Goal: Task Accomplishment & Management: Manage account settings

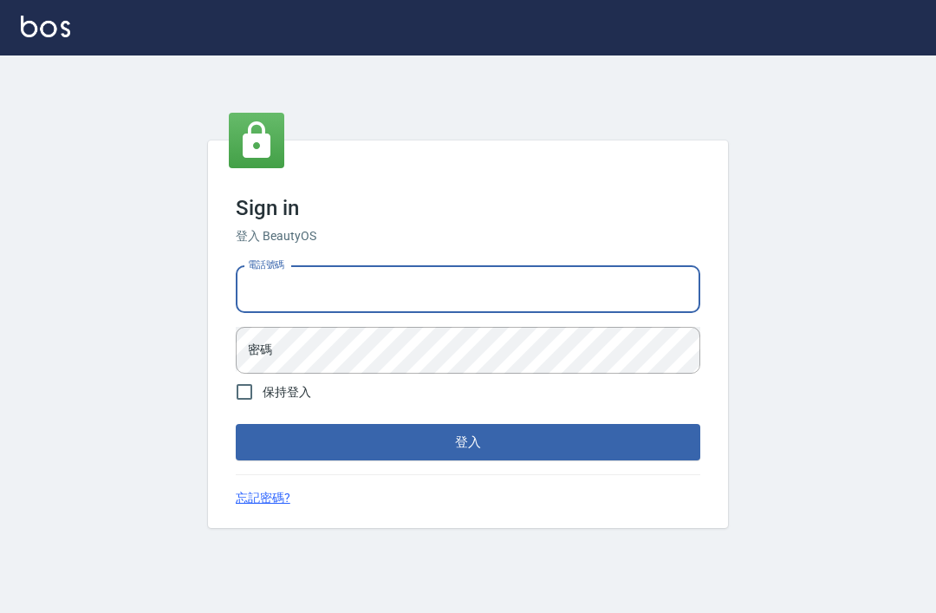
scroll to position [187, 0]
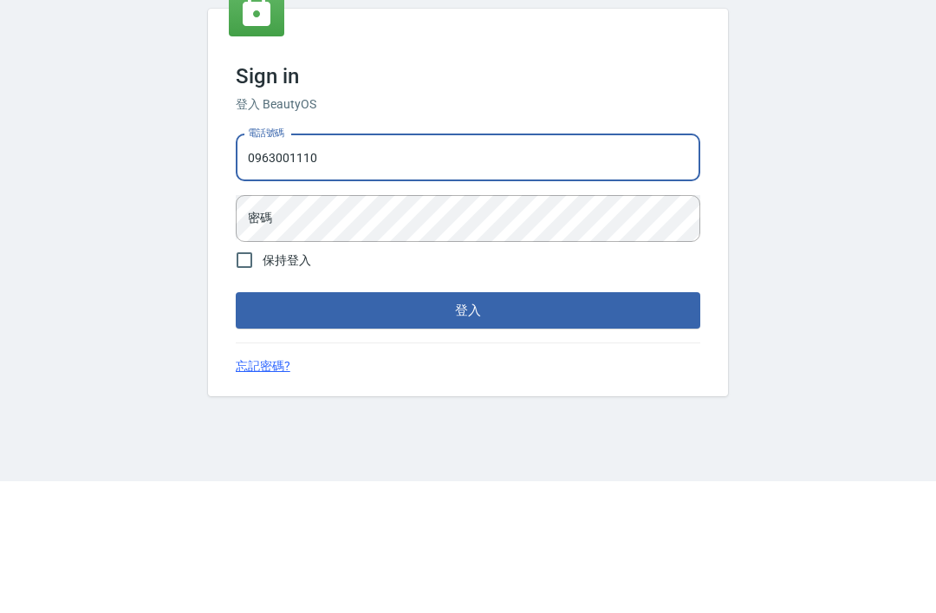
type input "0963001110"
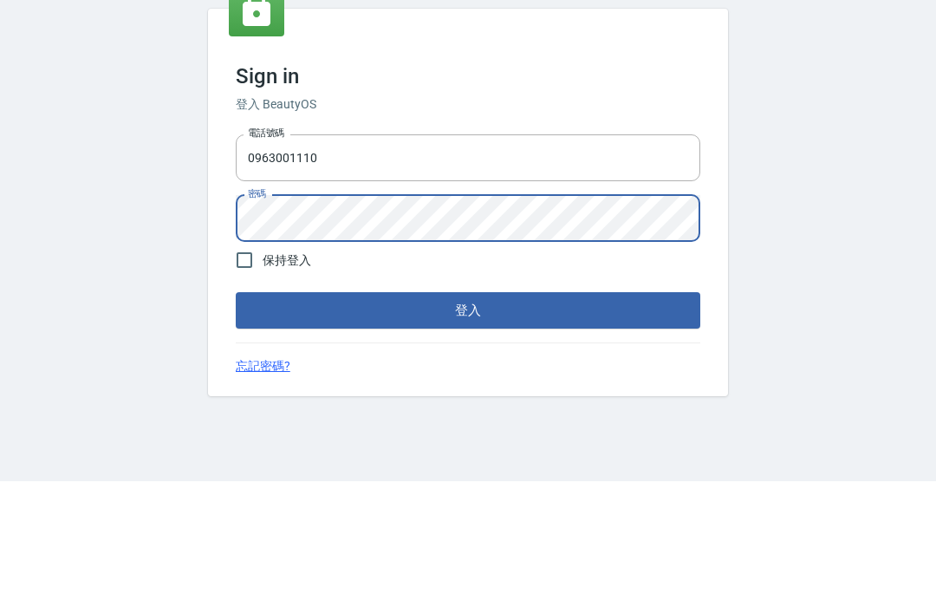
click at [831, 172] on div "Sign in 登入 BeautyOS 電話號碼 0963001110 電話號碼 密碼 密碼 保持登入 登入 忘記密碼?" at bounding box center [468, 333] width 936 height 557
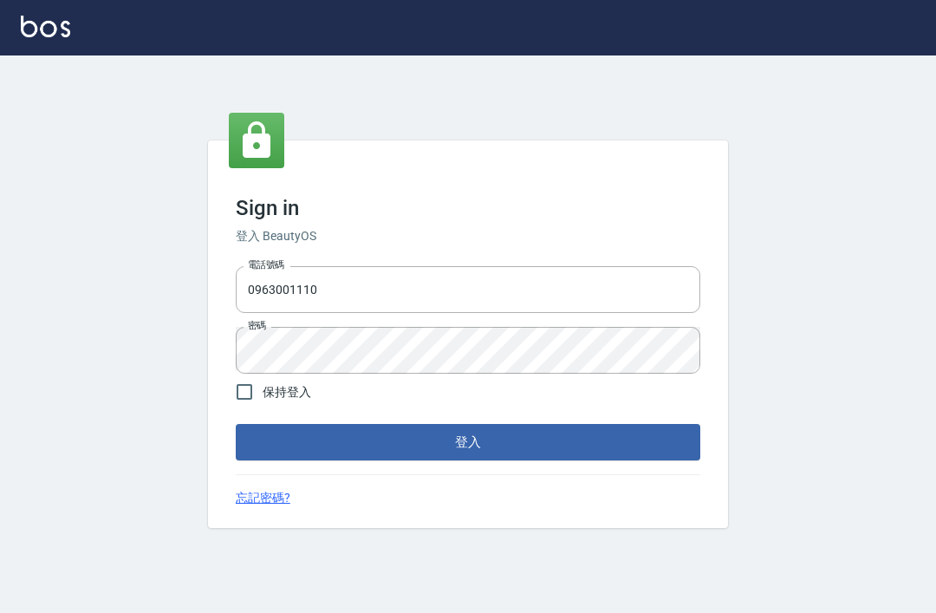
click at [582, 424] on button "登入" at bounding box center [468, 442] width 465 height 36
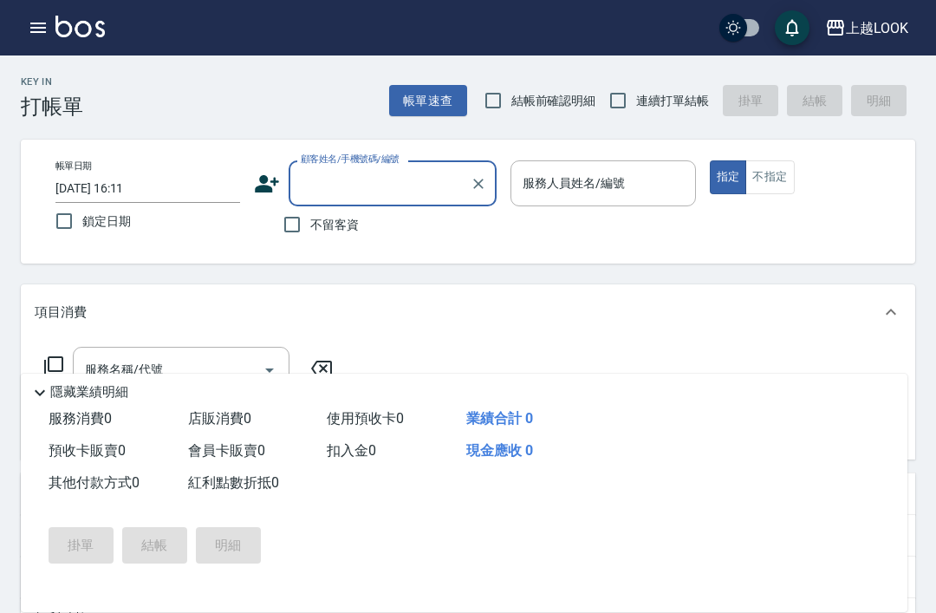
click at [57, 23] on img at bounding box center [79, 27] width 49 height 22
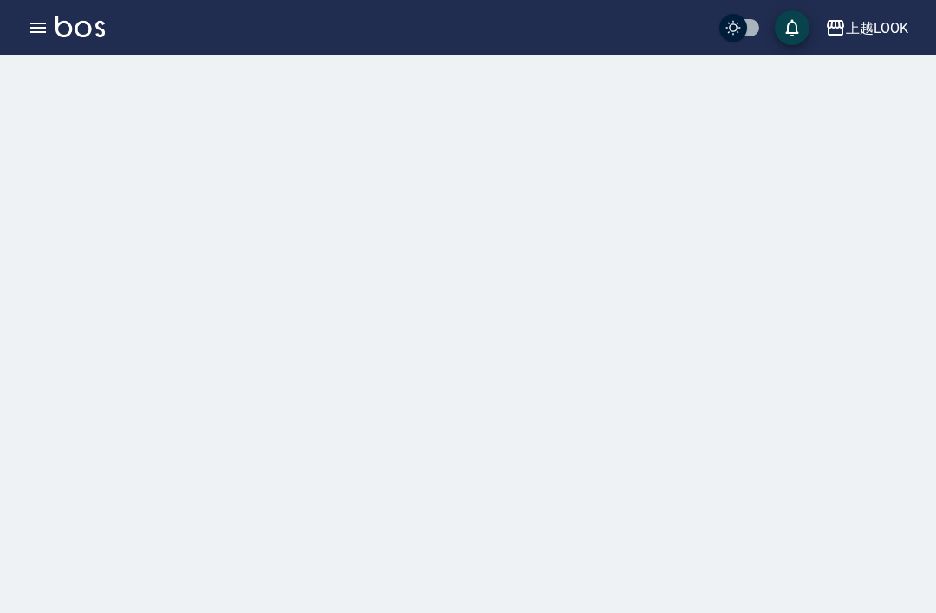
click at [32, 30] on icon "button" at bounding box center [38, 27] width 21 height 21
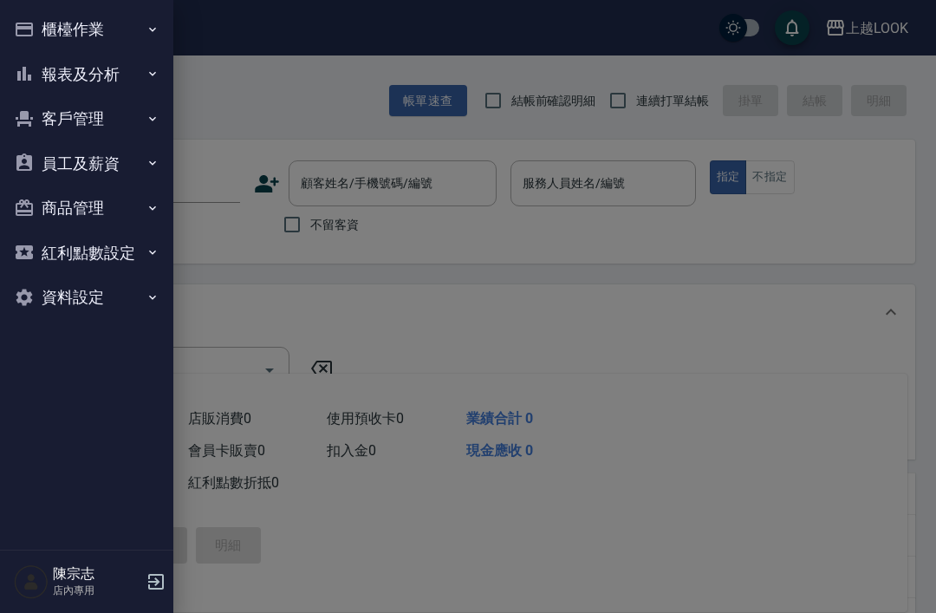
click at [66, 29] on button "櫃檯作業" at bounding box center [86, 29] width 159 height 45
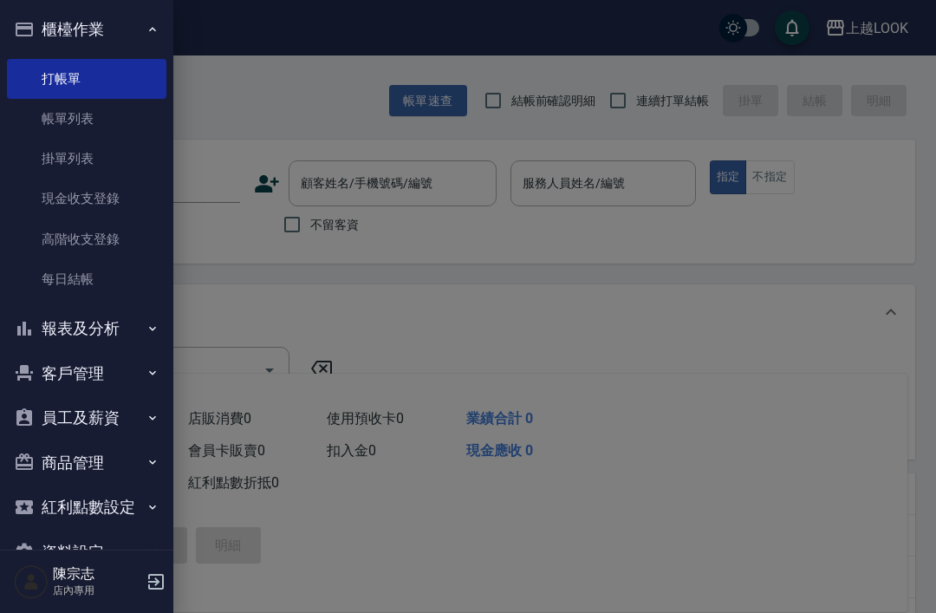
click at [103, 202] on link "現金收支登錄" at bounding box center [86, 199] width 159 height 40
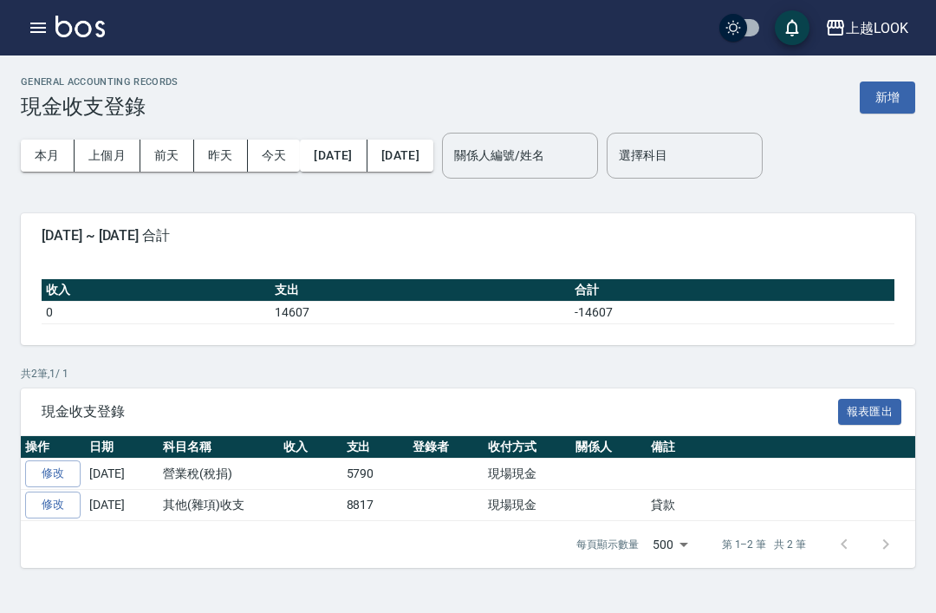
click at [42, 31] on icon "button" at bounding box center [38, 28] width 16 height 10
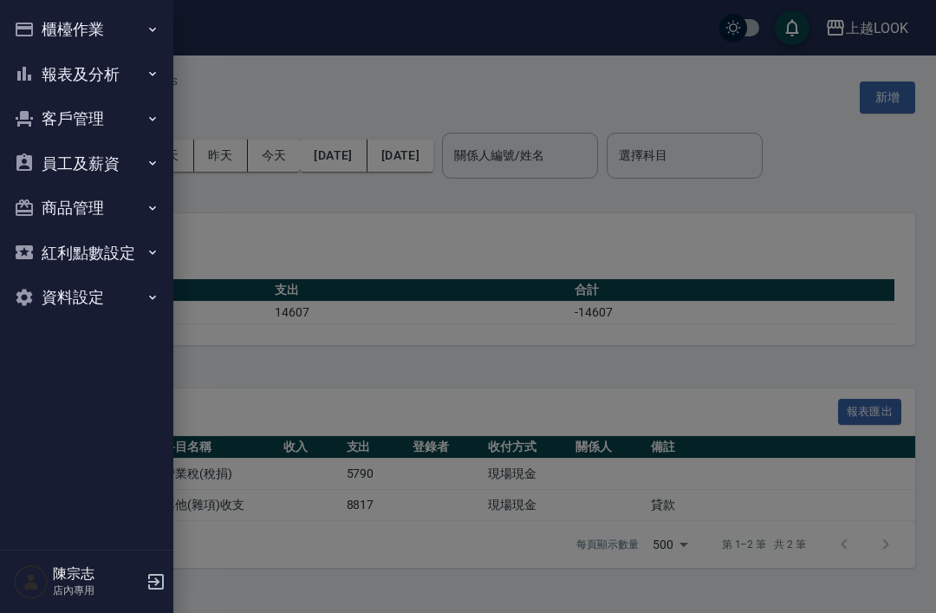
click at [70, 33] on button "櫃檯作業" at bounding box center [86, 29] width 159 height 45
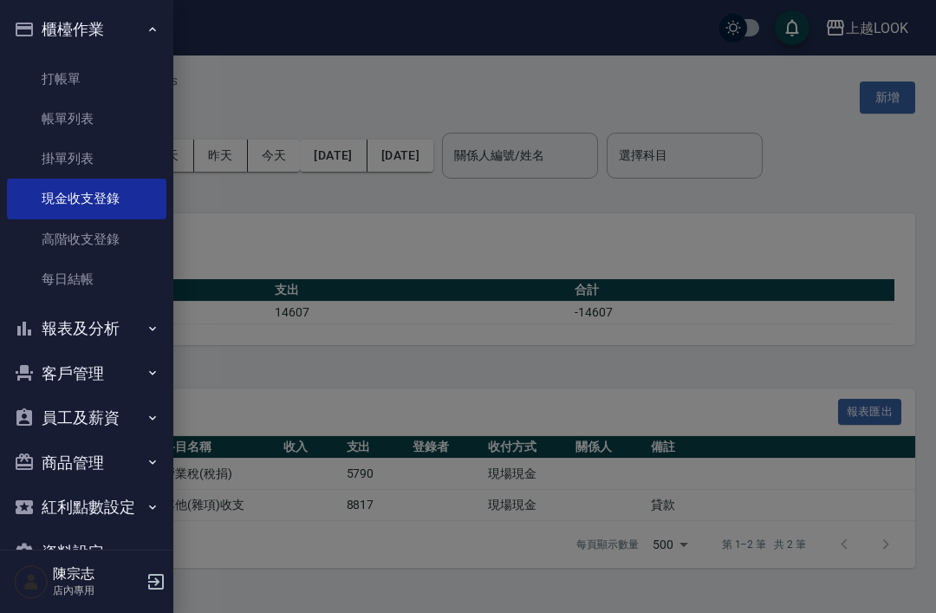
click at [79, 240] on link "高階收支登錄" at bounding box center [86, 239] width 159 height 40
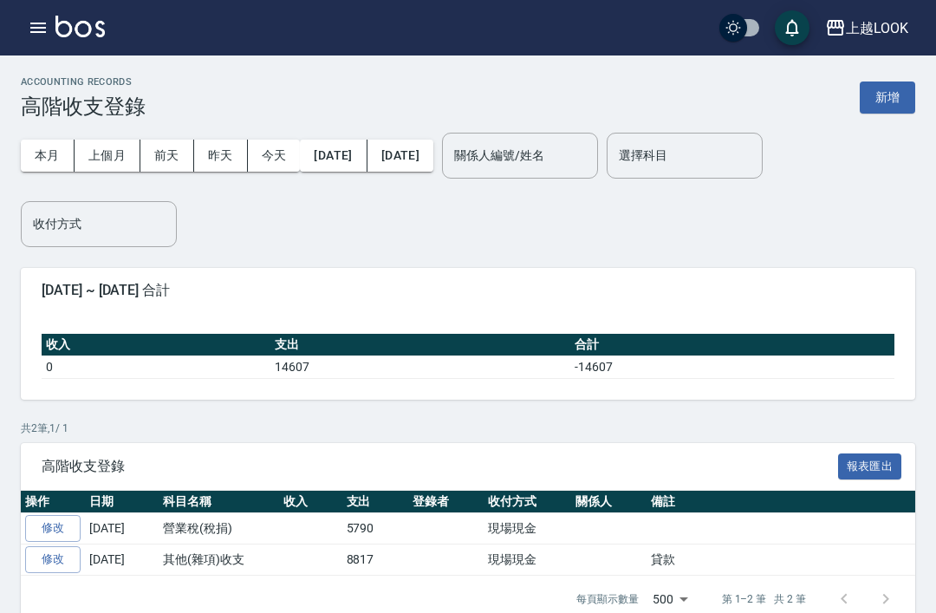
click at [883, 102] on button "新增" at bounding box center [887, 97] width 55 height 32
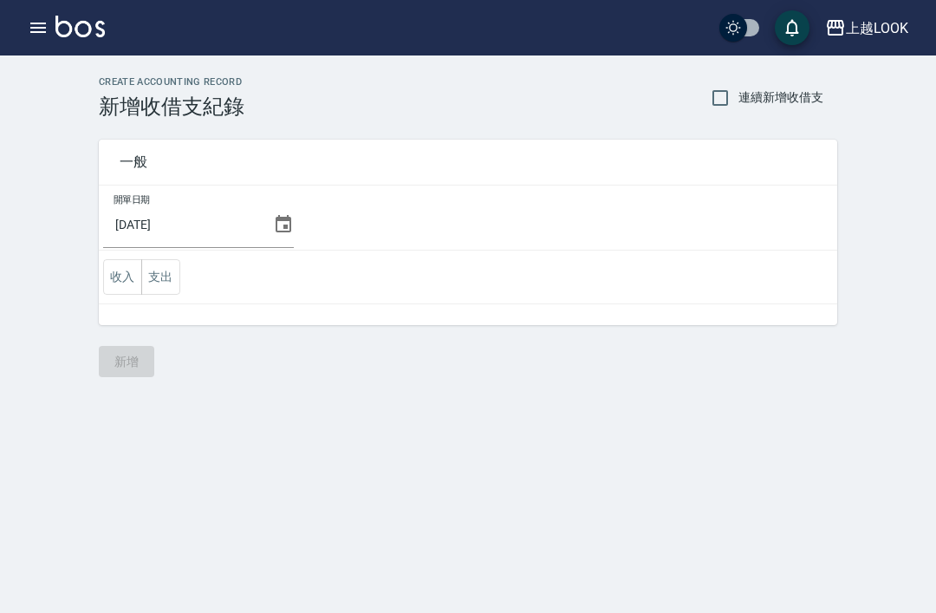
click at [713, 96] on input "連續新增收借支" at bounding box center [720, 98] width 36 height 36
checkbox input "true"
click at [276, 232] on icon at bounding box center [284, 223] width 16 height 17
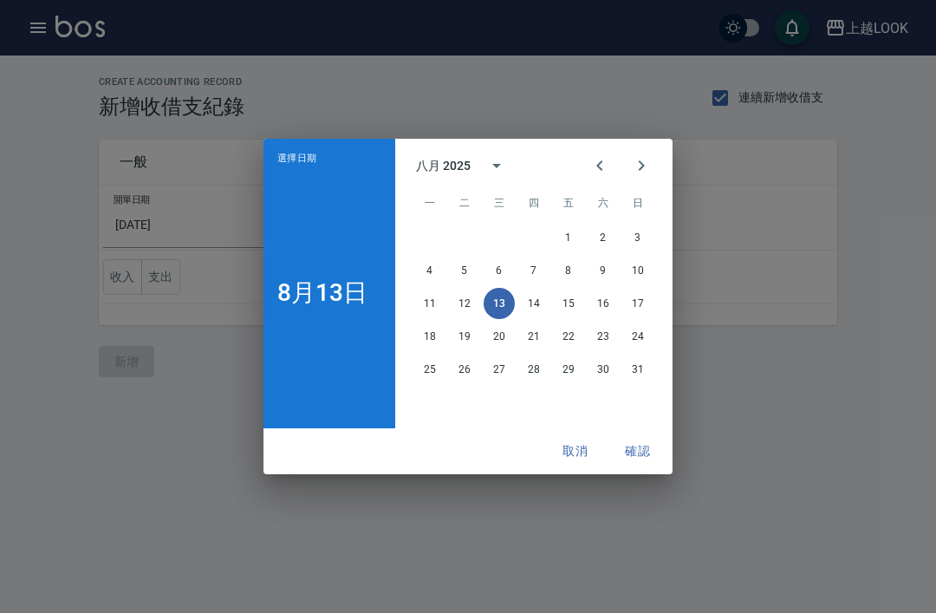
click at [601, 170] on icon "Previous month" at bounding box center [599, 165] width 6 height 10
click at [537, 384] on button "31" at bounding box center [533, 369] width 31 height 31
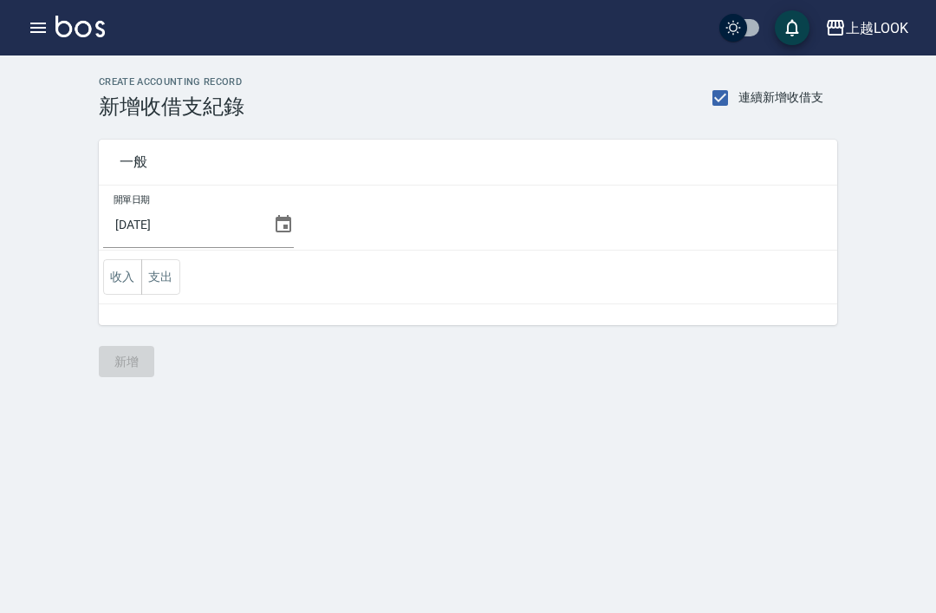
click at [162, 279] on button "支出" at bounding box center [160, 277] width 39 height 36
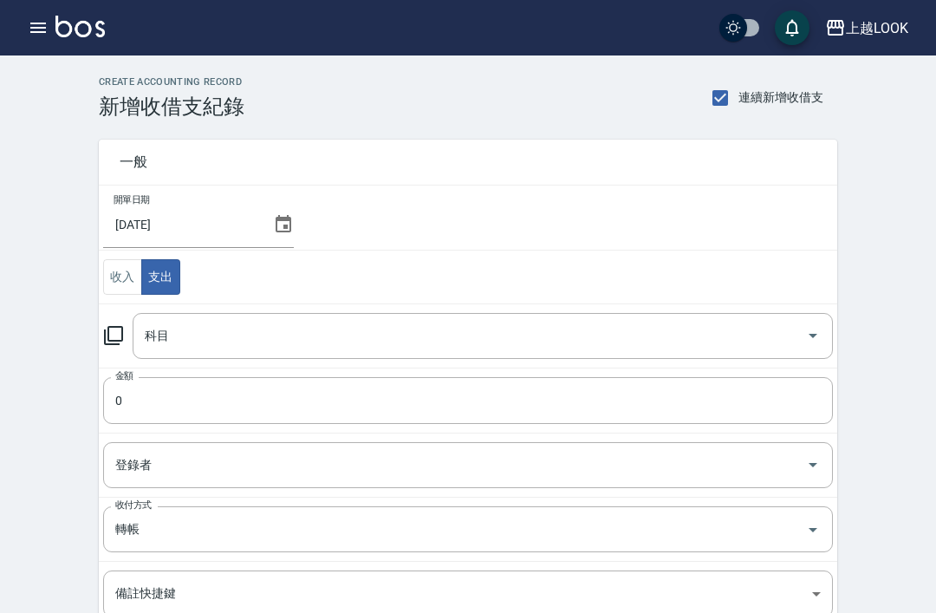
click at [275, 339] on input "科目" at bounding box center [469, 336] width 659 height 30
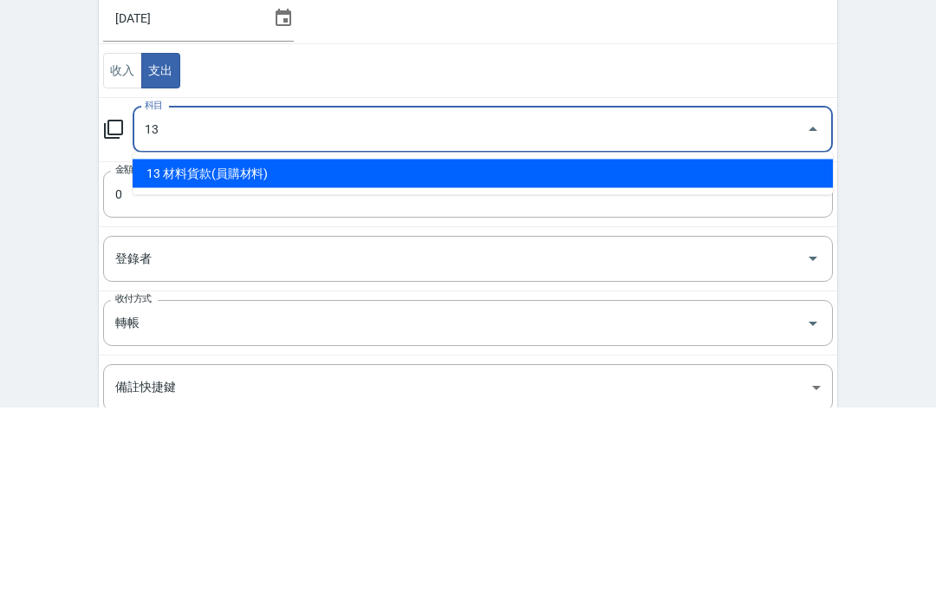
click at [278, 366] on li "13 材料貨款(員購材料)" at bounding box center [483, 380] width 700 height 29
type input "13 材料貨款(員購材料)"
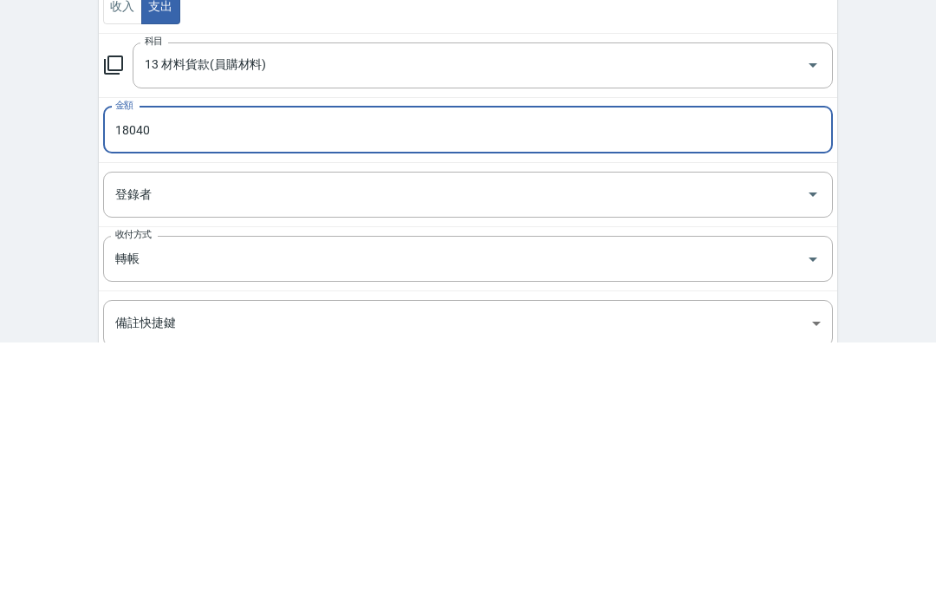
type input "18040"
click at [874, 163] on div "CREATE ACCOUNTING RECORD 新增收借支紀錄 連續新增收借支 一般 開單日期 2025/07/31 收入 支出 科目 13 材料貨款(員購…" at bounding box center [468, 439] width 936 height 768
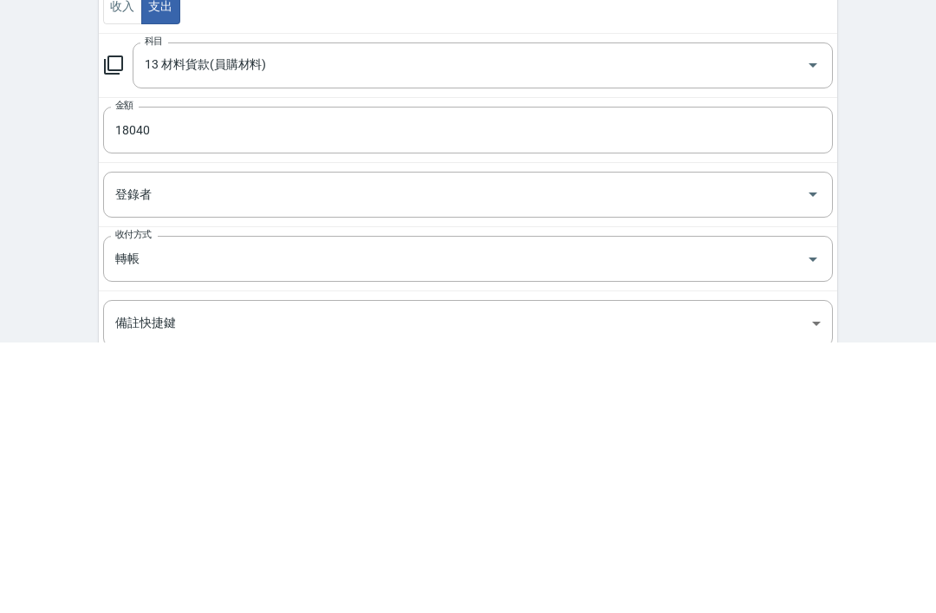
scroll to position [210, 0]
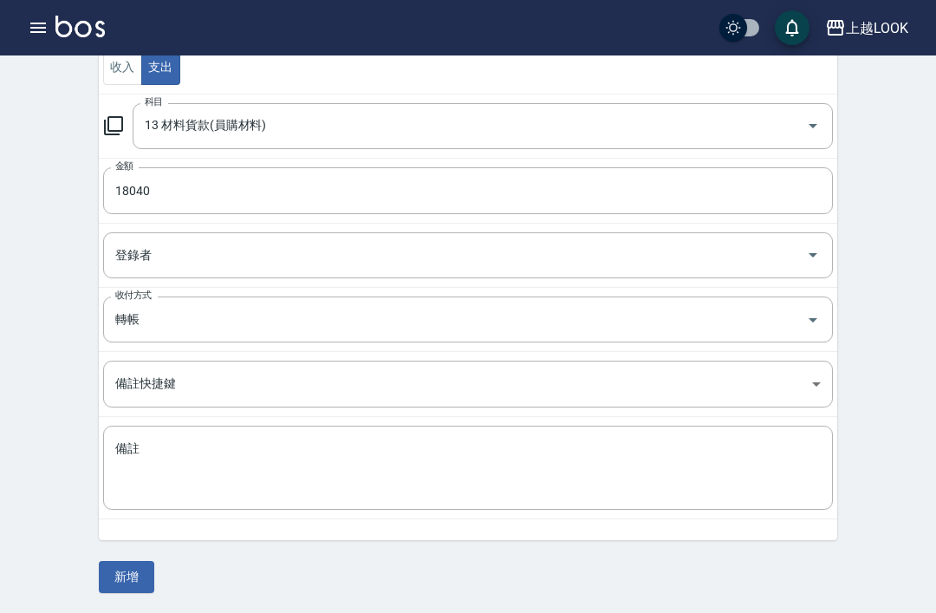
click at [140, 575] on button "新增" at bounding box center [126, 577] width 55 height 32
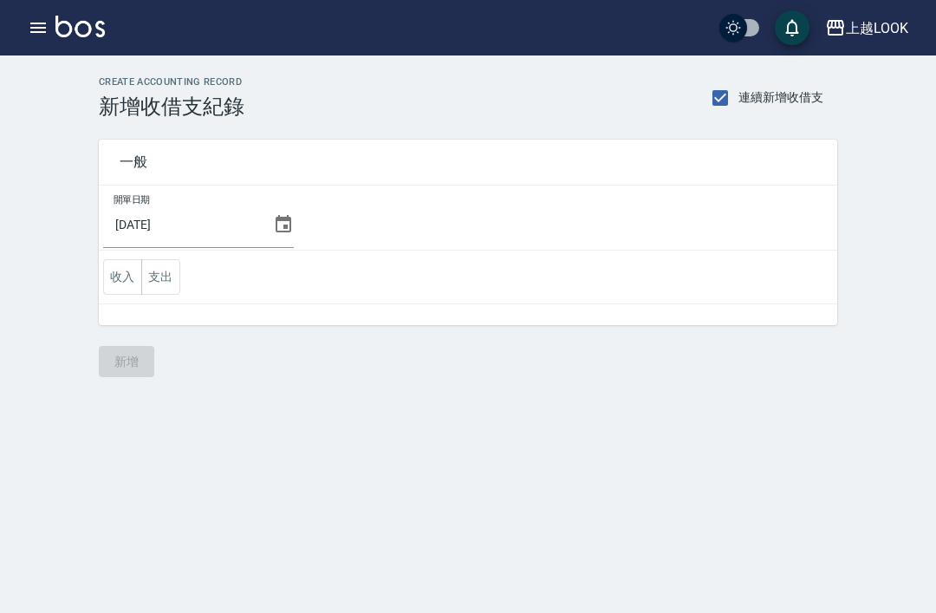
click at [154, 281] on button "支出" at bounding box center [160, 277] width 39 height 36
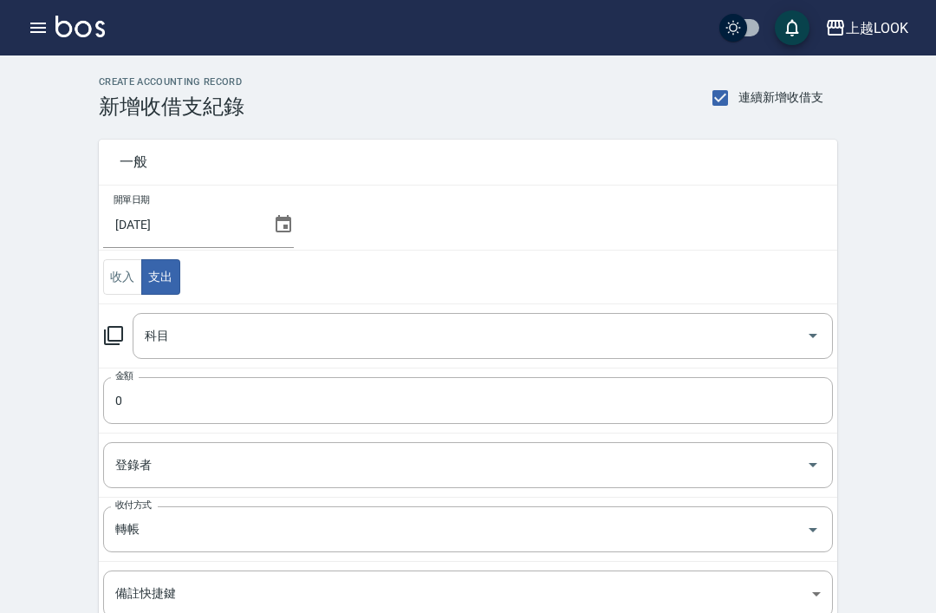
click at [227, 336] on input "科目" at bounding box center [469, 336] width 659 height 30
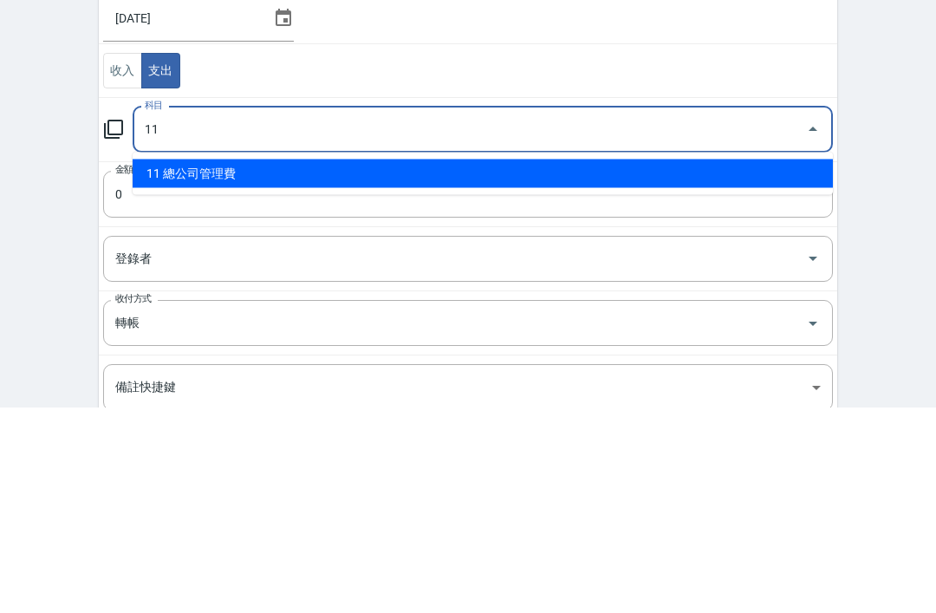
click at [265, 366] on li "11 總公司管理費" at bounding box center [483, 380] width 700 height 29
type input "11 總公司管理費"
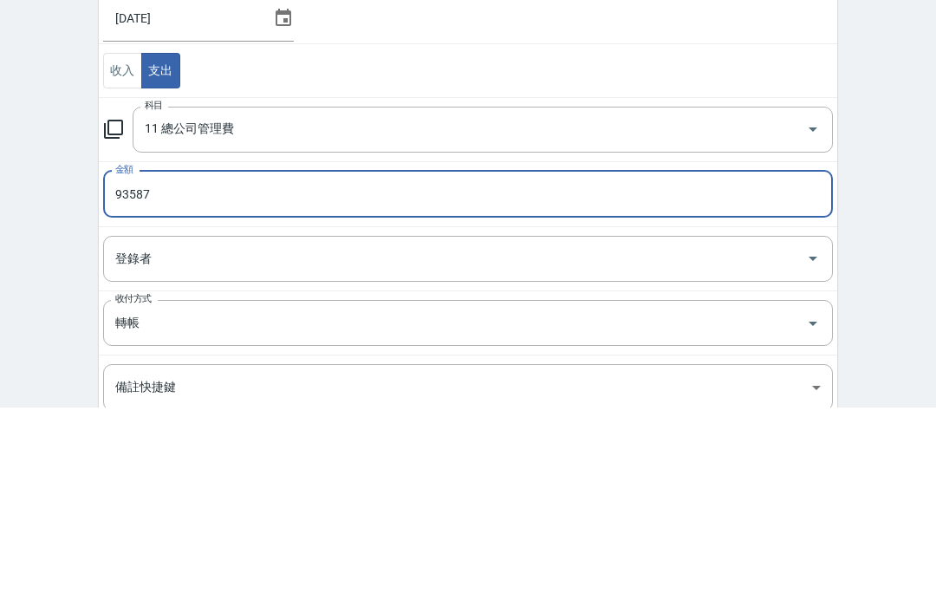
type input "93587"
click at [890, 171] on div "CREATE ACCOUNTING RECORD 新增收借支紀錄 連續新增收借支 一般 開單日期 2025/07/31 收入 支出 科目 11 總公司管理費 …" at bounding box center [468, 439] width 936 height 768
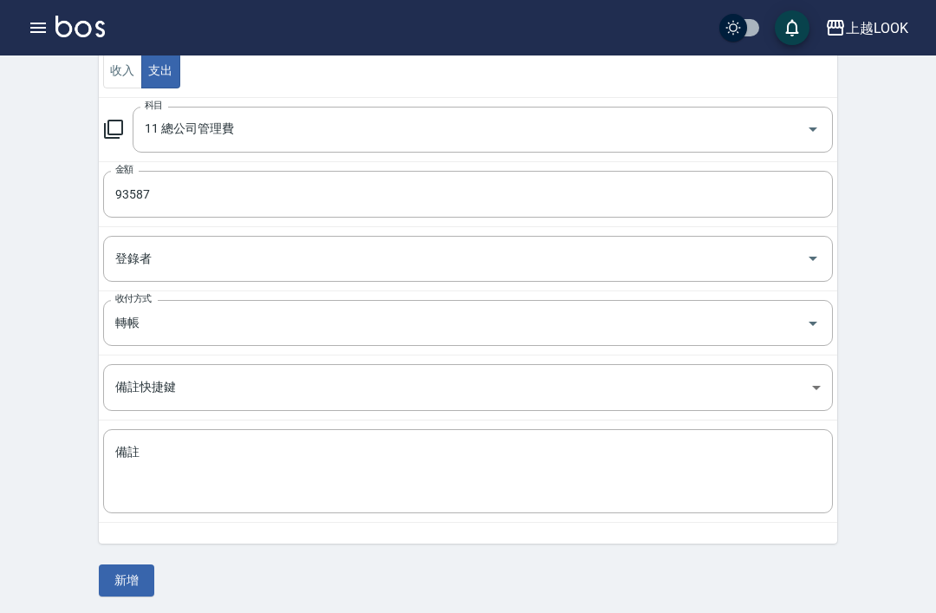
click at [130, 582] on button "新增" at bounding box center [126, 580] width 55 height 32
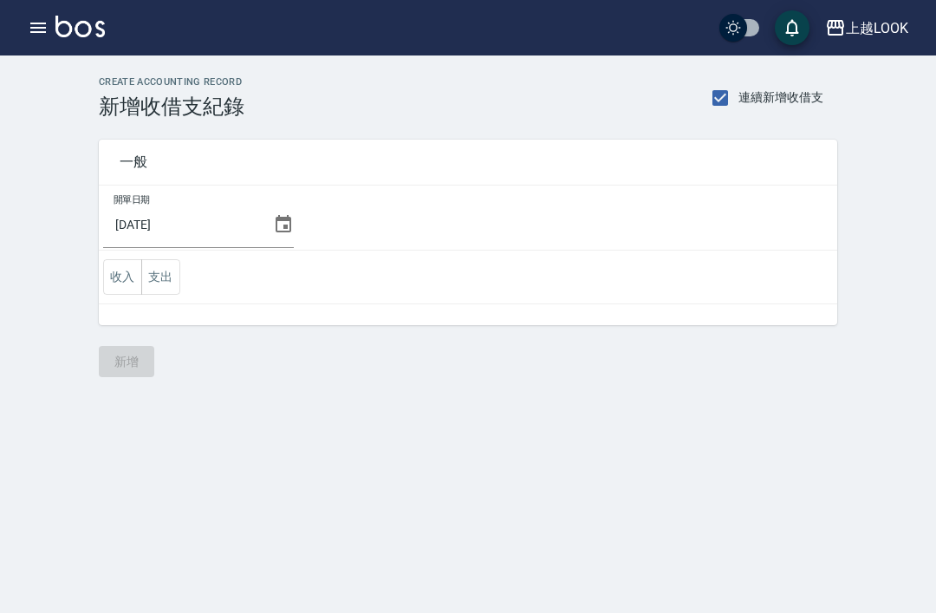
click at [166, 276] on button "支出" at bounding box center [160, 277] width 39 height 36
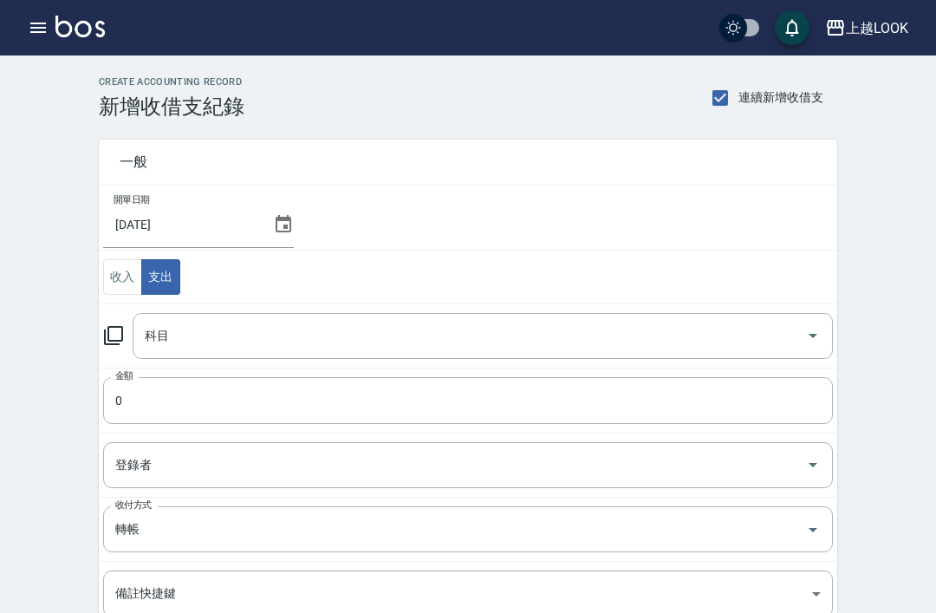
click at [208, 345] on input "科目" at bounding box center [469, 336] width 659 height 30
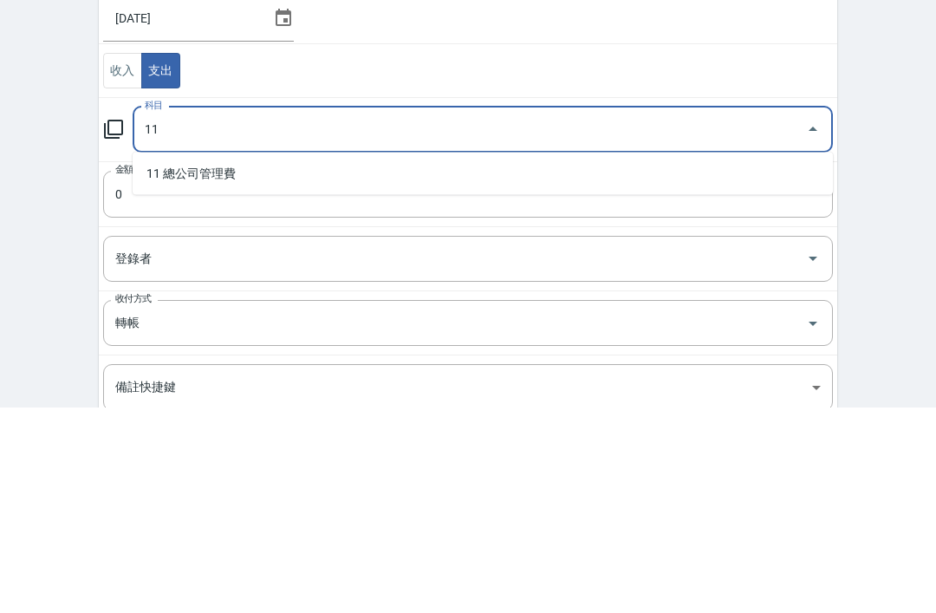
click at [242, 366] on li "11 總公司管理費" at bounding box center [483, 380] width 700 height 29
type input "11 總公司管理費"
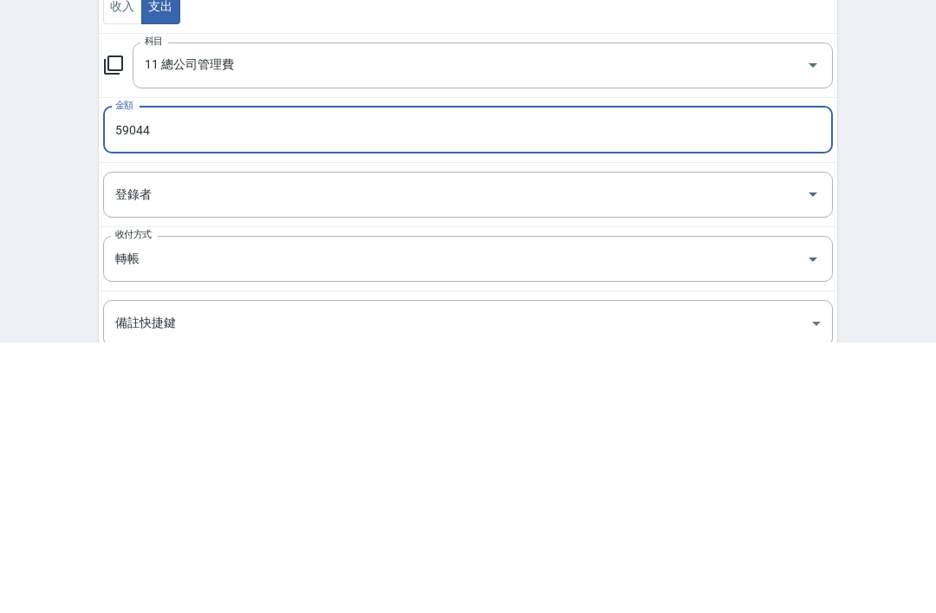
type input "59044"
click at [63, 233] on div "CREATE ACCOUNTING RECORD 新增收借支紀錄 連續新增收借支 一般 開單日期 2025/07/31 收入 支出 科目 11 總公司管理費 …" at bounding box center [468, 439] width 936 height 768
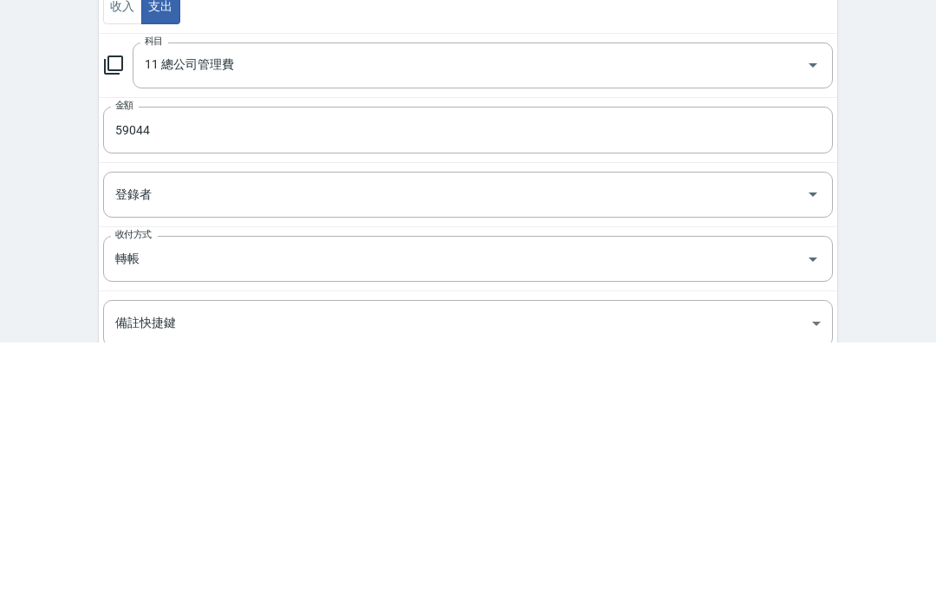
scroll to position [210, 0]
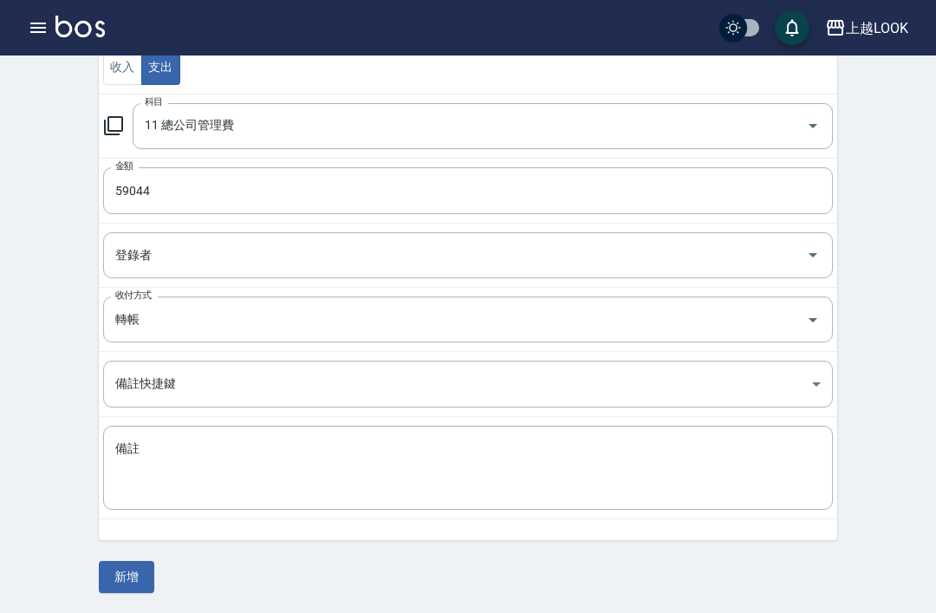
click at [133, 573] on button "新增" at bounding box center [126, 577] width 55 height 32
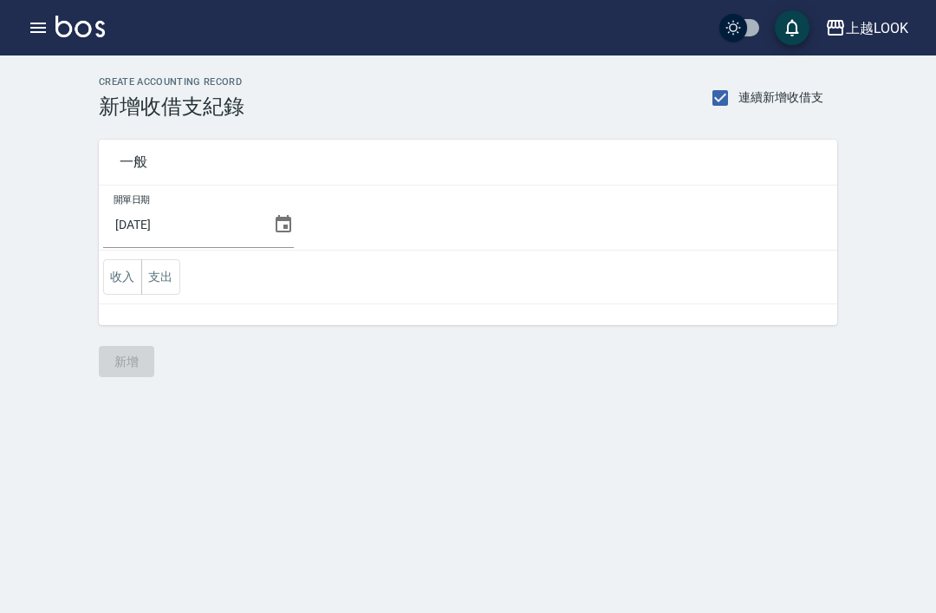
click at [166, 277] on button "支出" at bounding box center [160, 277] width 39 height 36
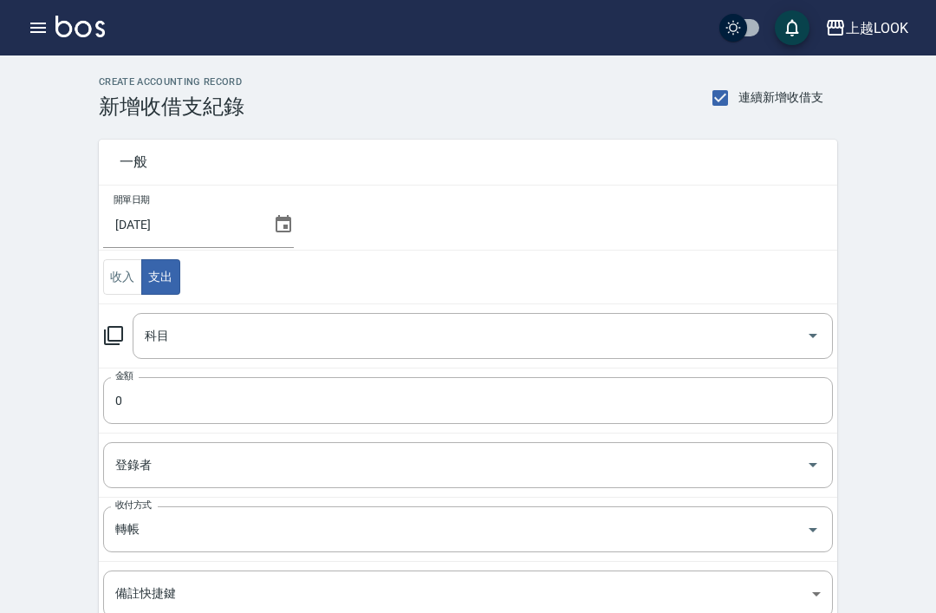
click at [200, 335] on input "科目" at bounding box center [469, 336] width 659 height 30
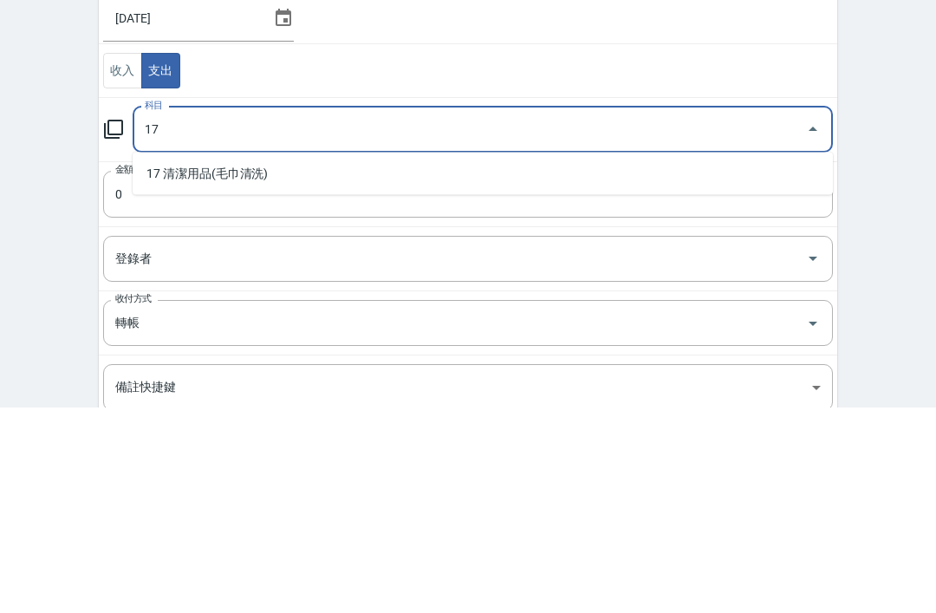
click at [249, 366] on li "17 清潔用品(毛巾清洗)" at bounding box center [483, 380] width 700 height 29
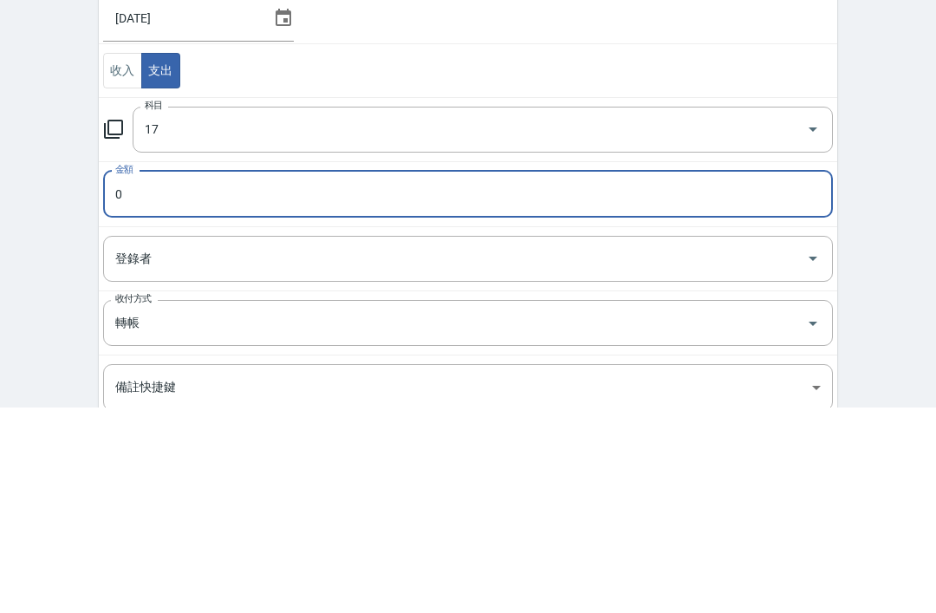
type input "17 清潔用品(毛巾清洗)"
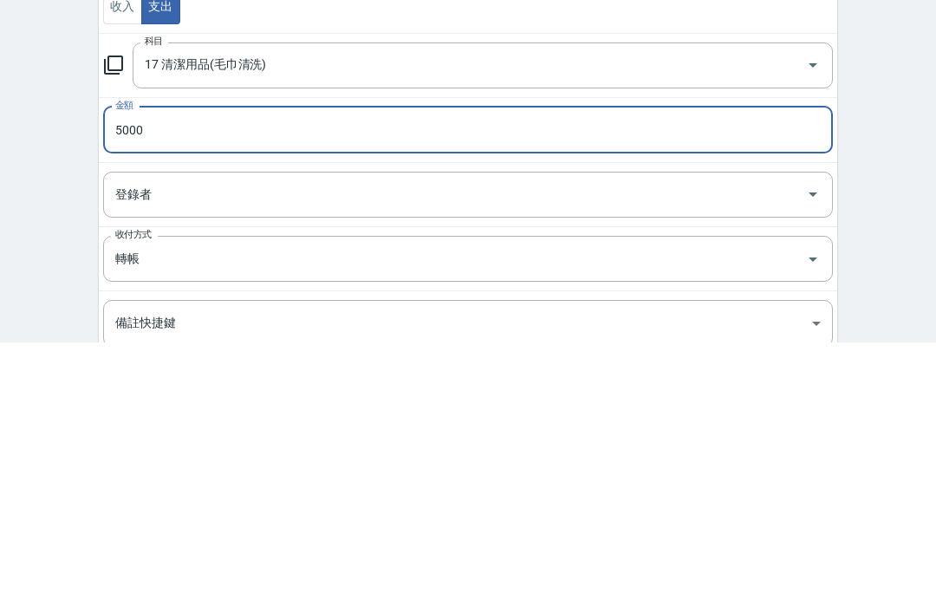
type input "5000"
click at [880, 184] on div "CREATE ACCOUNTING RECORD 新增收借支紀錄 連續新增收借支 一般 開單日期 2025/07/31 收入 支出 科目 17 清潔用品(毛巾…" at bounding box center [468, 439] width 936 height 768
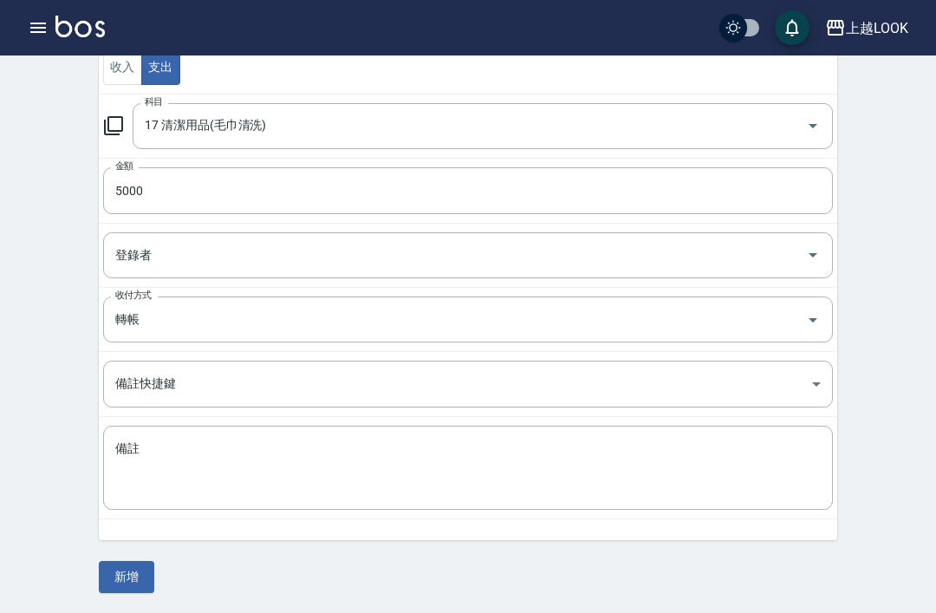
click at [141, 575] on button "新增" at bounding box center [126, 577] width 55 height 32
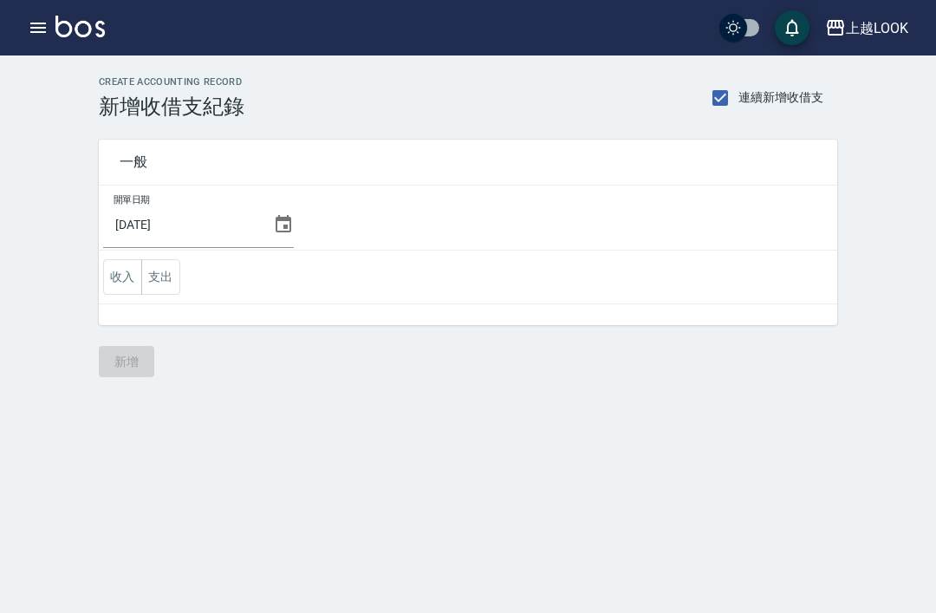
click at [162, 271] on button "支出" at bounding box center [160, 277] width 39 height 36
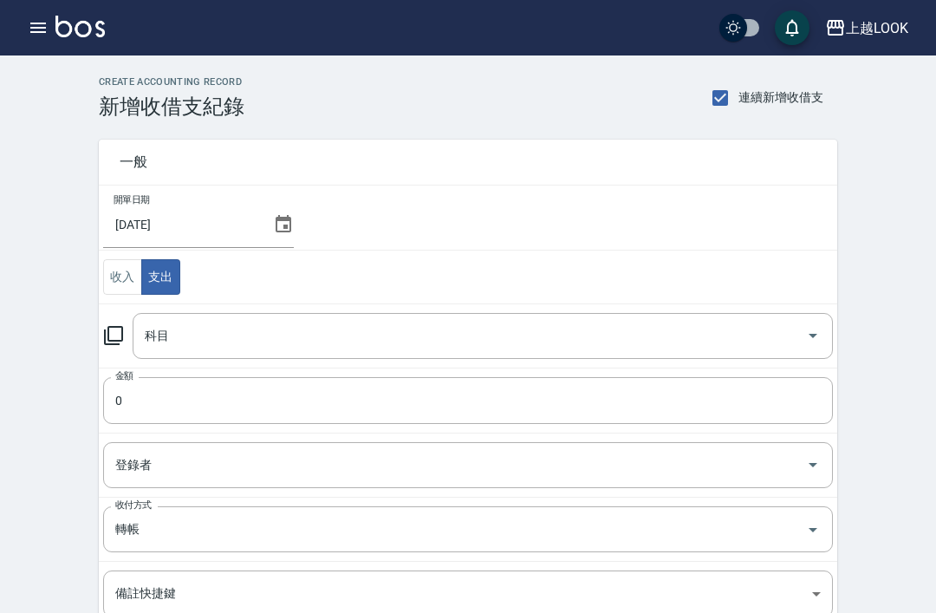
click at [215, 339] on input "科目" at bounding box center [469, 336] width 659 height 30
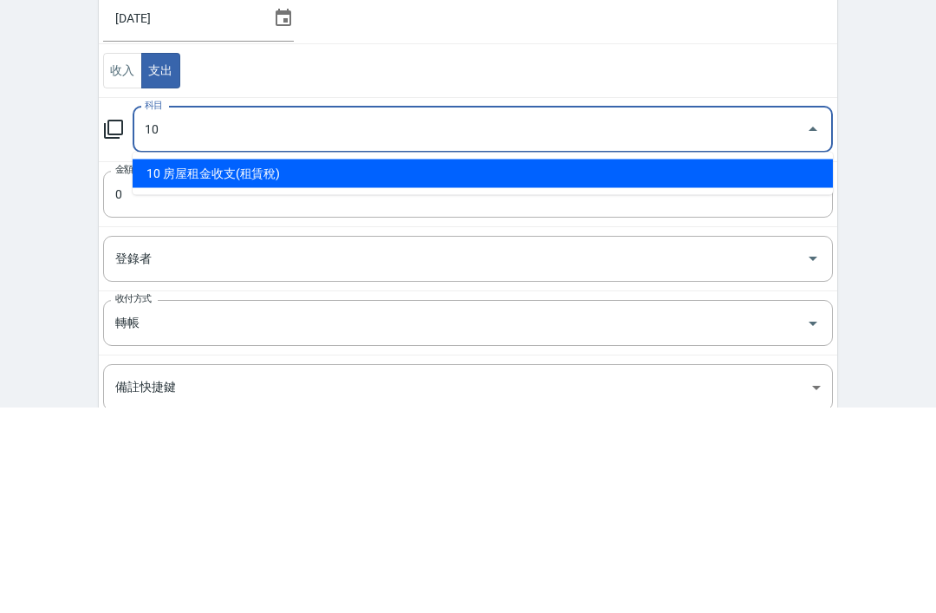
click at [246, 366] on li "10 房屋租金收支(租賃稅)" at bounding box center [483, 380] width 700 height 29
type input "10 房屋租金收支(租賃稅)"
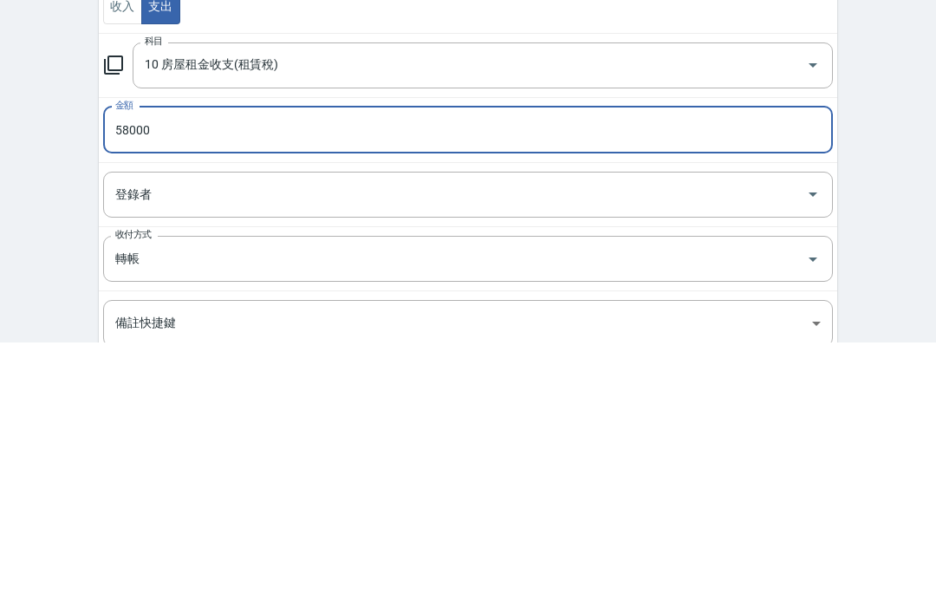
type input "58000"
click at [872, 183] on div "CREATE ACCOUNTING RECORD 新增收借支紀錄 連續新增收借支 一般 開單日期 2025/07/31 收入 支出 科目 10 房屋租金收支(…" at bounding box center [468, 439] width 936 height 768
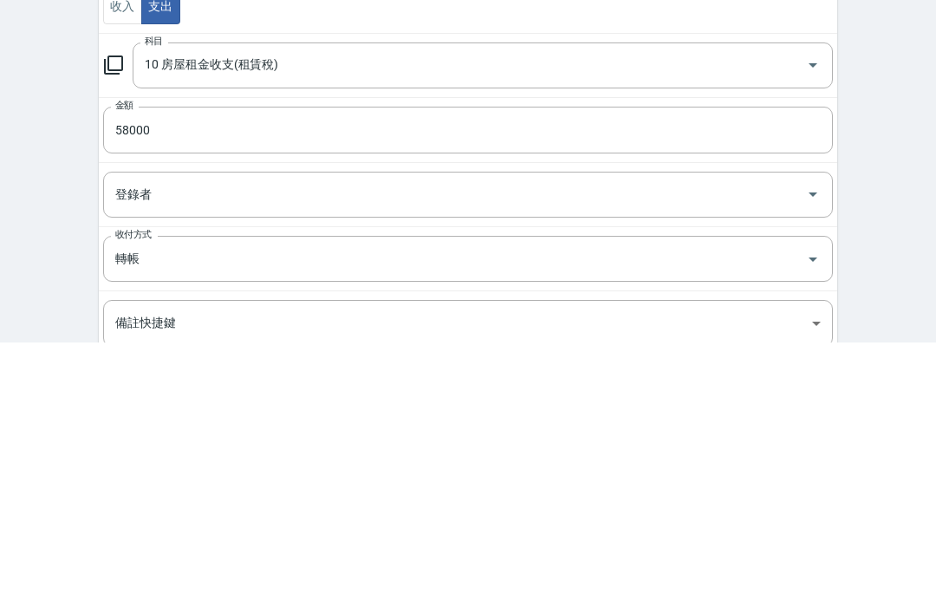
scroll to position [210, 0]
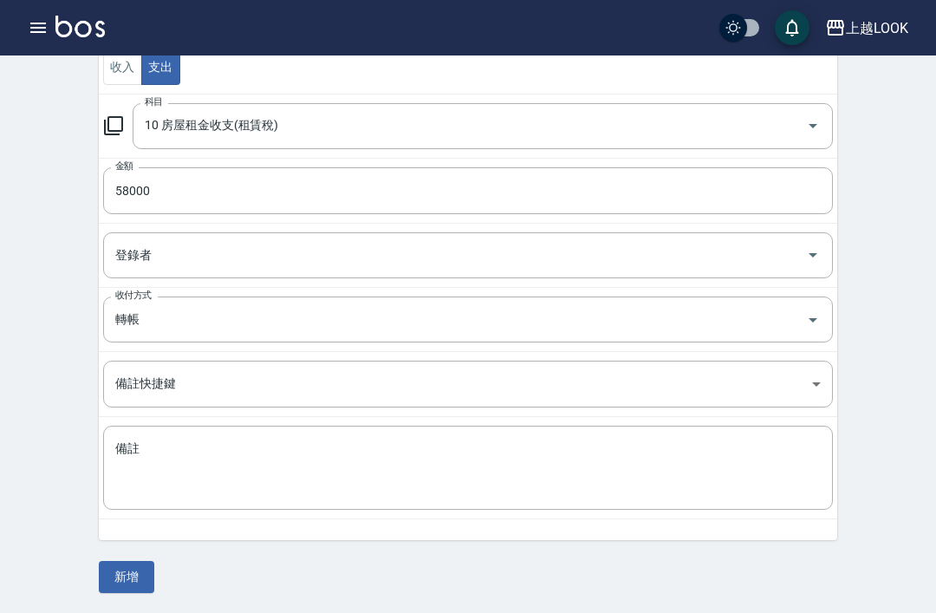
click at [132, 574] on button "新增" at bounding box center [126, 577] width 55 height 32
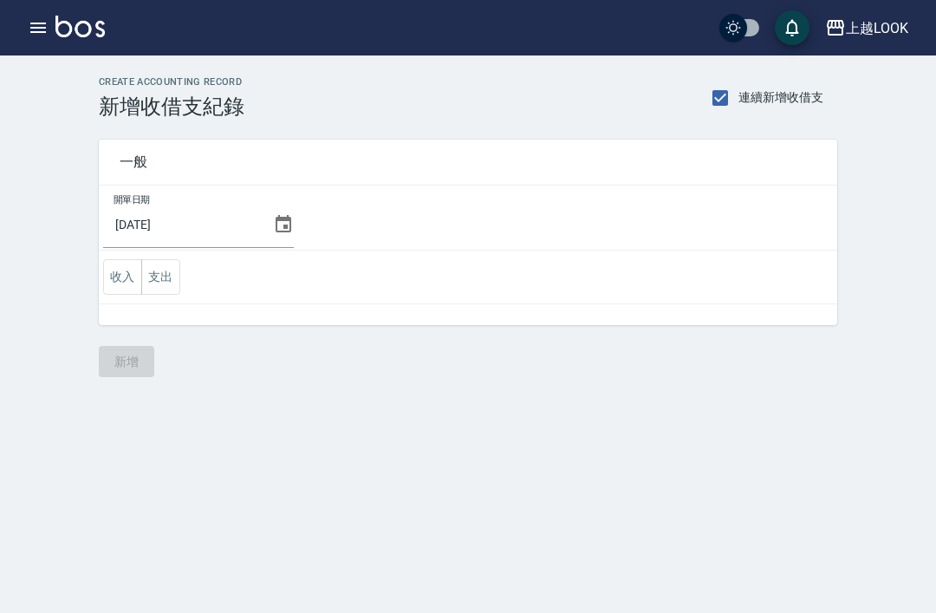
click at [160, 282] on button "支出" at bounding box center [160, 277] width 39 height 36
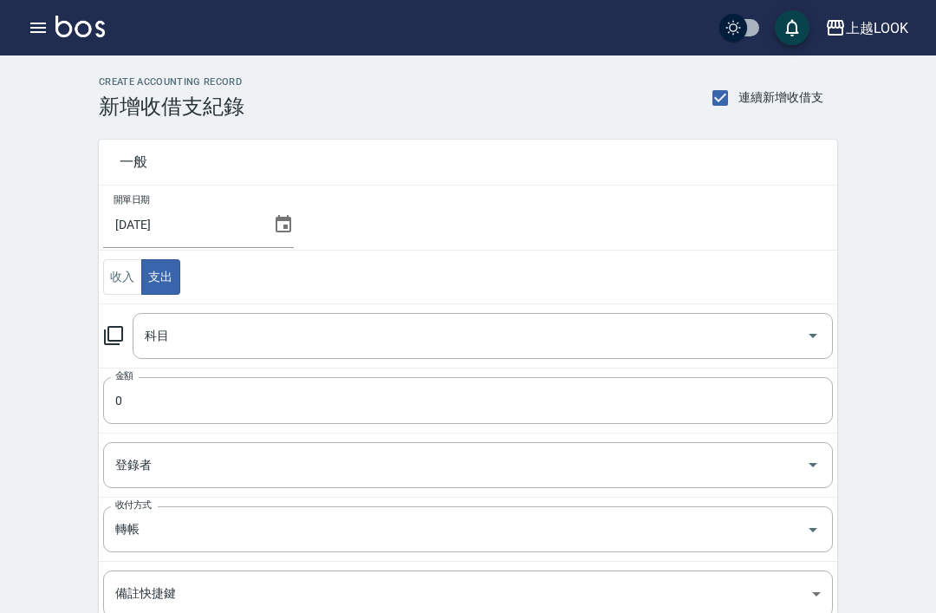
click at [208, 347] on input "科目" at bounding box center [469, 336] width 659 height 30
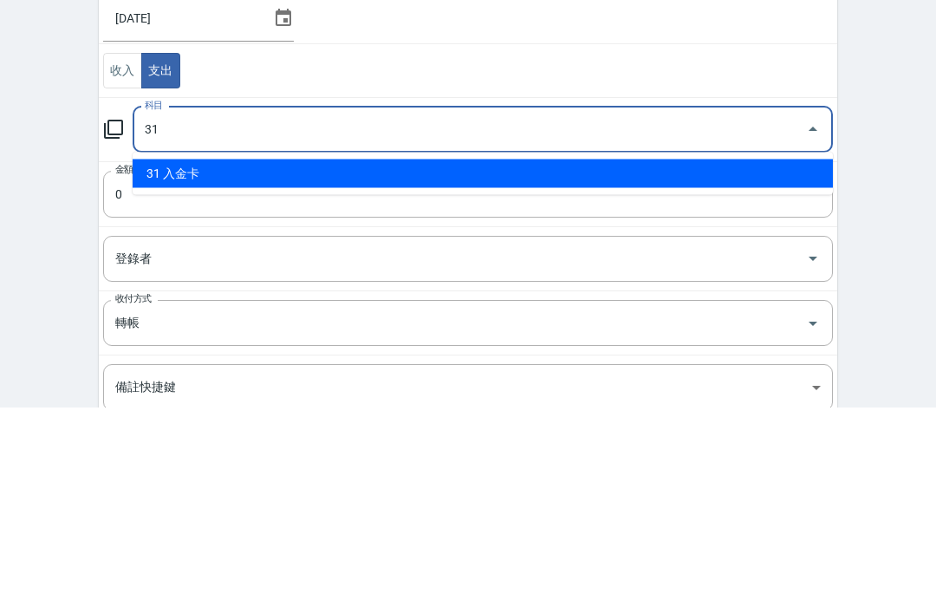
click at [218, 366] on li "31 入金卡" at bounding box center [483, 380] width 700 height 29
type input "31 入金卡"
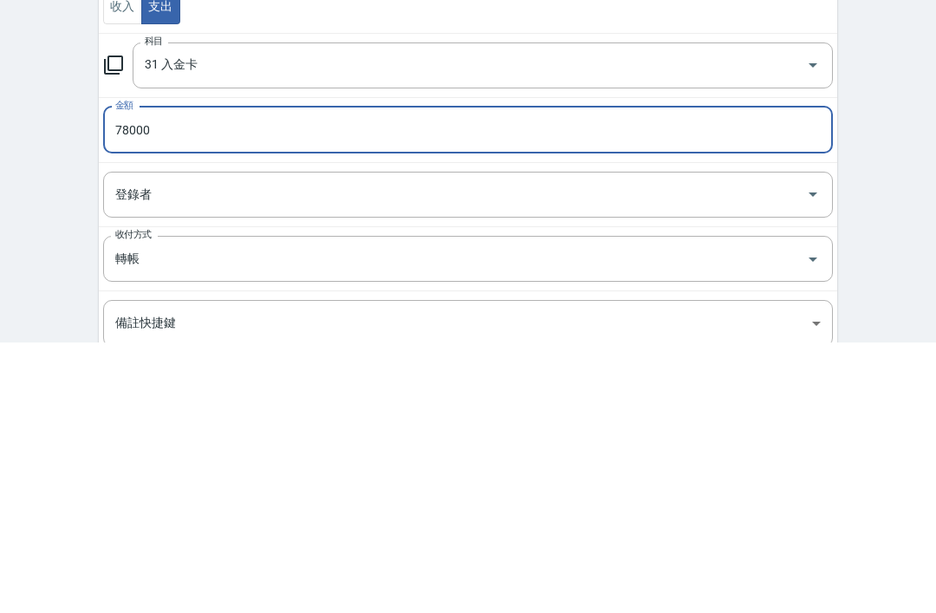
type input "78000"
click at [874, 166] on div "CREATE ACCOUNTING RECORD 新增收借支紀錄 連續新增收借支 一般 開單日期 2025/07/31 收入 支出 科目 31 入金卡 科目 …" at bounding box center [468, 439] width 936 height 768
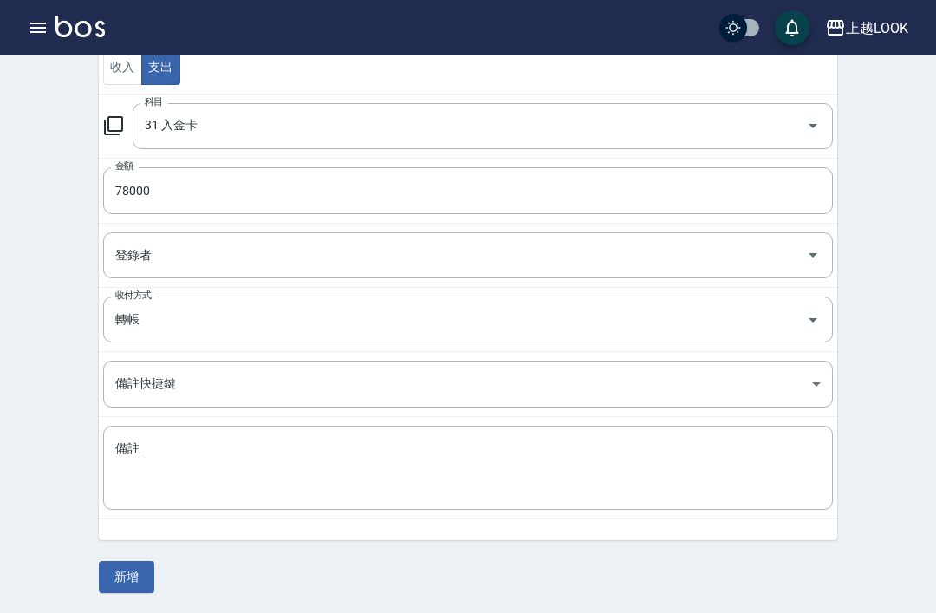
click at [127, 574] on button "新增" at bounding box center [126, 577] width 55 height 32
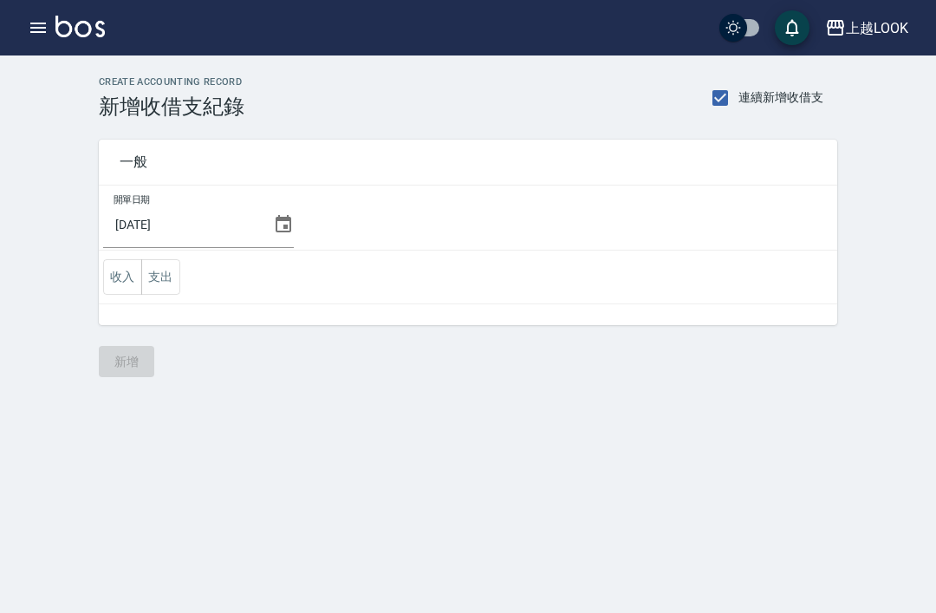
click at [112, 284] on button "收入" at bounding box center [122, 277] width 39 height 36
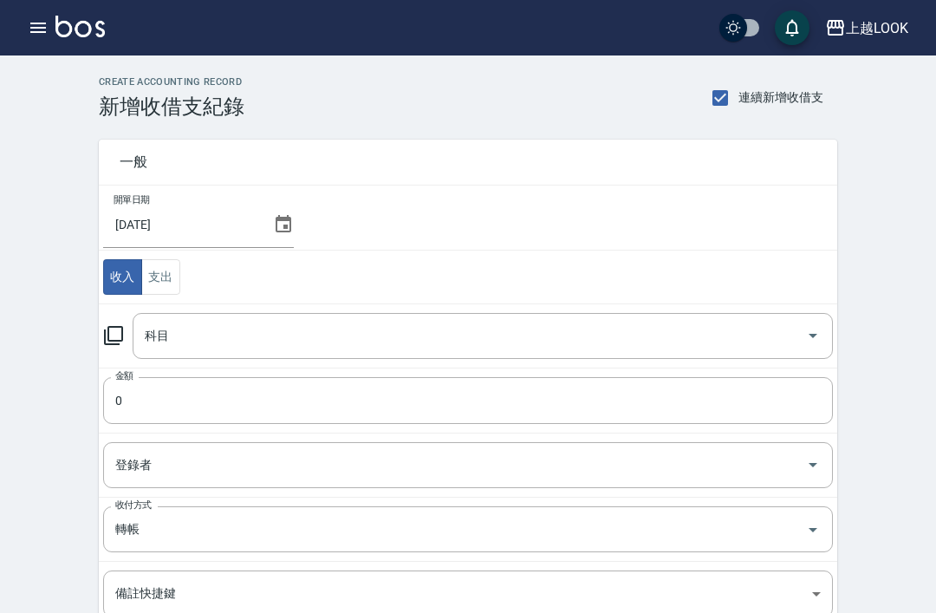
click at [200, 347] on input "科目" at bounding box center [469, 336] width 659 height 30
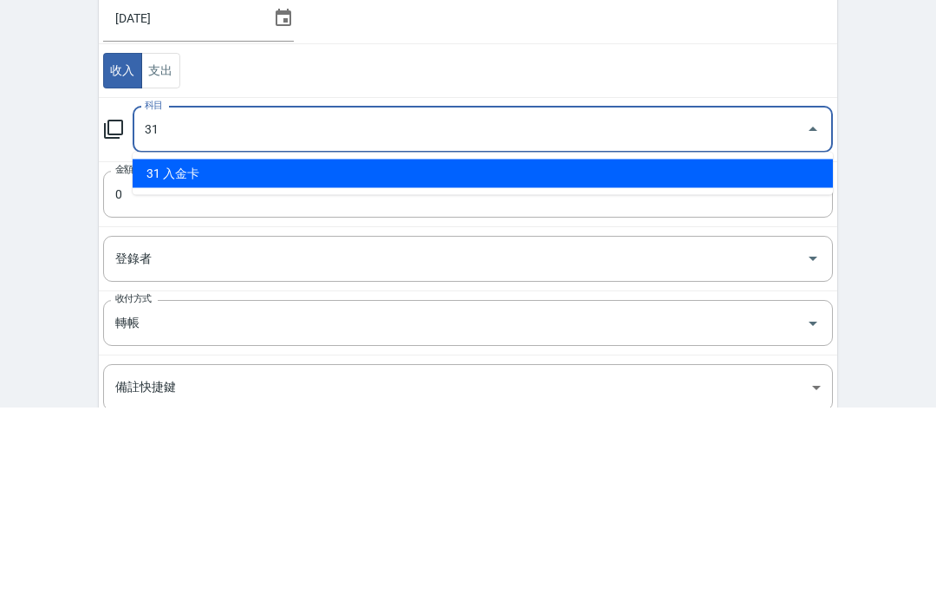
click at [205, 366] on li "31 入金卡" at bounding box center [483, 380] width 700 height 29
type input "31 入金卡"
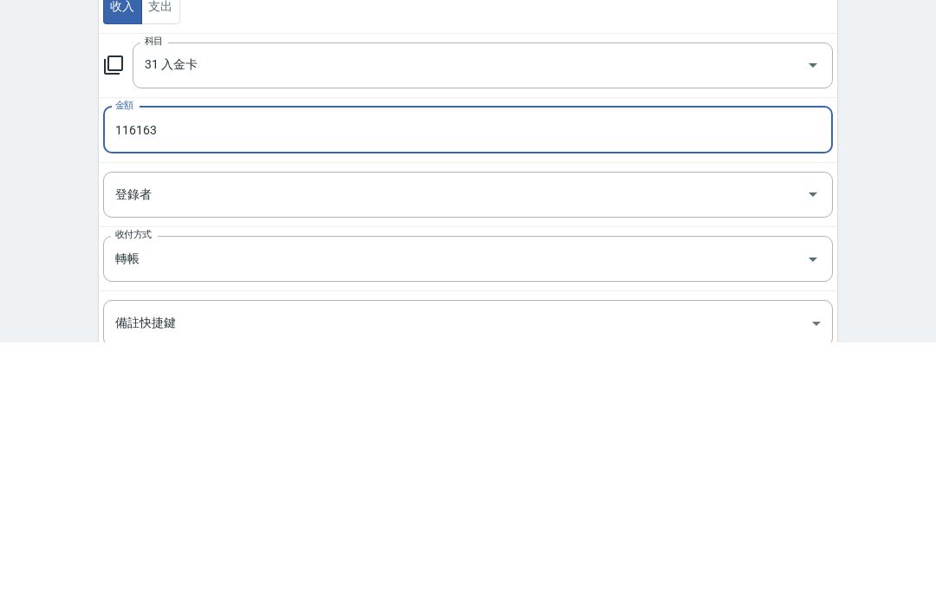
type input "116163"
click at [61, 238] on div "CREATE ACCOUNTING RECORD 新增收借支紀錄 連續新增收借支 一般 開單日期 2025/07/31 收入 支出 科目 31 入金卡 科目 …" at bounding box center [468, 439] width 936 height 768
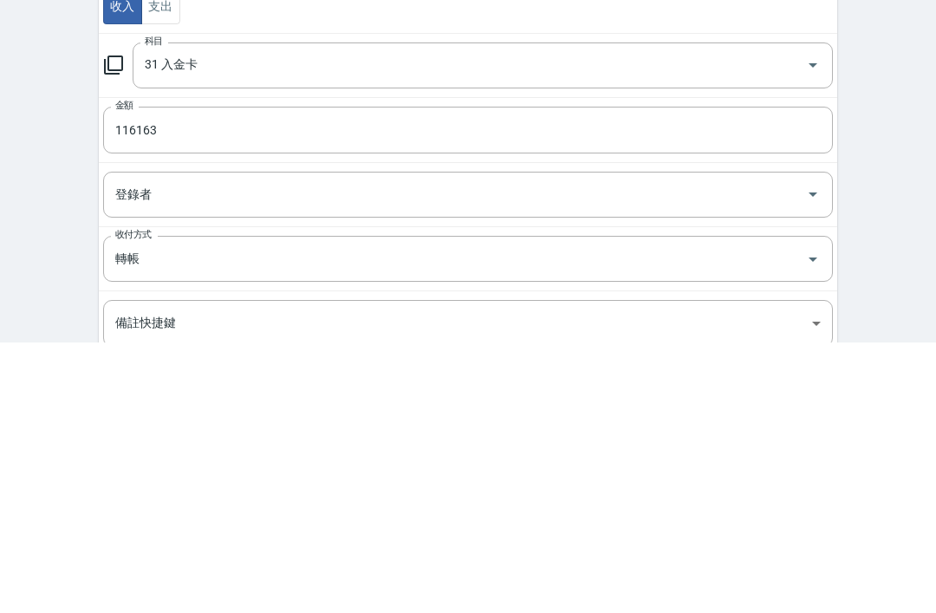
scroll to position [210, 0]
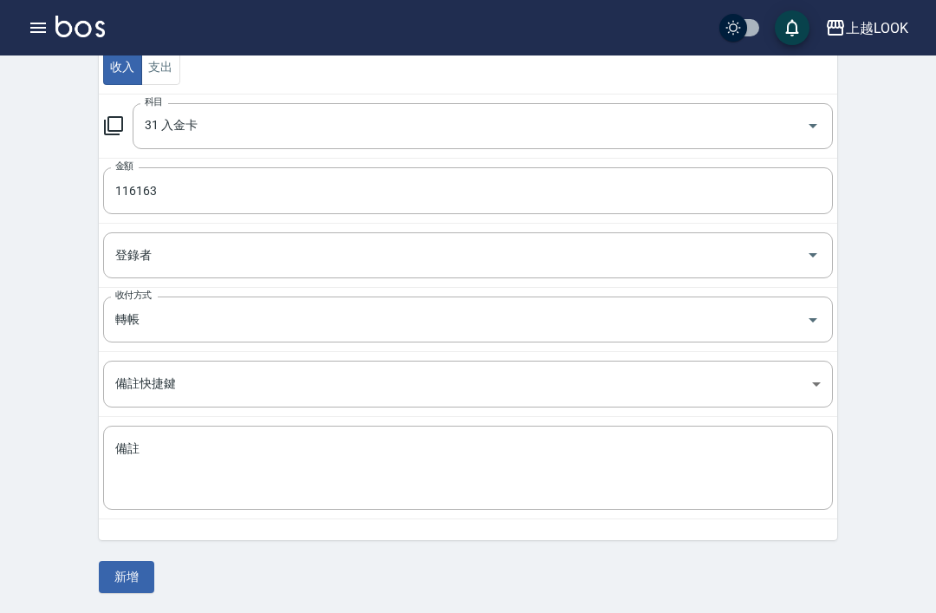
click at [127, 572] on button "新增" at bounding box center [126, 577] width 55 height 32
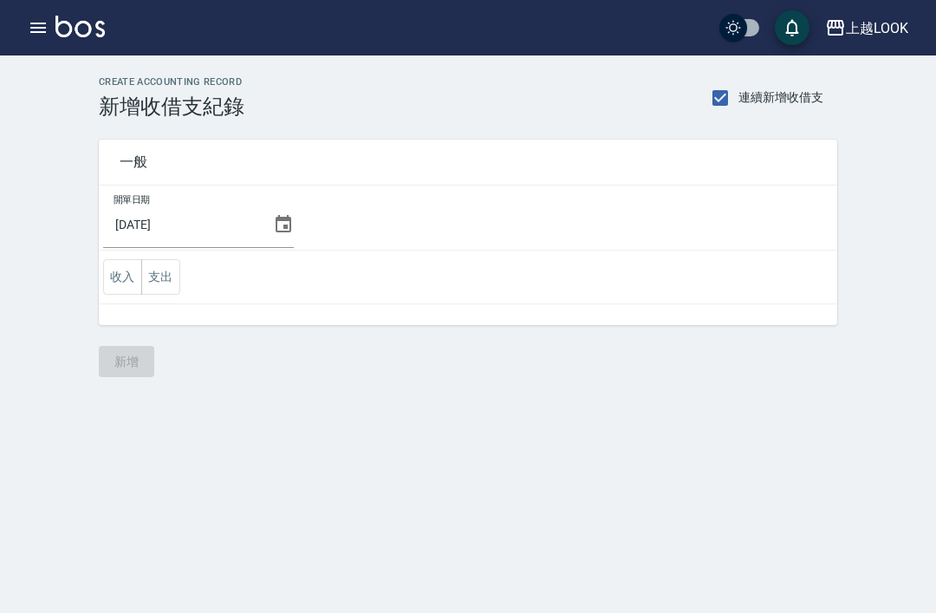
click at [43, 24] on icon "button" at bounding box center [38, 28] width 16 height 10
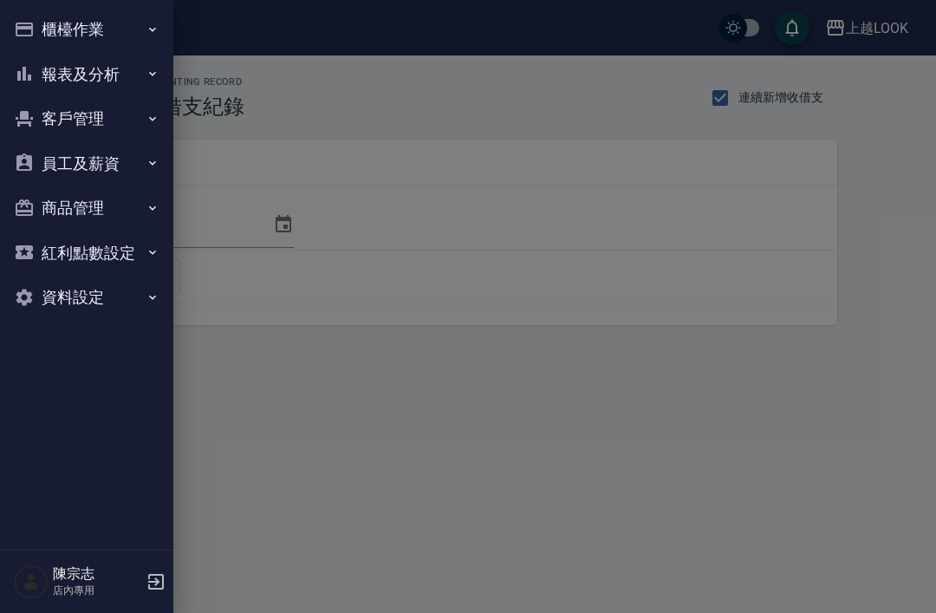
click at [71, 76] on button "報表及分析" at bounding box center [86, 74] width 159 height 45
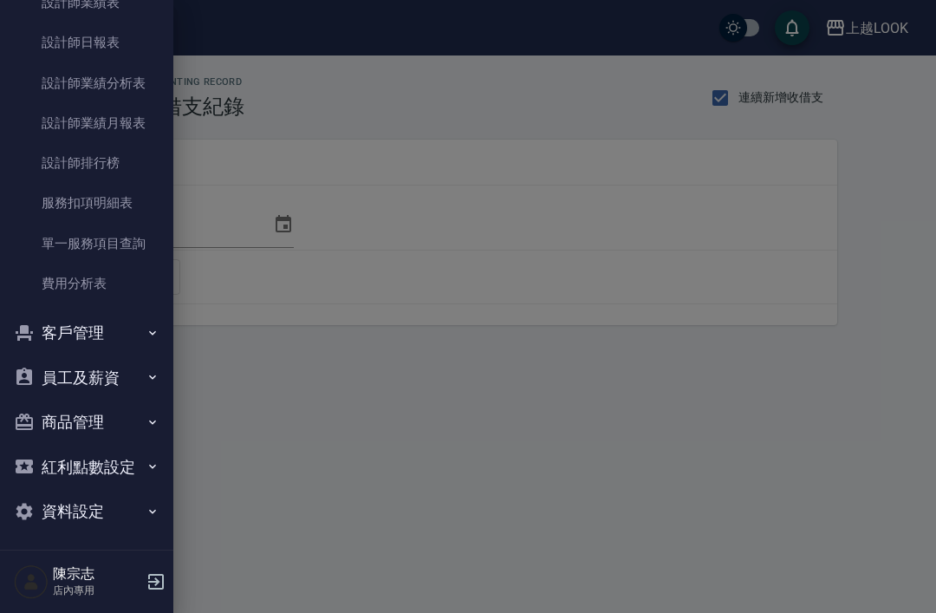
scroll to position [280, 0]
click at [57, 288] on link "費用分析表" at bounding box center [86, 284] width 159 height 40
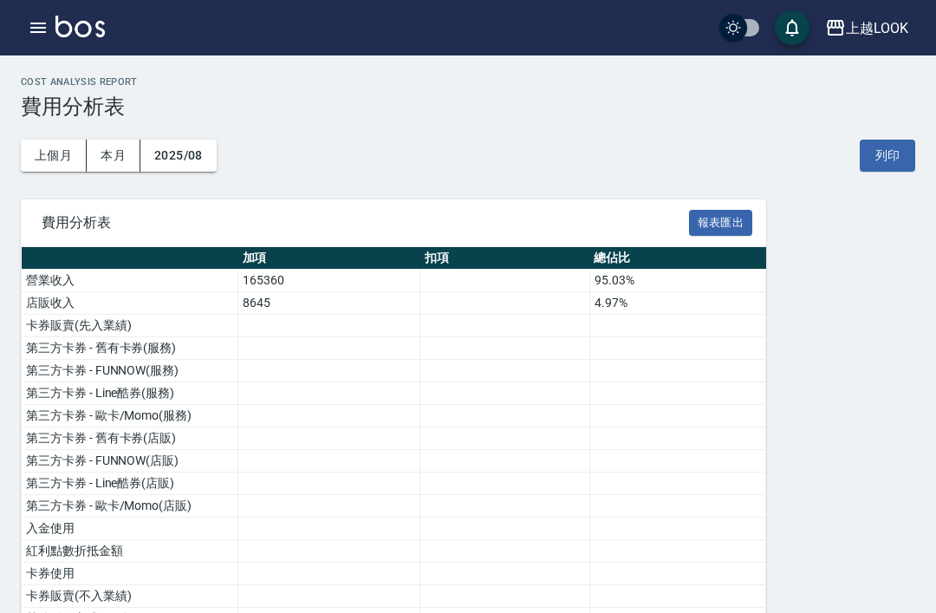
click at [44, 153] on button "上個月" at bounding box center [54, 156] width 66 height 32
click at [41, 26] on icon "button" at bounding box center [38, 27] width 21 height 21
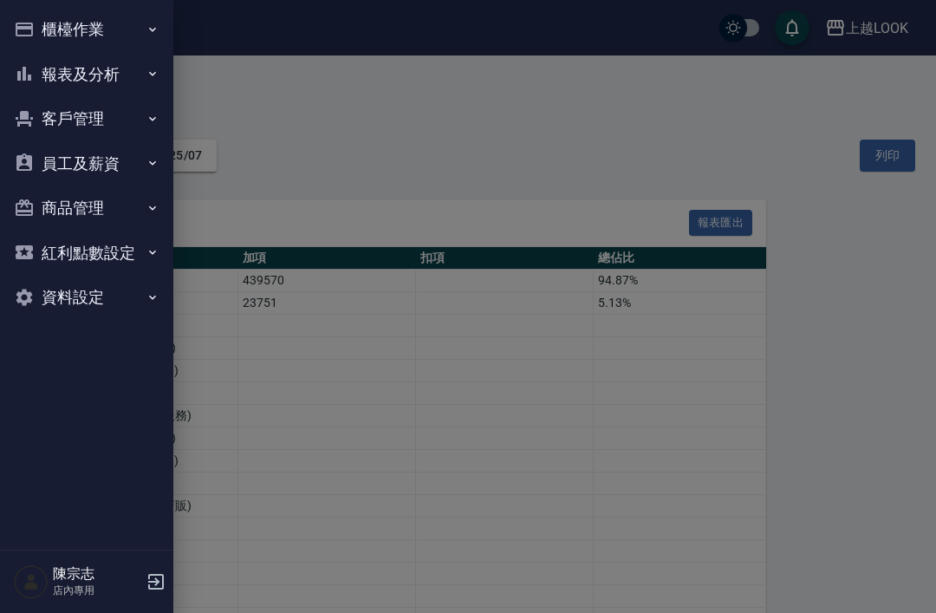
click at [60, 30] on button "櫃檯作業" at bounding box center [86, 29] width 159 height 45
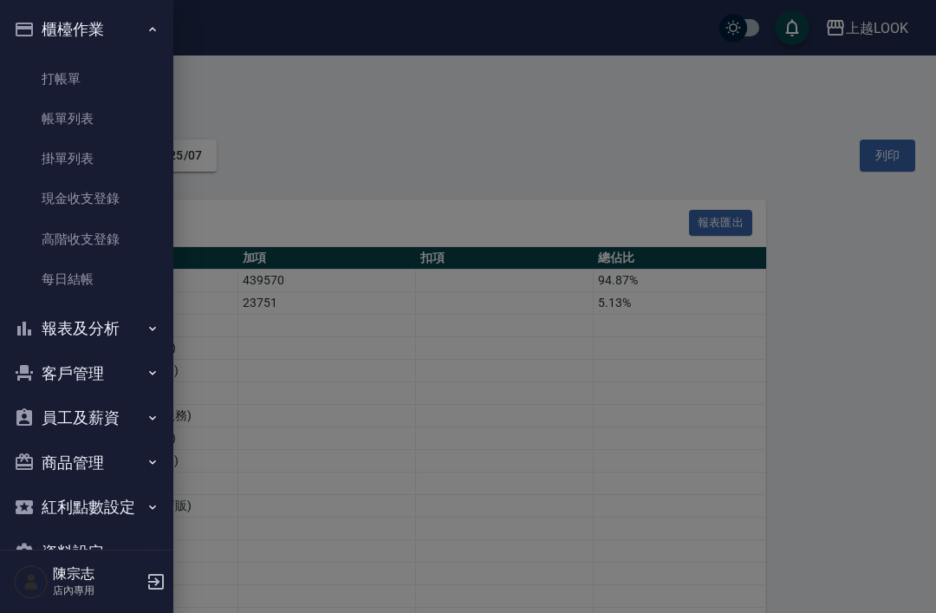
click at [67, 201] on link "現金收支登錄" at bounding box center [86, 199] width 159 height 40
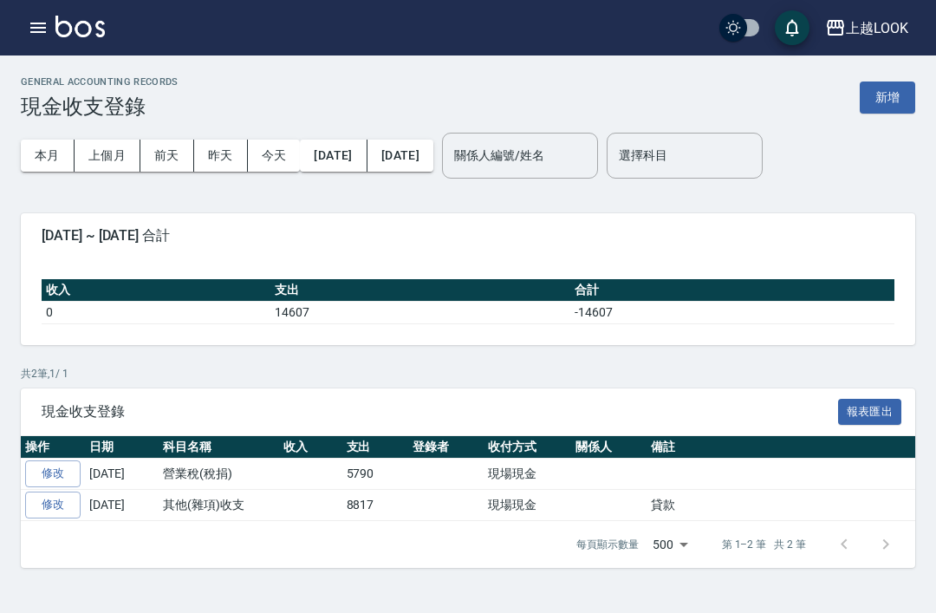
click at [433, 159] on button "[DATE]" at bounding box center [401, 156] width 66 height 32
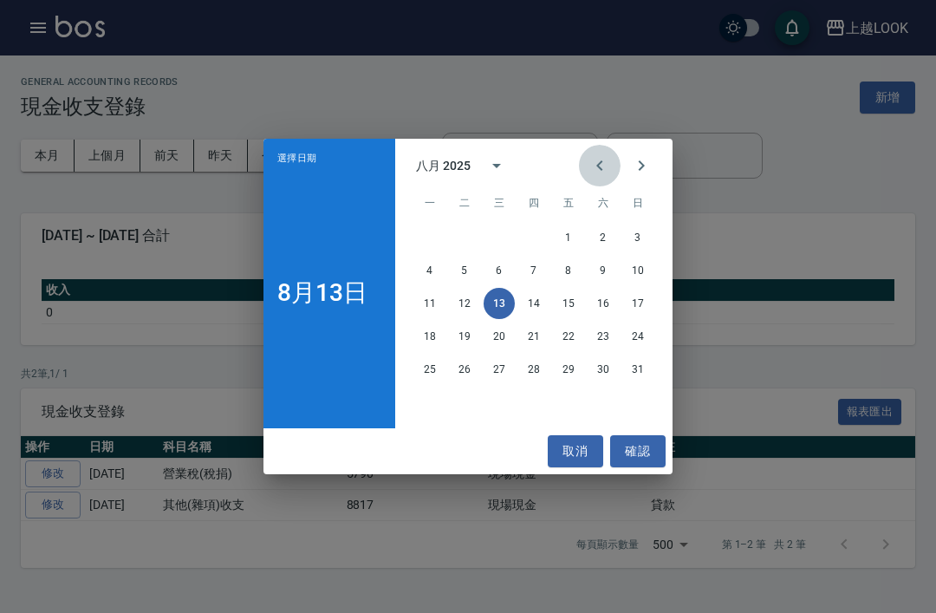
click at [603, 169] on icon "Previous month" at bounding box center [599, 165] width 21 height 21
click at [530, 364] on button "31" at bounding box center [533, 369] width 31 height 31
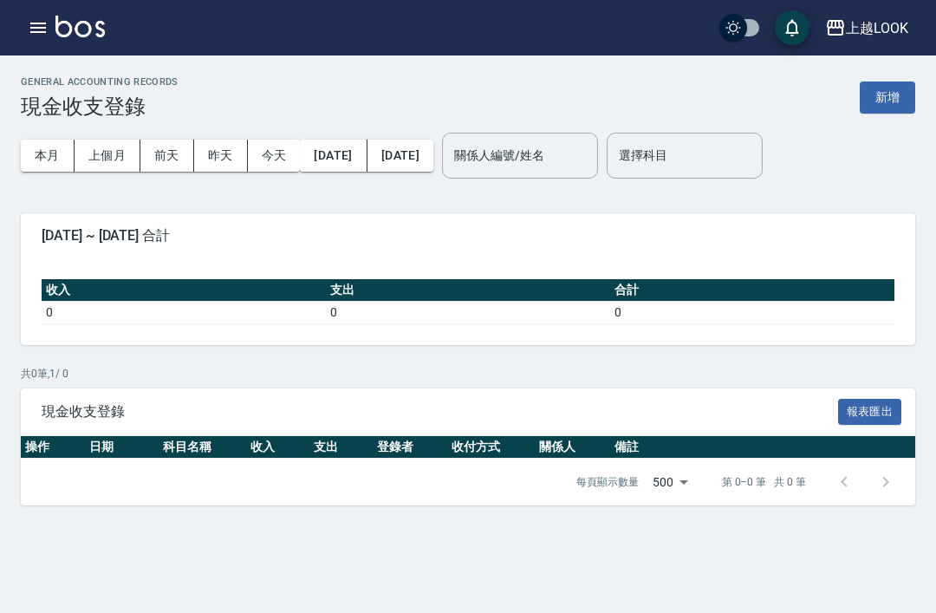
click at [49, 32] on button "button" at bounding box center [38, 27] width 35 height 35
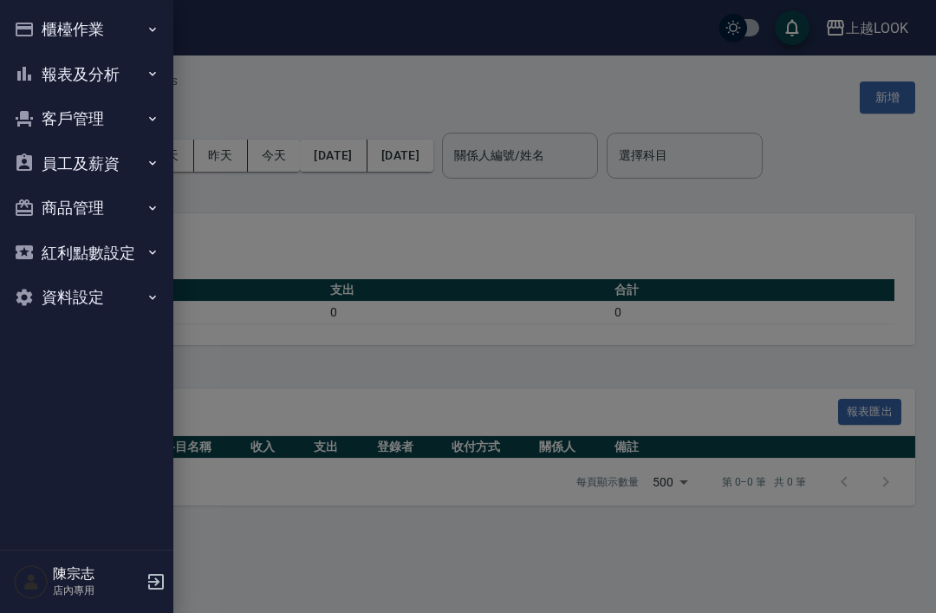
click at [85, 38] on button "櫃檯作業" at bounding box center [86, 29] width 159 height 45
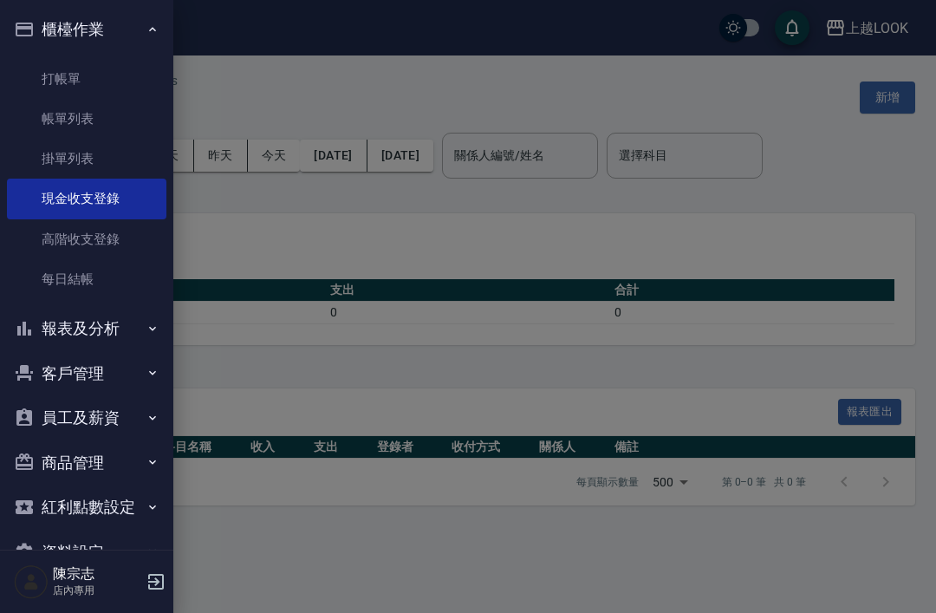
click at [72, 235] on link "高階收支登錄" at bounding box center [86, 239] width 159 height 40
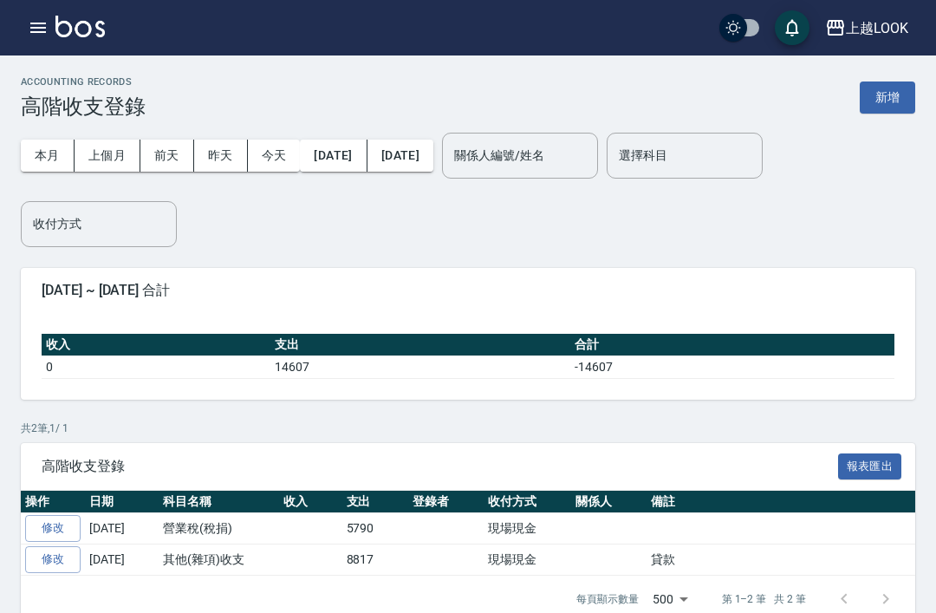
click at [433, 160] on button "[DATE]" at bounding box center [401, 156] width 66 height 32
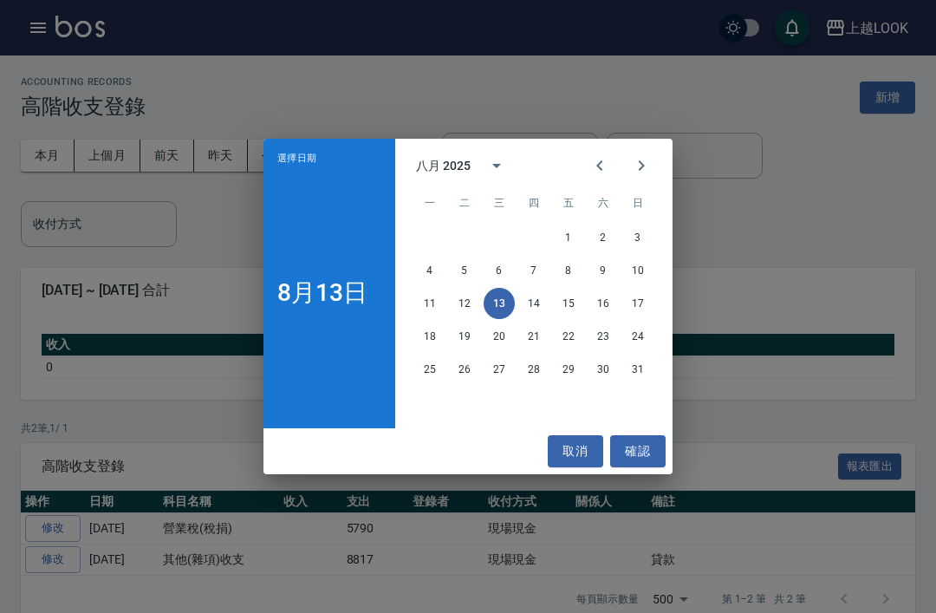
click at [591, 172] on icon "Previous month" at bounding box center [599, 165] width 21 height 21
click at [532, 369] on button "31" at bounding box center [533, 369] width 31 height 31
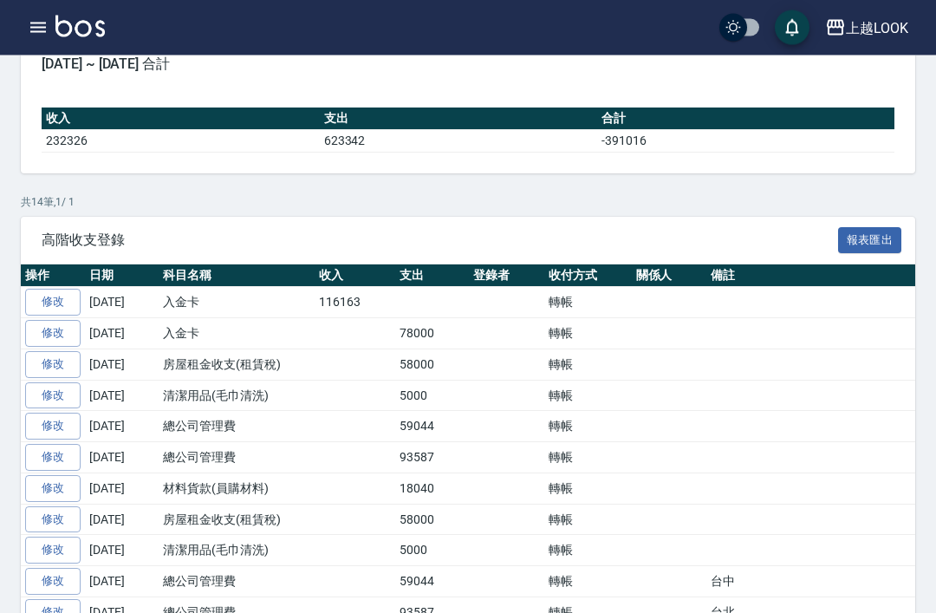
scroll to position [336, 0]
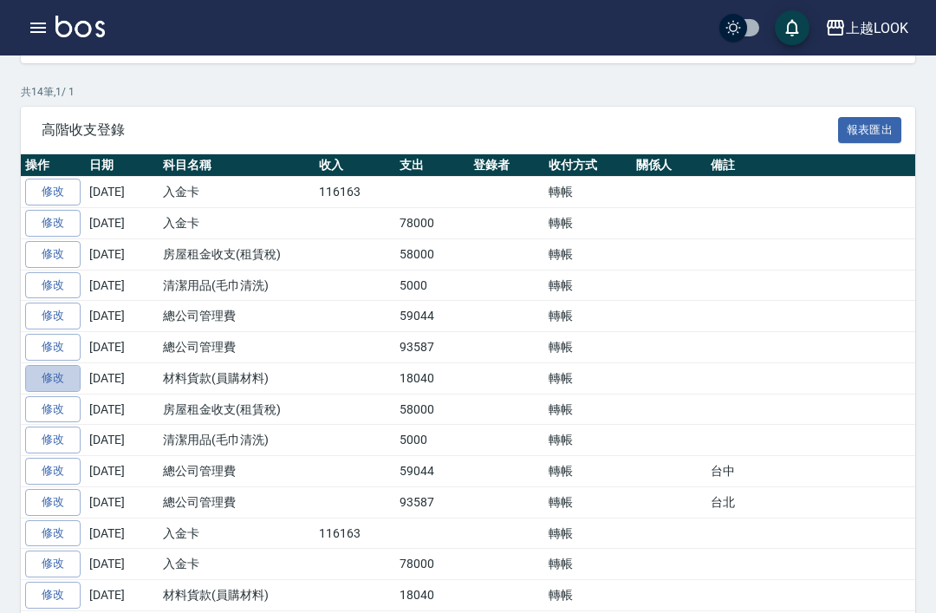
click at [55, 372] on link "修改" at bounding box center [52, 378] width 55 height 27
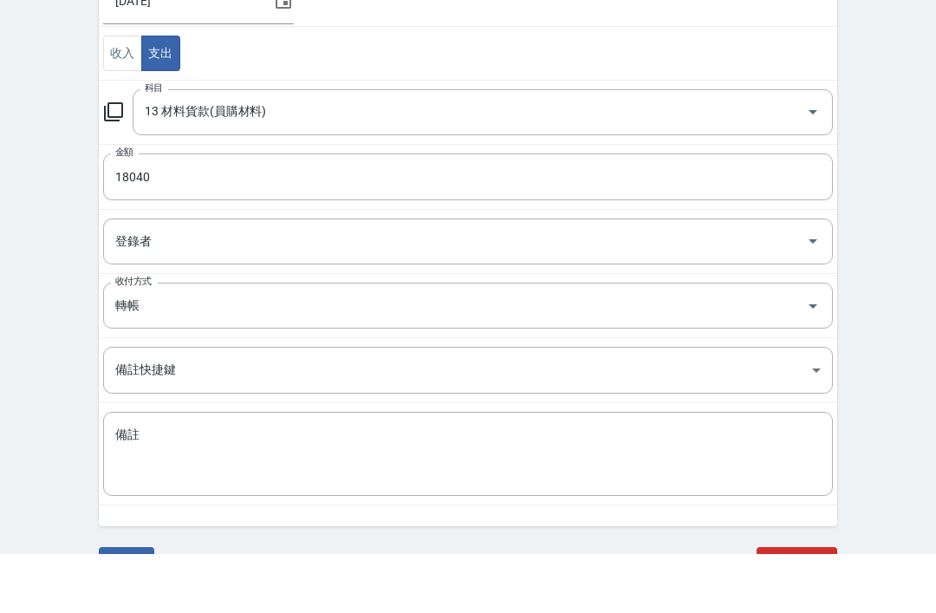
scroll to position [175, 0]
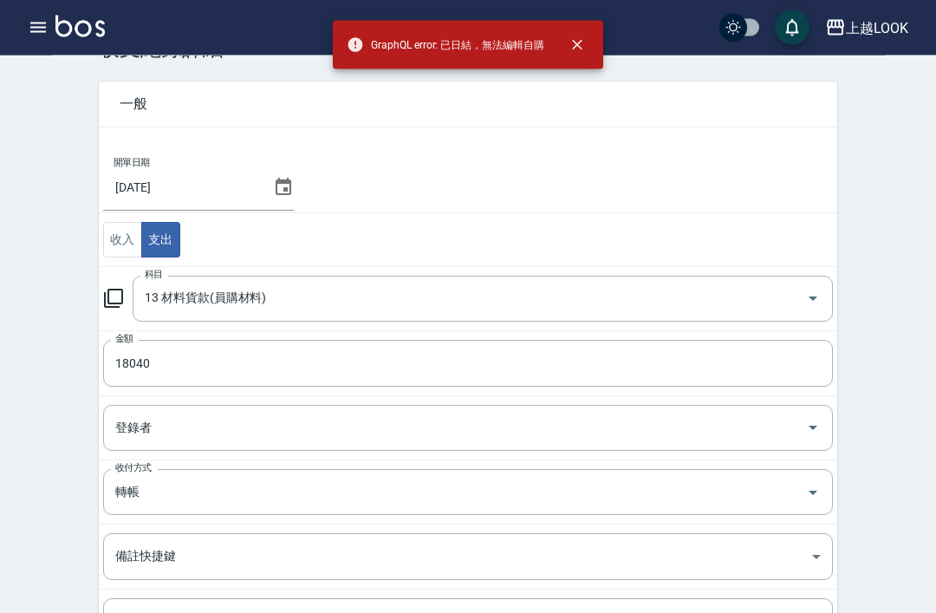
scroll to position [0, 0]
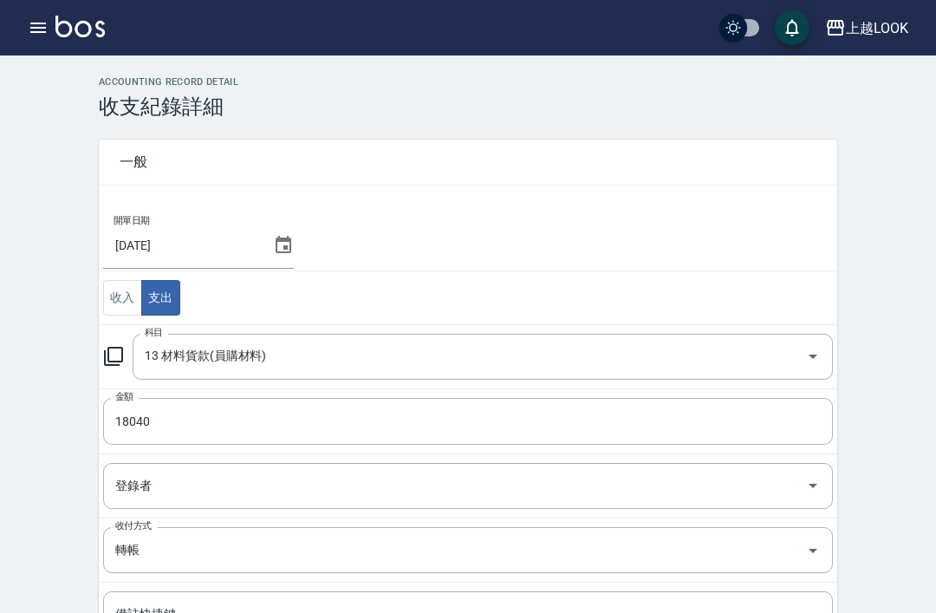
click at [28, 21] on icon "button" at bounding box center [38, 27] width 21 height 21
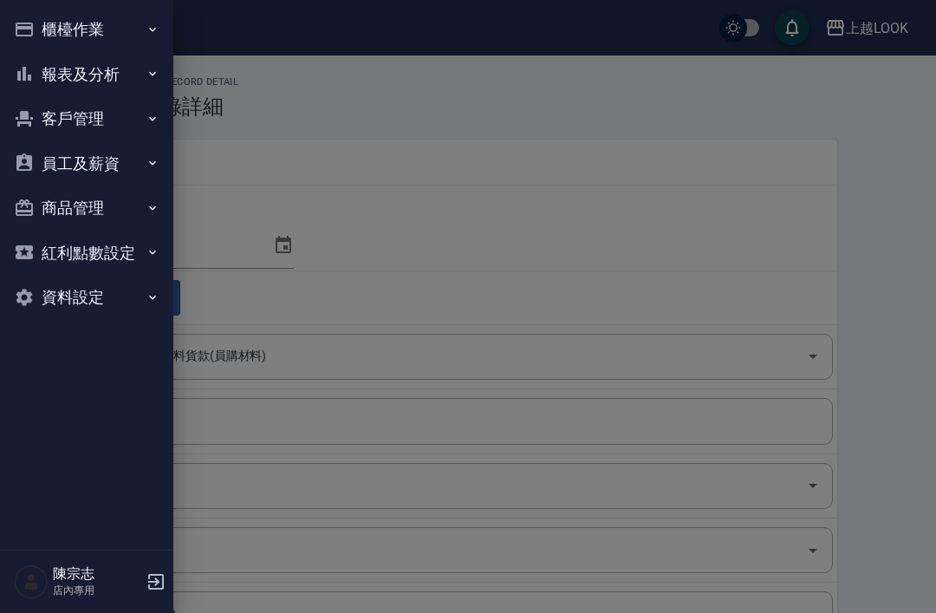
click at [54, 27] on button "櫃檯作業" at bounding box center [86, 29] width 159 height 45
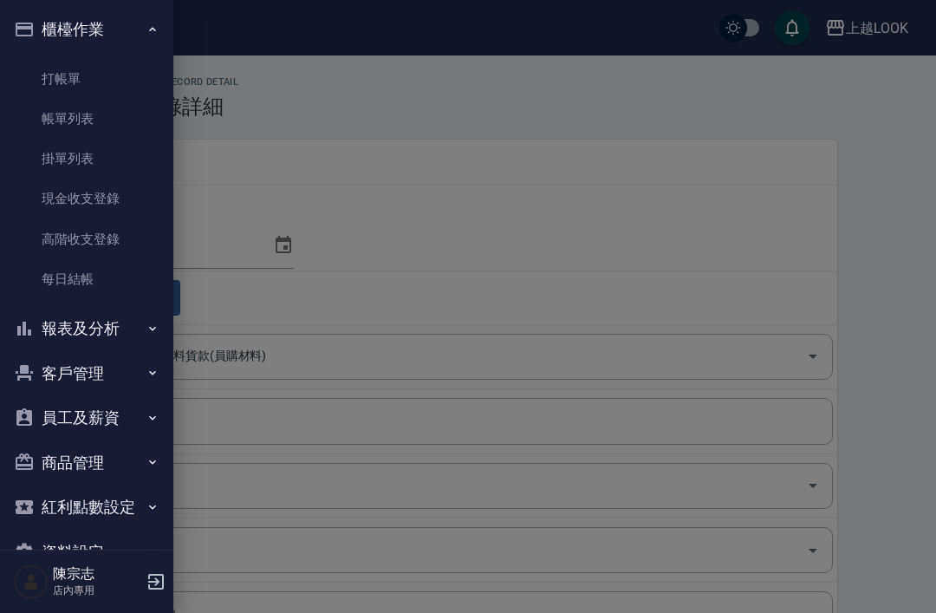
click at [73, 283] on link "每日結帳" at bounding box center [86, 279] width 159 height 40
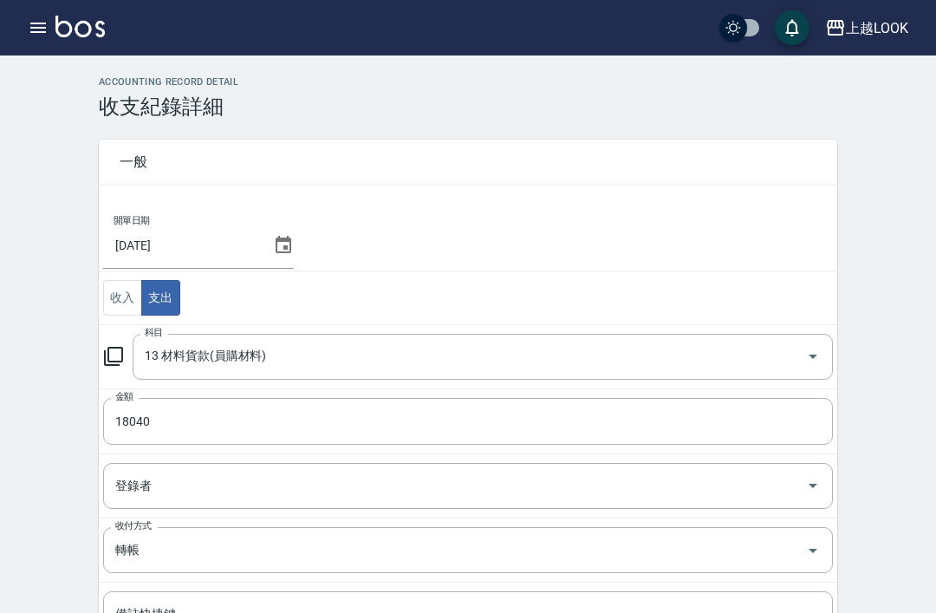
click at [67, 284] on div "ACCOUNTING RECORD DETAIL 收支紀錄詳細 一般 開單日期 2025/07/31 收入 支出 科目 13 材料貨款(員購材料) 科目 金額…" at bounding box center [468, 460] width 936 height 768
click at [874, 231] on div "ACCOUNTING RECORD DETAIL 收支紀錄詳細 一般 開單日期 2025/07/31 收入 支出 科目 13 材料貨款(員購材料) 科目 金額…" at bounding box center [468, 460] width 936 height 768
click at [36, 23] on icon "button" at bounding box center [38, 28] width 16 height 10
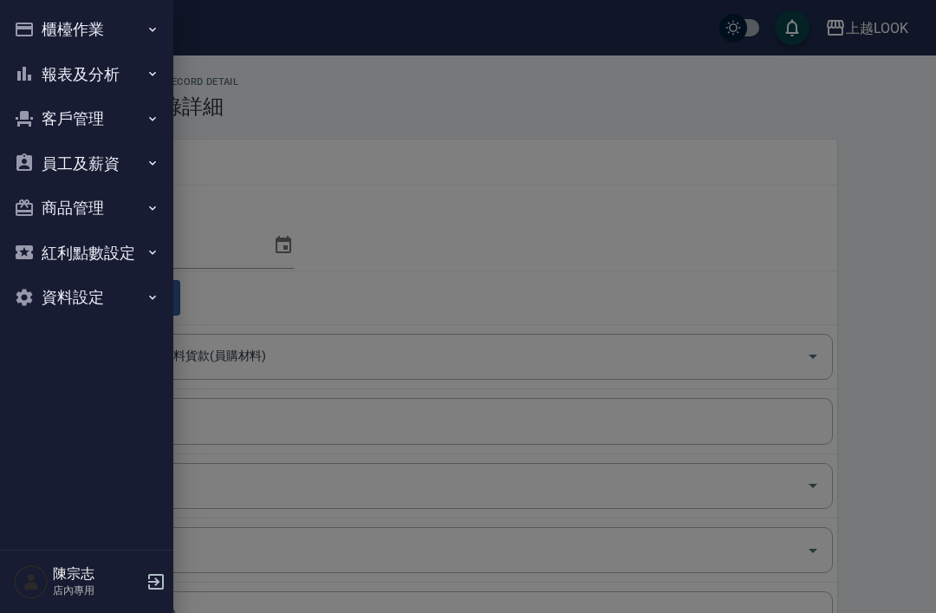
click at [58, 28] on button "櫃檯作業" at bounding box center [86, 29] width 159 height 45
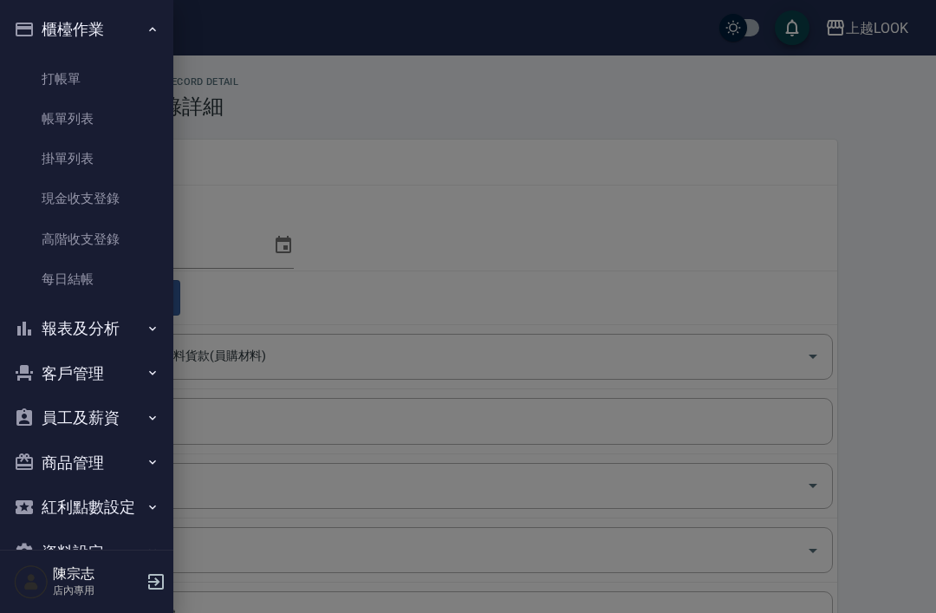
click at [62, 285] on link "每日結帳" at bounding box center [86, 279] width 159 height 40
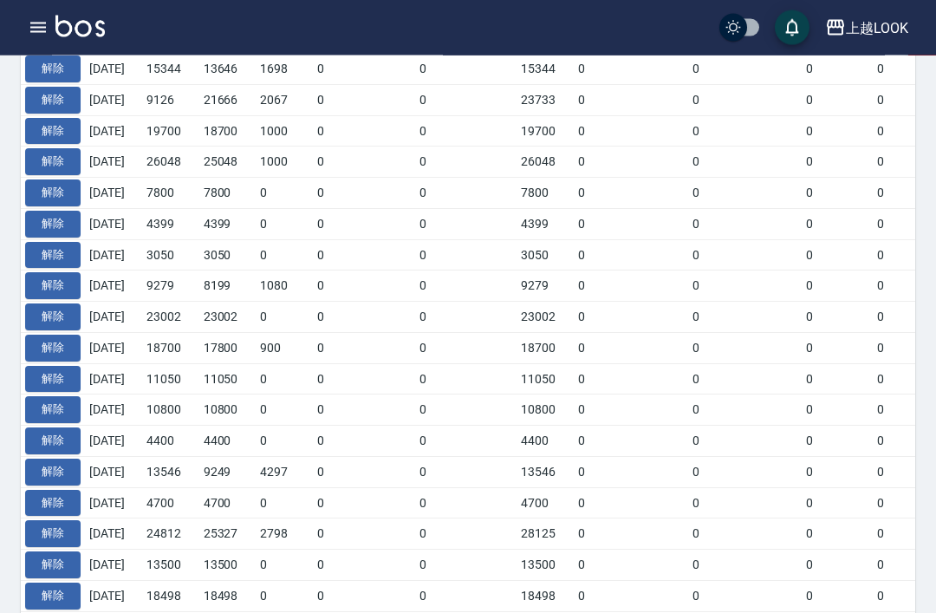
scroll to position [520, 0]
click at [48, 403] on button "解除" at bounding box center [52, 410] width 55 height 27
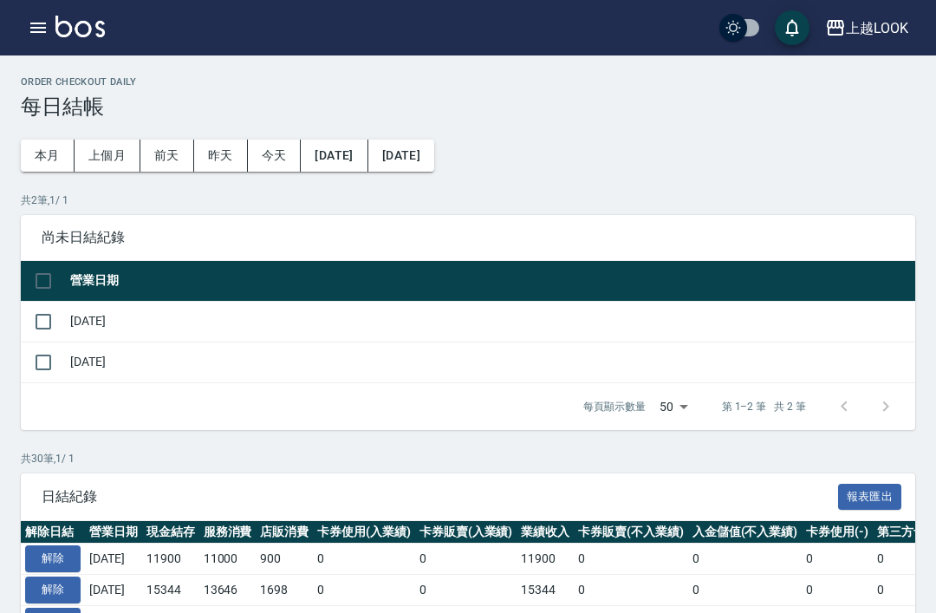
click at [35, 24] on icon "button" at bounding box center [38, 28] width 16 height 10
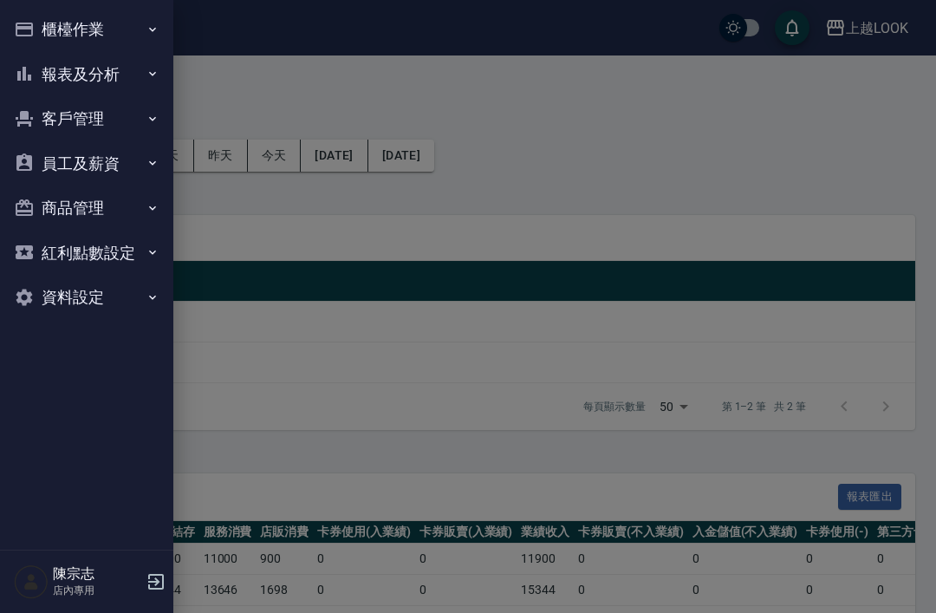
click at [50, 29] on button "櫃檯作業" at bounding box center [86, 29] width 159 height 45
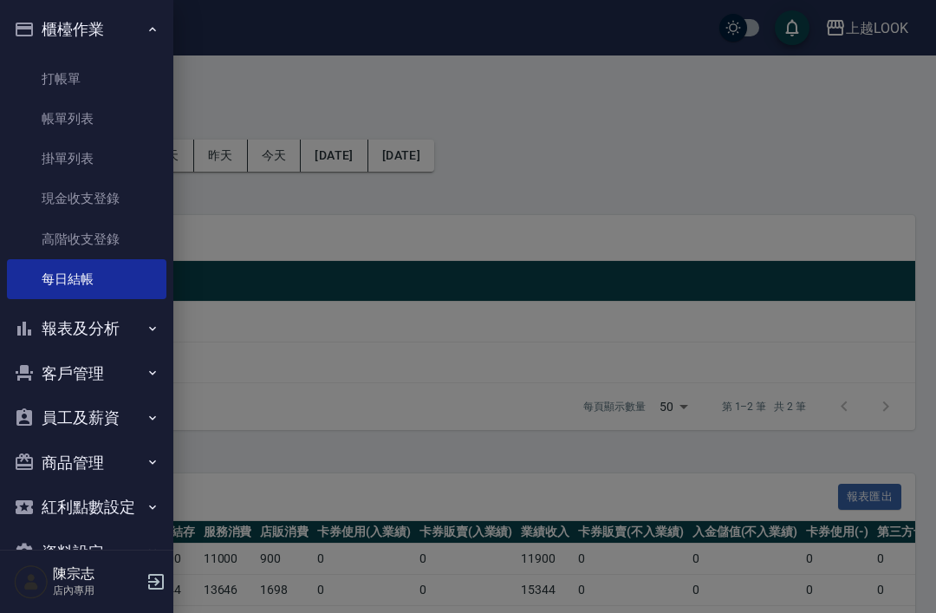
click at [100, 242] on link "高階收支登錄" at bounding box center [86, 239] width 159 height 40
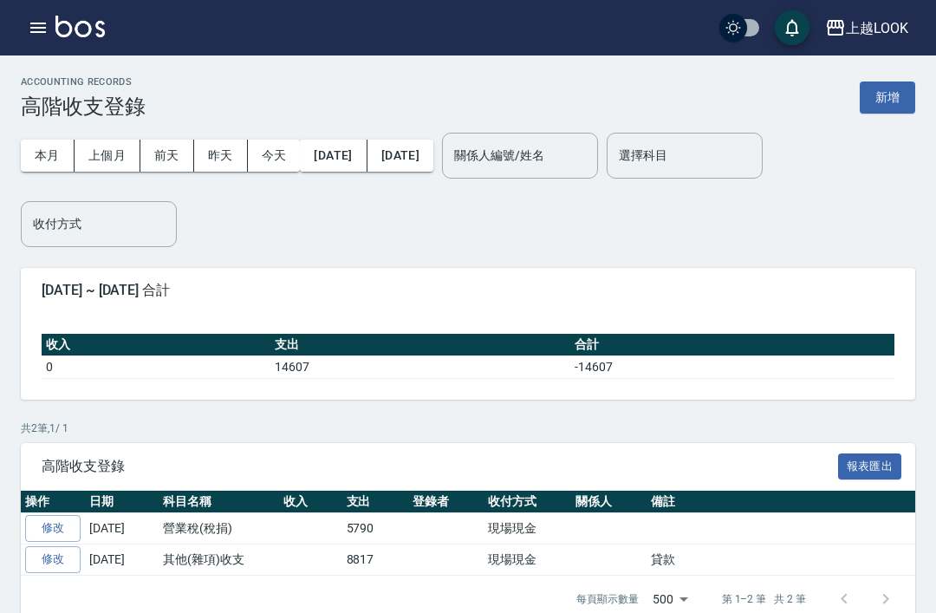
click at [433, 160] on button "[DATE]" at bounding box center [401, 156] width 66 height 32
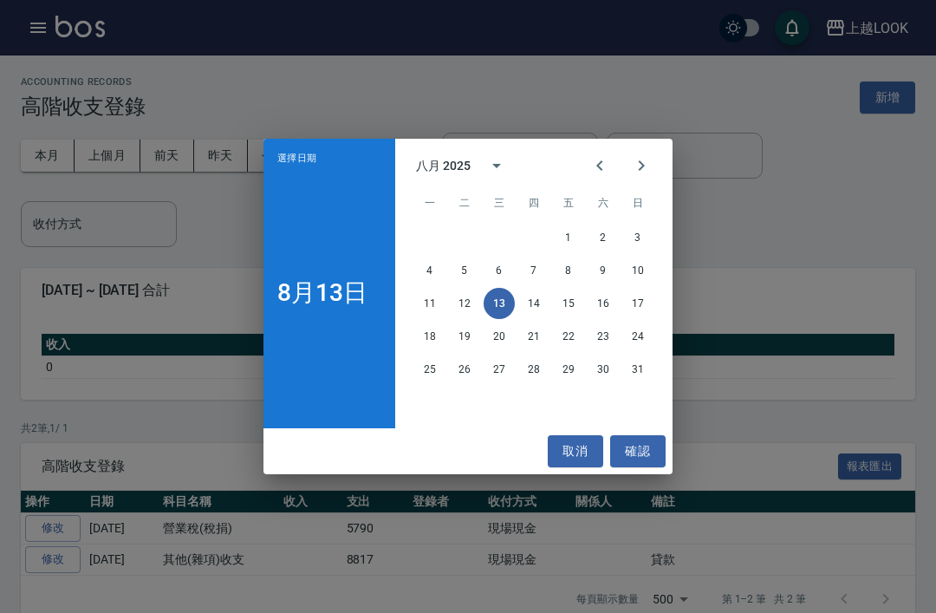
click at [602, 172] on icon "Previous month" at bounding box center [599, 165] width 21 height 21
click at [543, 369] on button "31" at bounding box center [533, 369] width 31 height 31
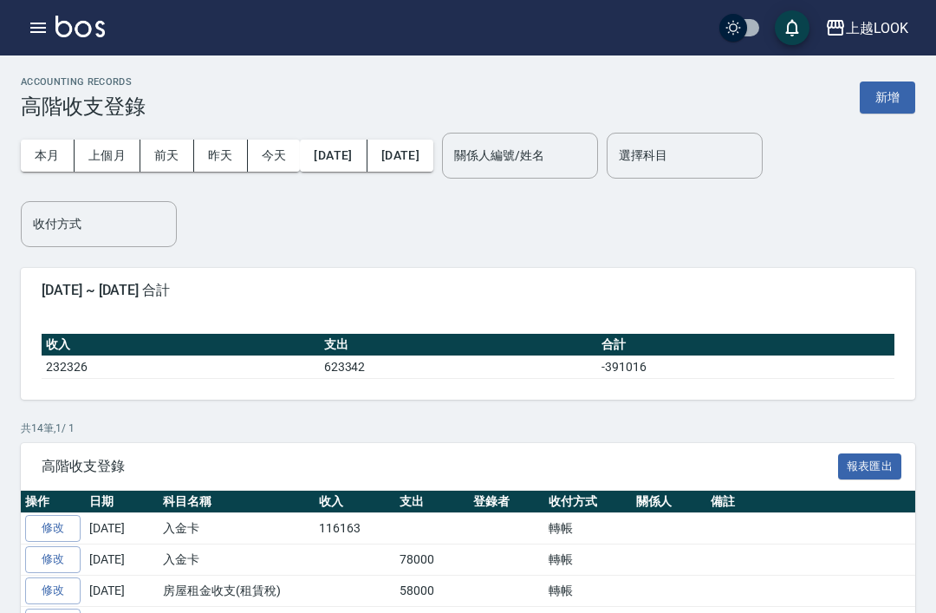
click at [354, 161] on button "[DATE]" at bounding box center [333, 156] width 67 height 32
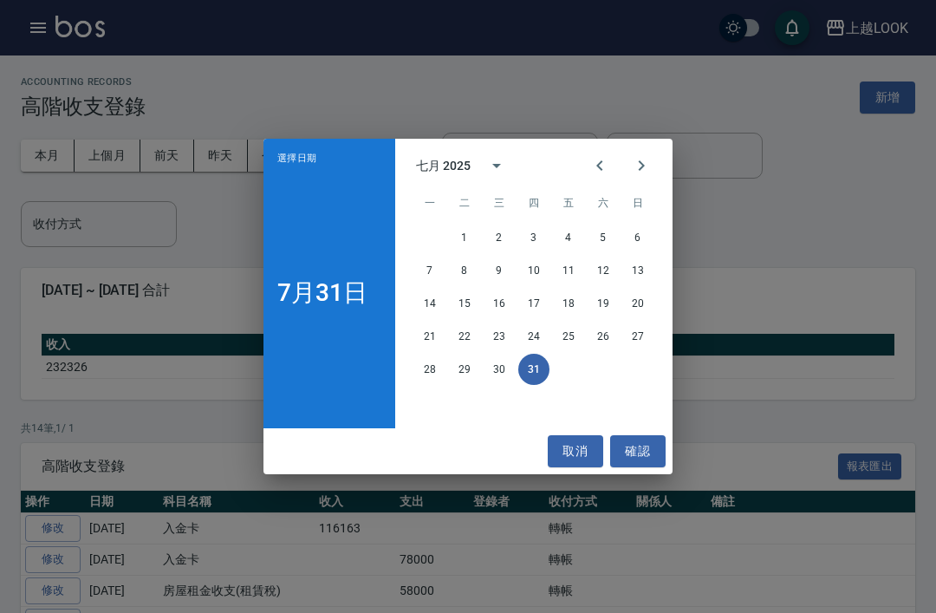
click at [537, 373] on button "31" at bounding box center [533, 369] width 31 height 31
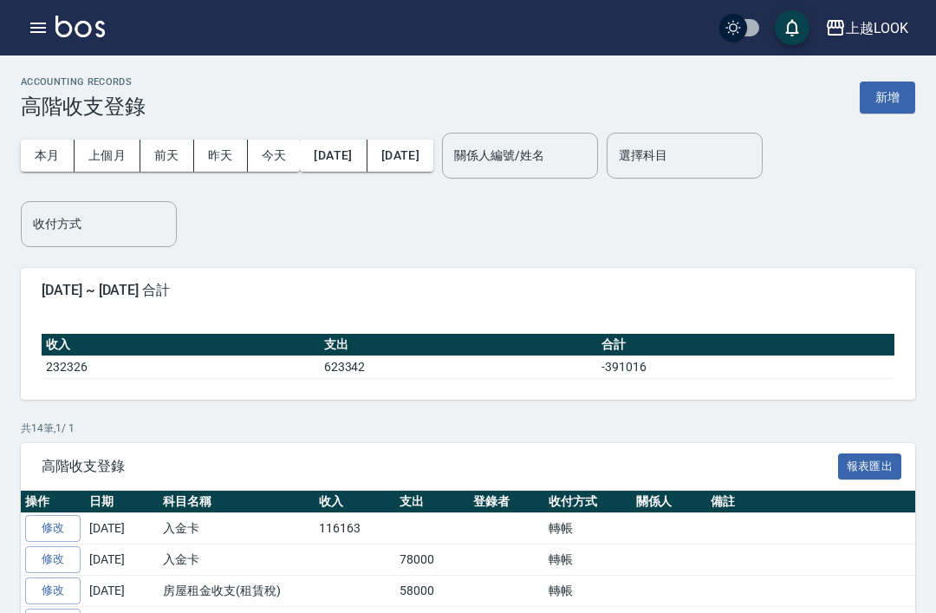
click at [497, 94] on div "ACCOUNTING RECORDS 高階收支登錄 新增" at bounding box center [468, 97] width 895 height 42
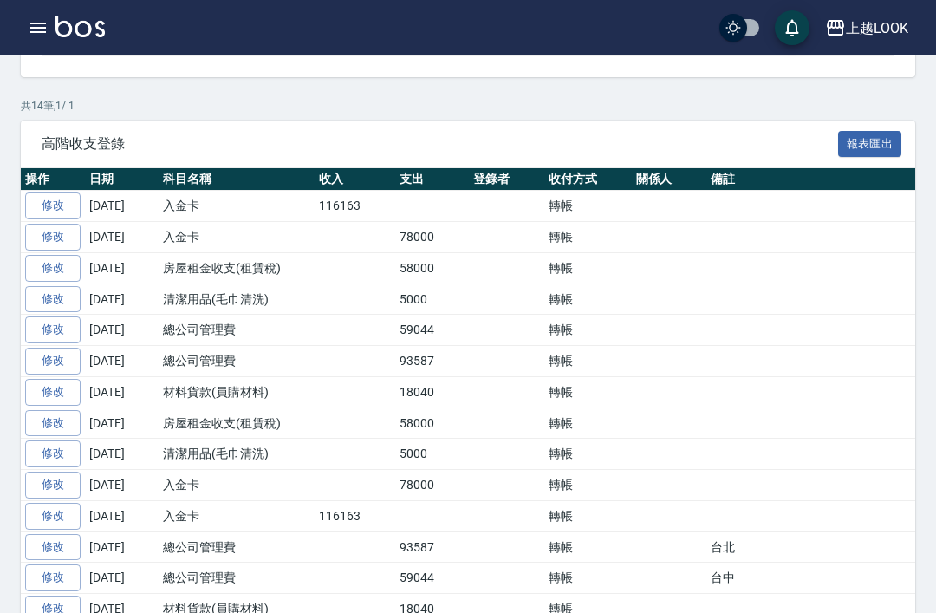
scroll to position [336, 0]
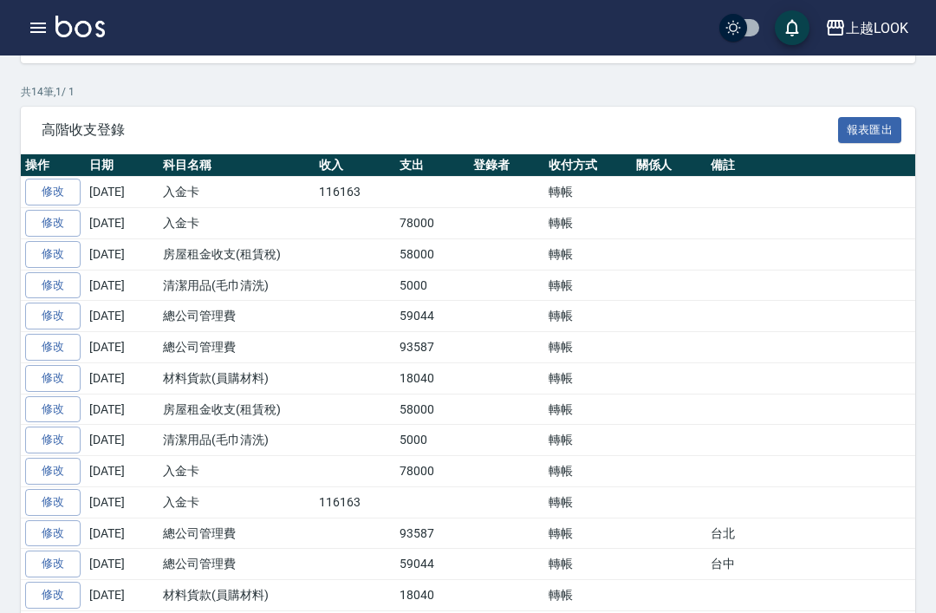
click at [52, 373] on link "修改" at bounding box center [52, 378] width 55 height 27
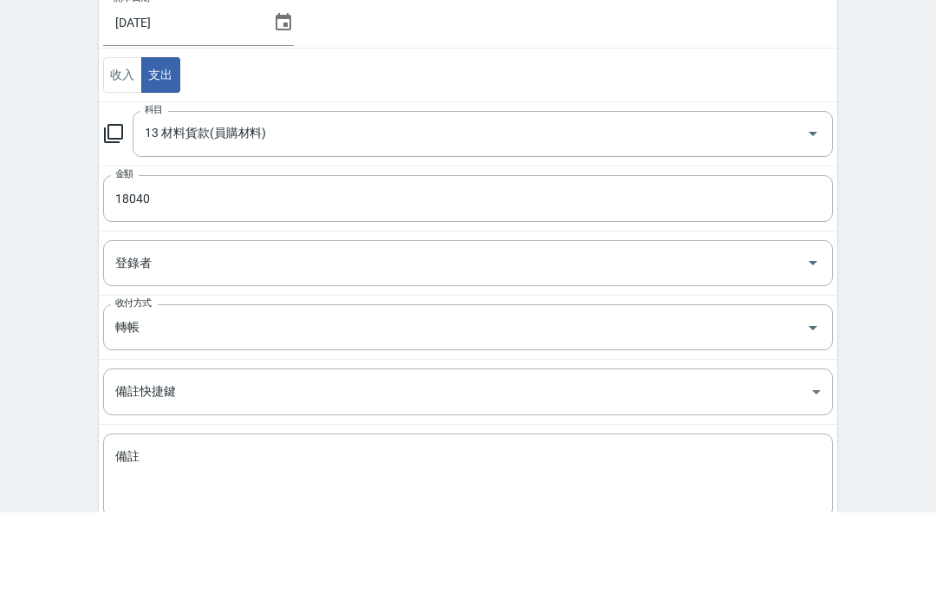
scroll to position [175, 0]
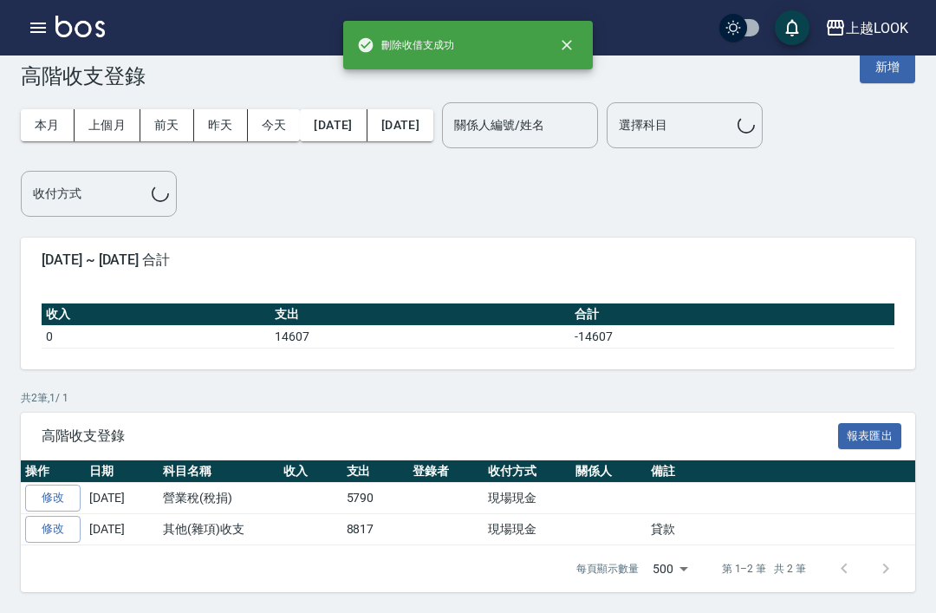
scroll to position [55, 0]
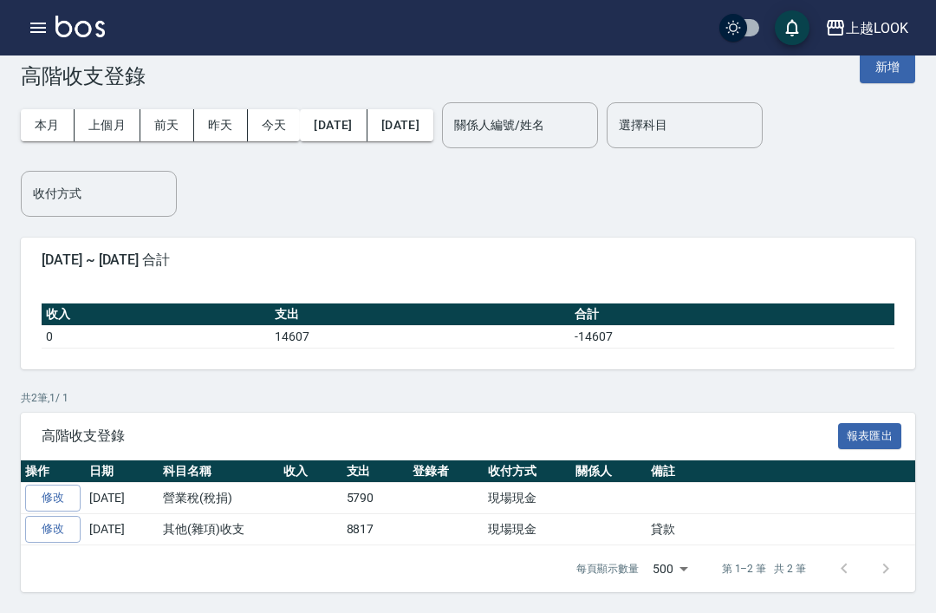
click at [433, 109] on button "[DATE]" at bounding box center [401, 125] width 66 height 32
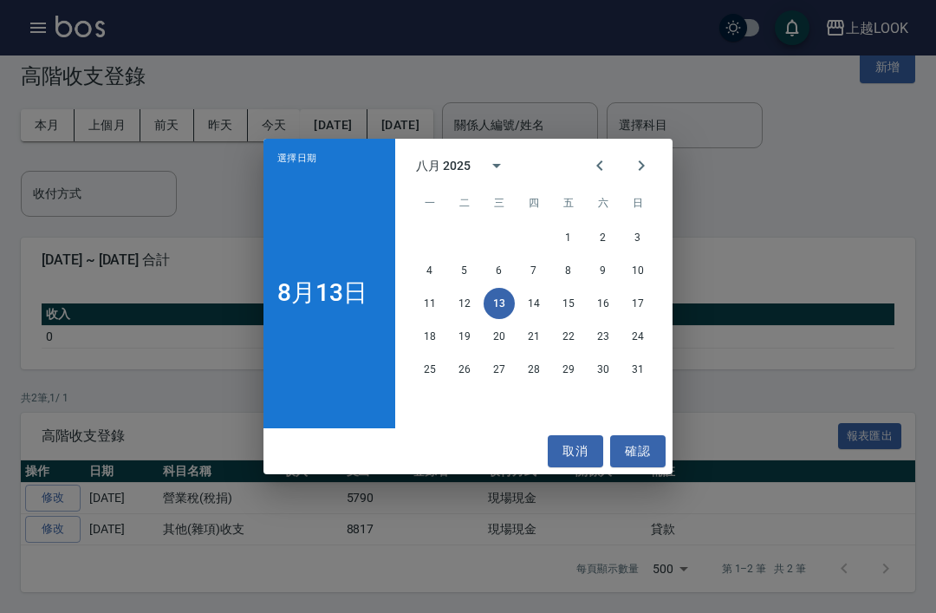
click at [598, 164] on icon "Previous month" at bounding box center [599, 165] width 21 height 21
click at [535, 370] on button "31" at bounding box center [533, 369] width 31 height 31
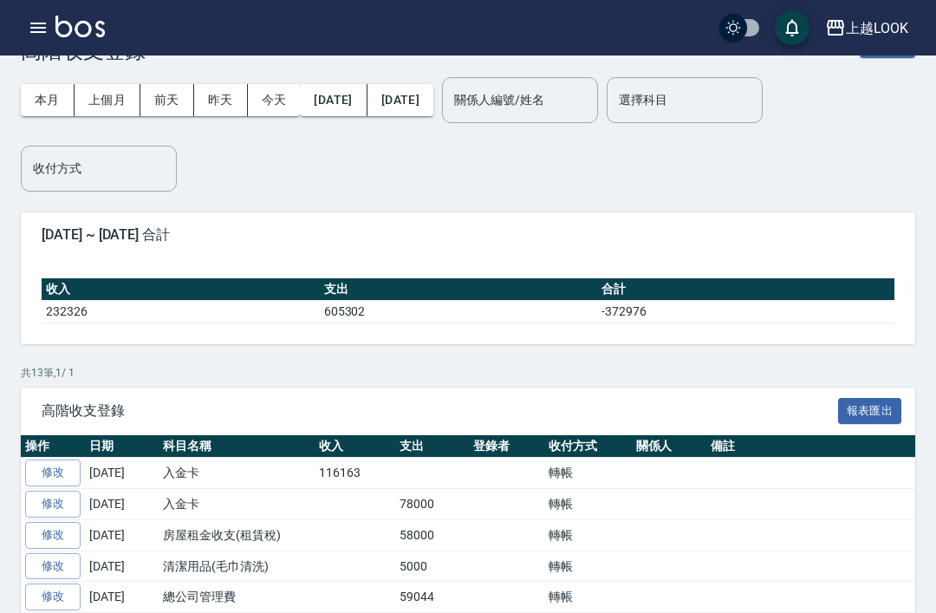
click at [41, 472] on link "修改" at bounding box center [52, 472] width 55 height 27
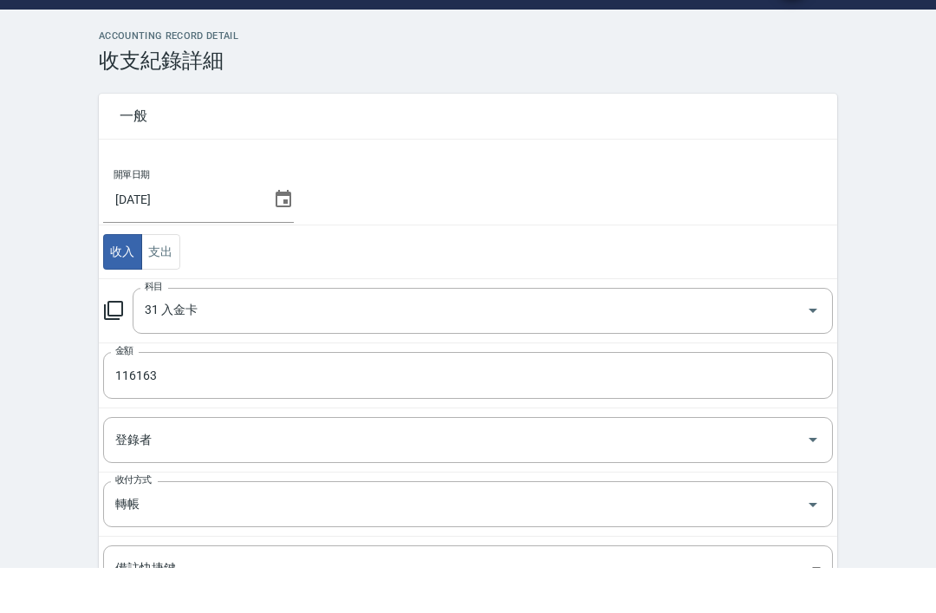
scroll to position [175, 0]
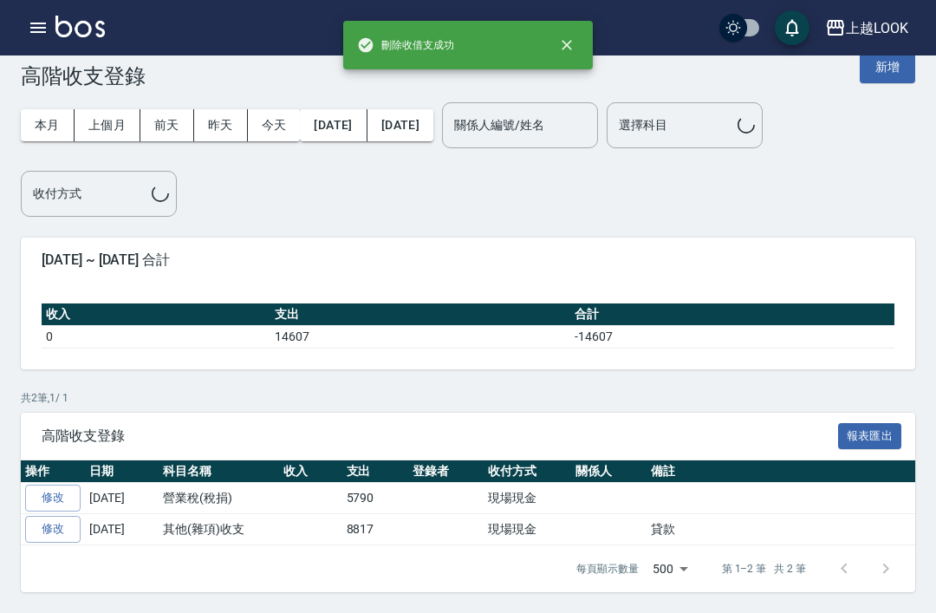
scroll to position [55, 0]
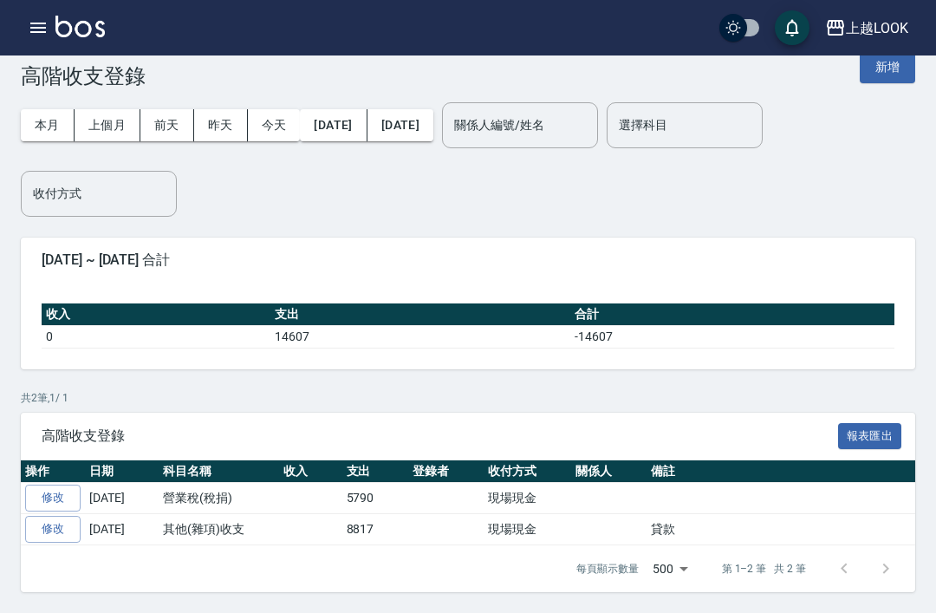
click at [433, 109] on button "[DATE]" at bounding box center [401, 125] width 66 height 32
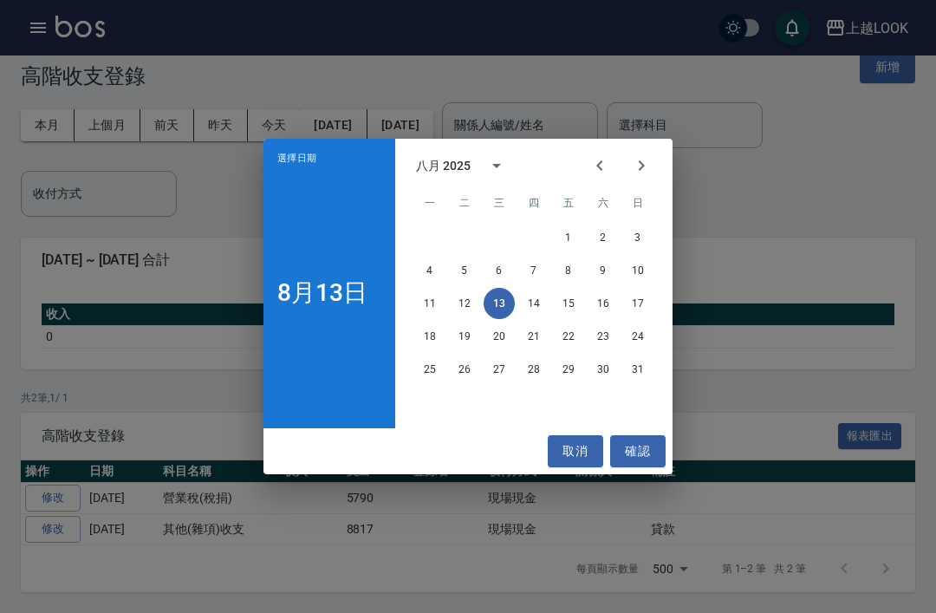
click at [593, 167] on icon "Previous month" at bounding box center [599, 165] width 21 height 21
click at [534, 379] on button "31" at bounding box center [533, 369] width 31 height 31
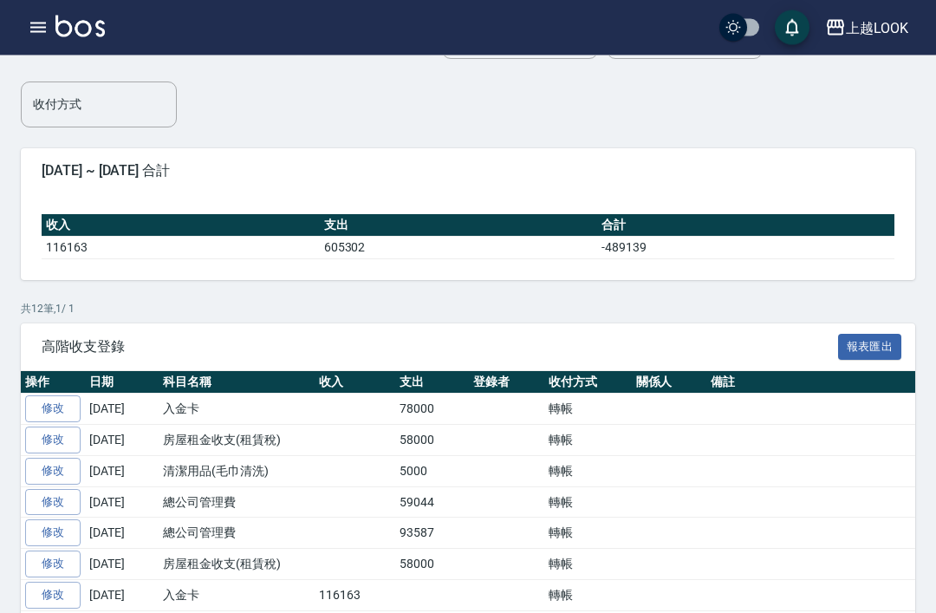
scroll to position [120, 0]
click at [37, 403] on link "修改" at bounding box center [52, 408] width 55 height 27
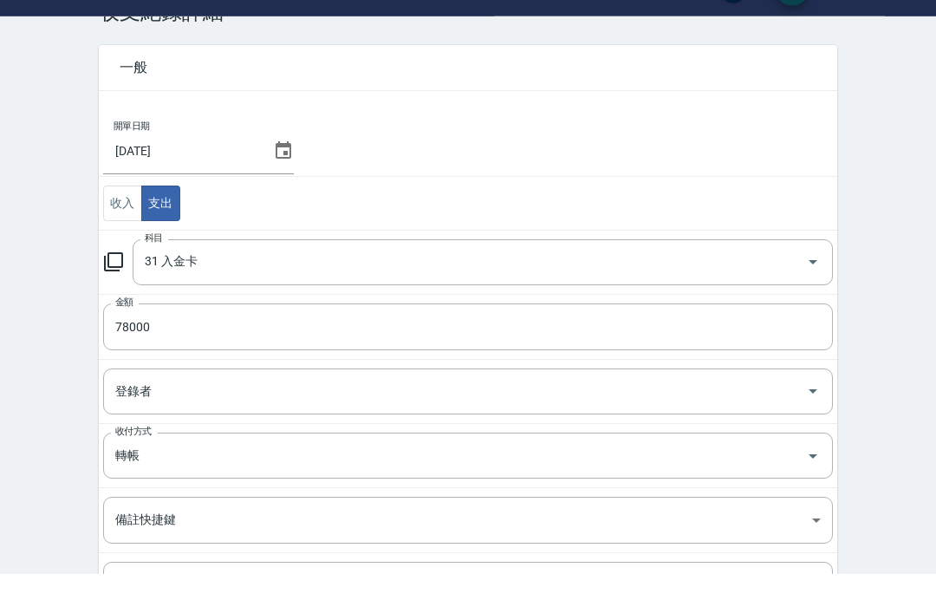
scroll to position [175, 0]
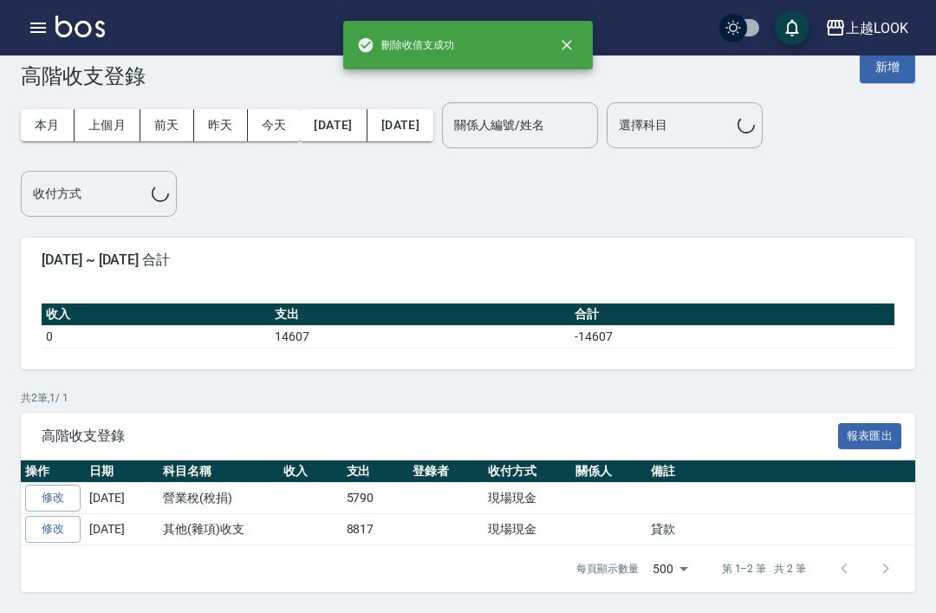
scroll to position [55, 0]
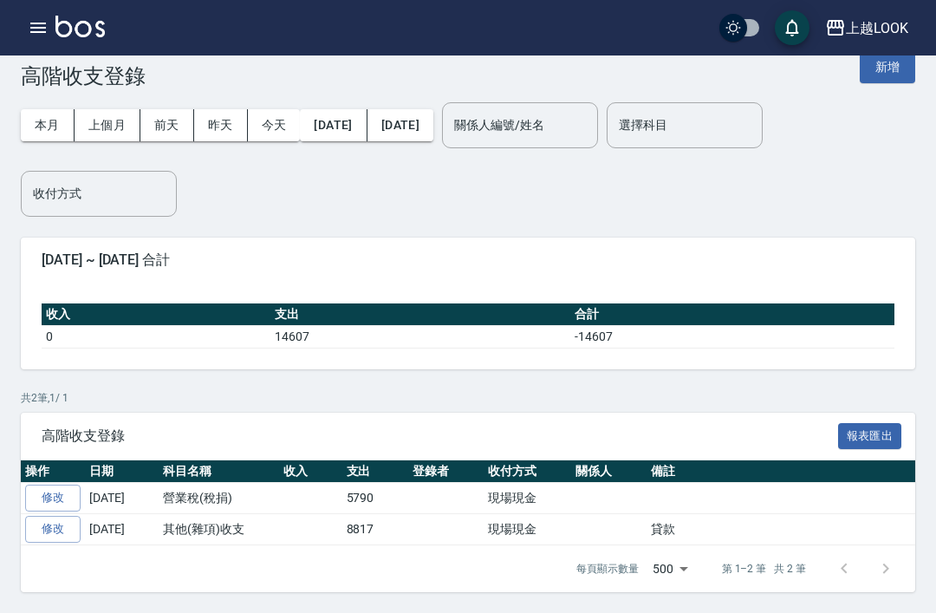
click at [433, 109] on button "2025/08/13" at bounding box center [401, 125] width 66 height 32
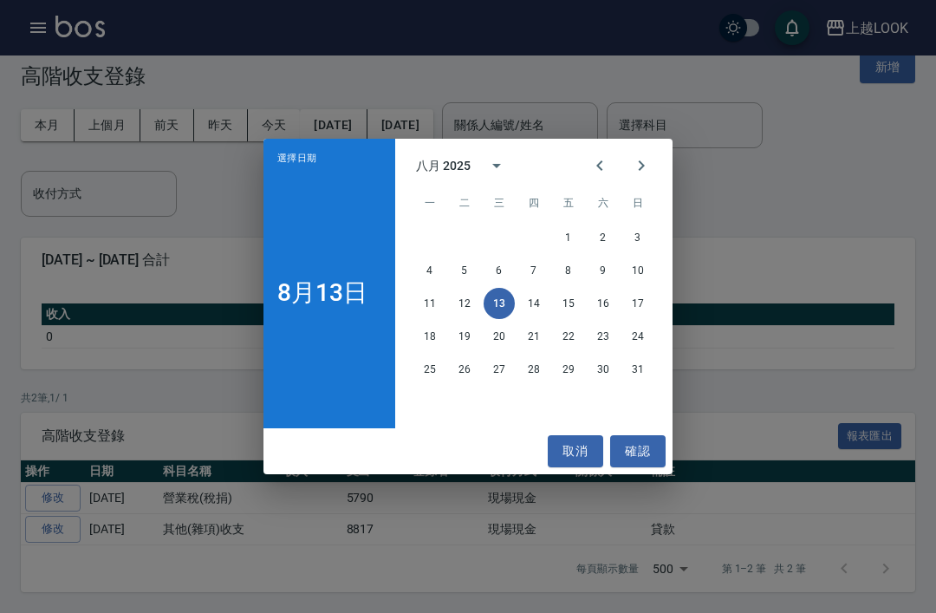
click at [595, 174] on icon "Previous month" at bounding box center [599, 165] width 21 height 21
click at [533, 374] on button "31" at bounding box center [533, 369] width 31 height 31
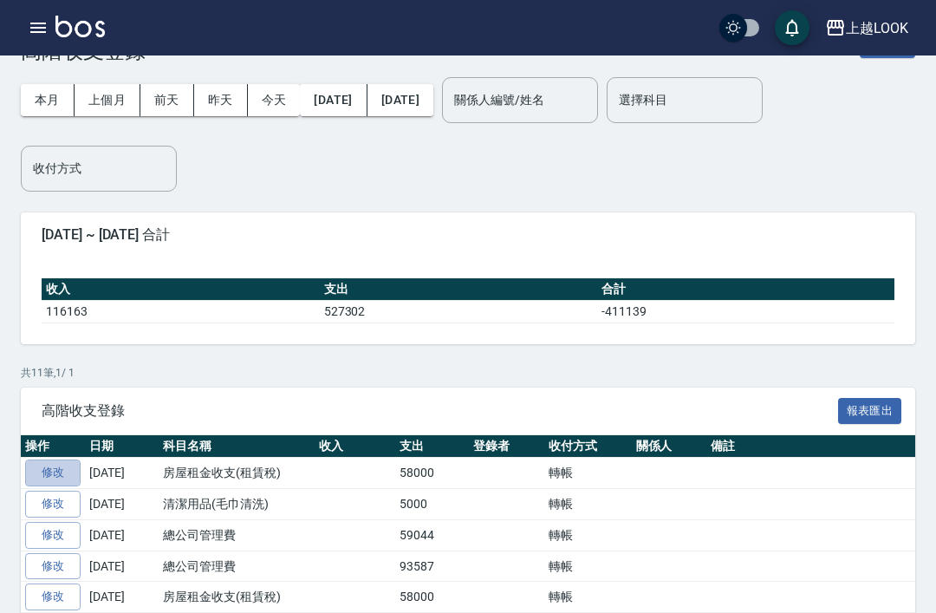
click at [44, 471] on link "修改" at bounding box center [52, 472] width 55 height 27
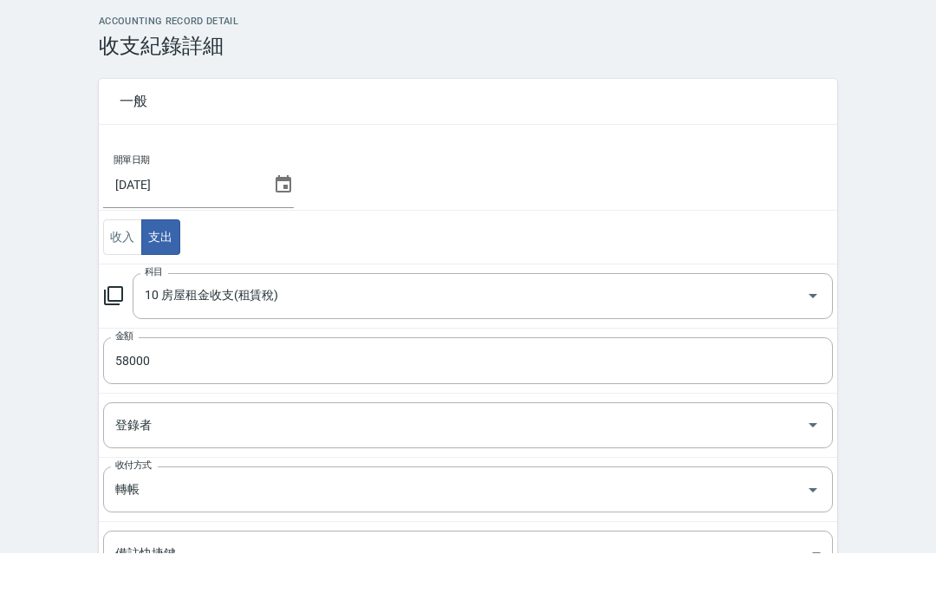
scroll to position [175, 0]
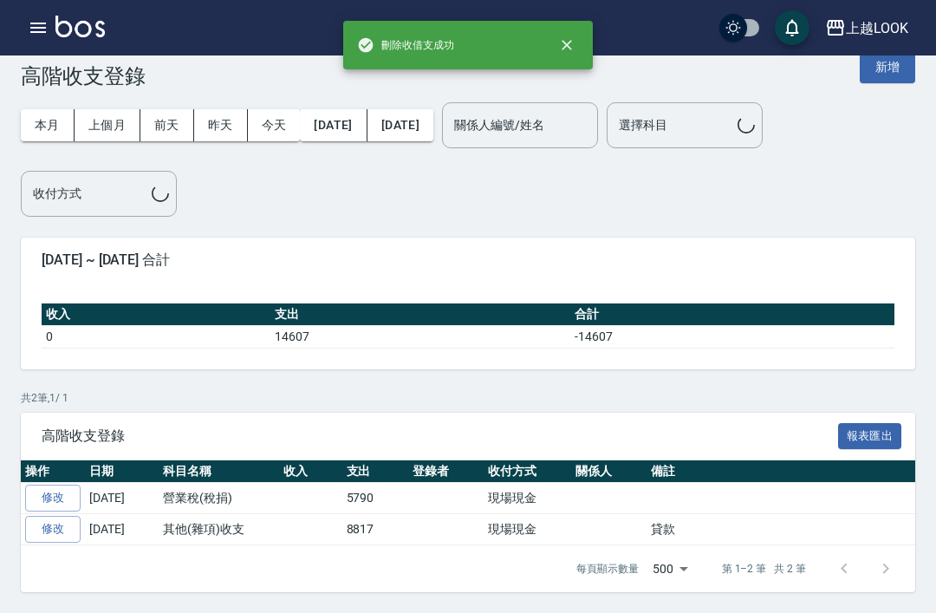
scroll to position [55, 0]
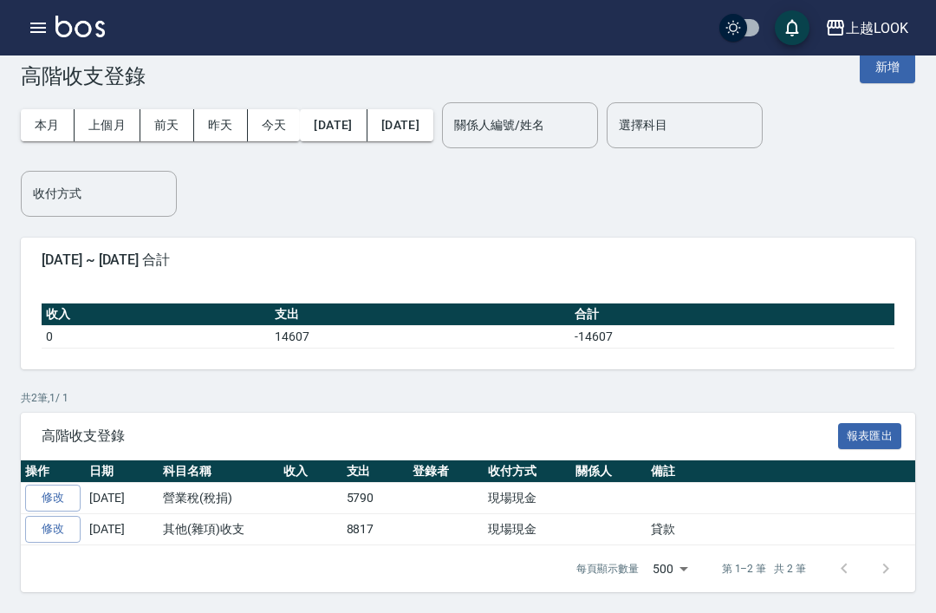
click at [433, 109] on button "2025/08/13" at bounding box center [401, 125] width 66 height 32
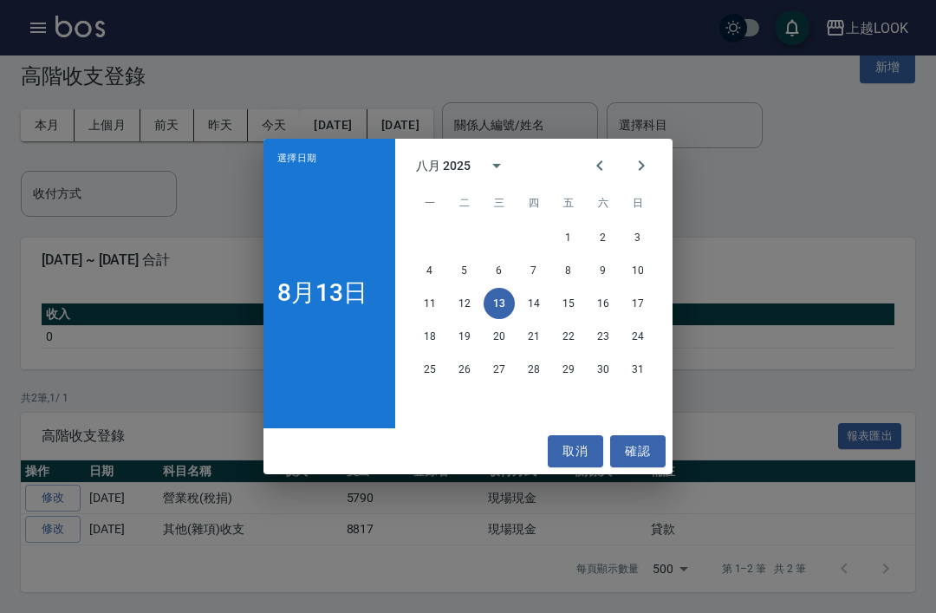
click at [595, 172] on icon "Previous month" at bounding box center [599, 165] width 21 height 21
click at [543, 370] on button "31" at bounding box center [533, 369] width 31 height 31
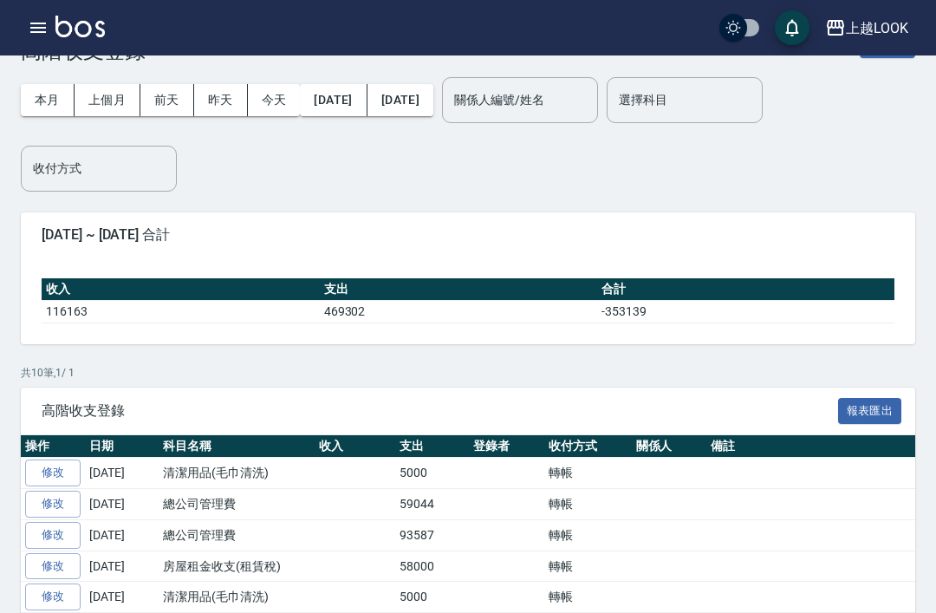
click at [54, 472] on link "修改" at bounding box center [52, 472] width 55 height 27
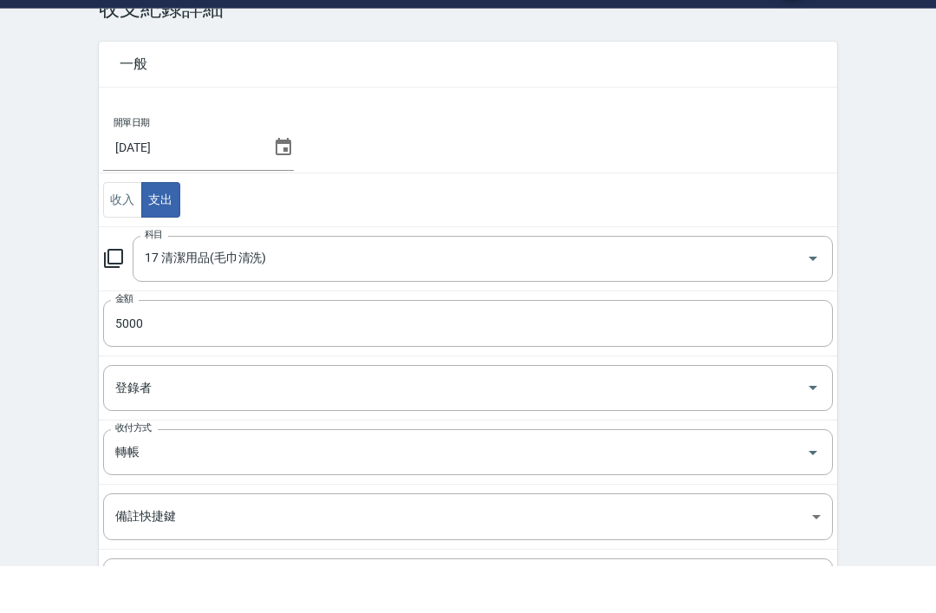
scroll to position [175, 0]
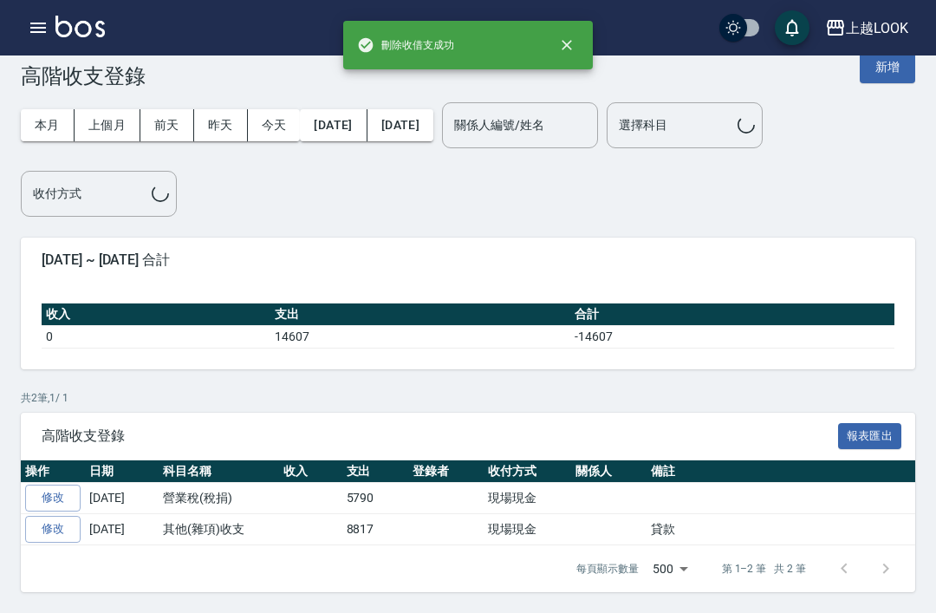
scroll to position [55, 0]
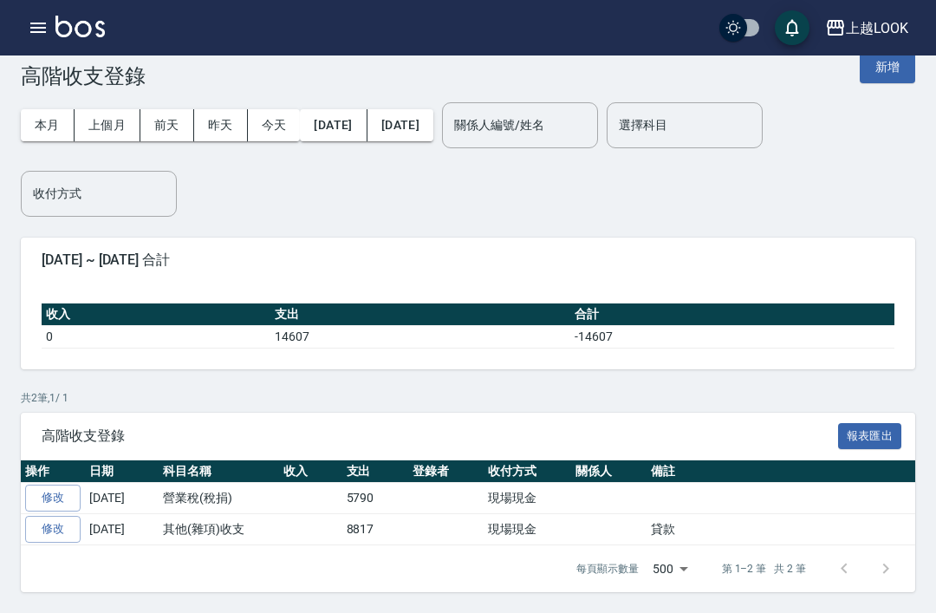
click at [433, 109] on button "2025/08/13" at bounding box center [401, 125] width 66 height 32
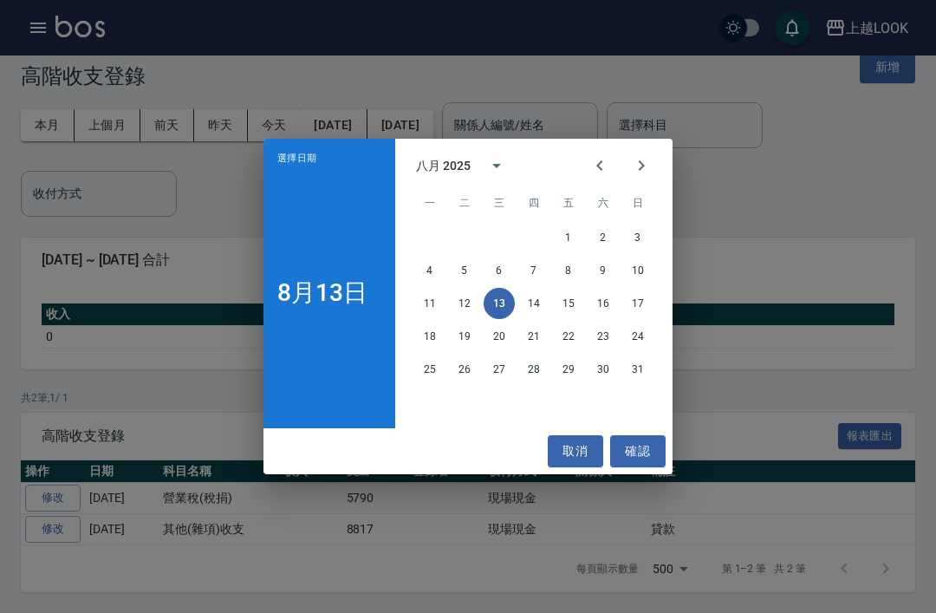
click at [596, 167] on icon "Previous month" at bounding box center [599, 165] width 21 height 21
click at [534, 367] on button "31" at bounding box center [533, 369] width 31 height 31
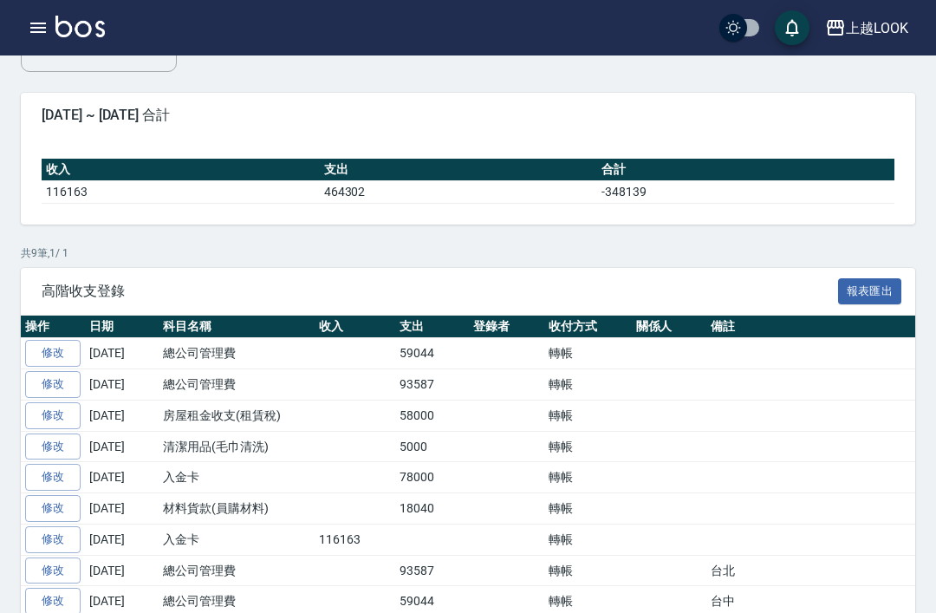
scroll to position [185, 0]
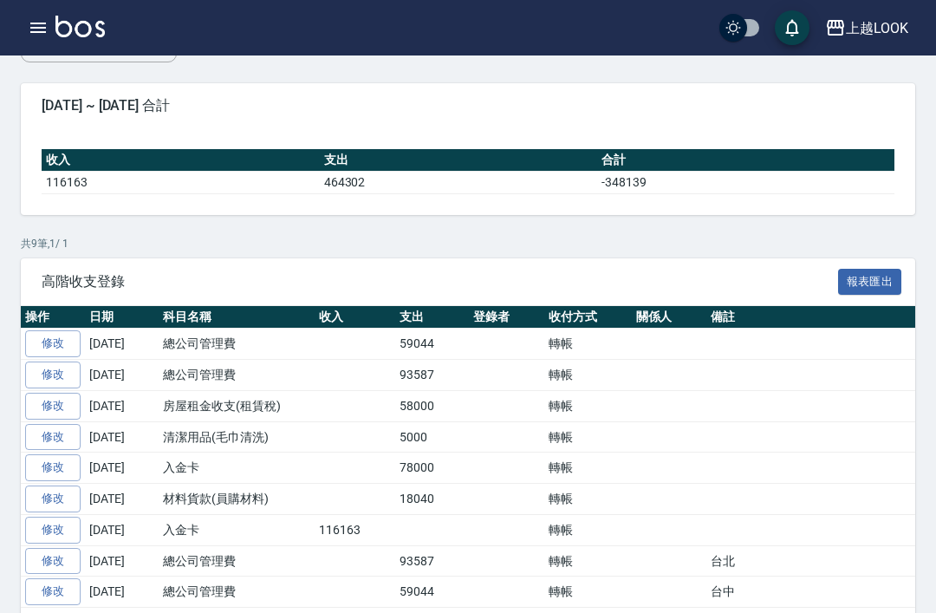
click at [52, 345] on link "修改" at bounding box center [52, 343] width 55 height 27
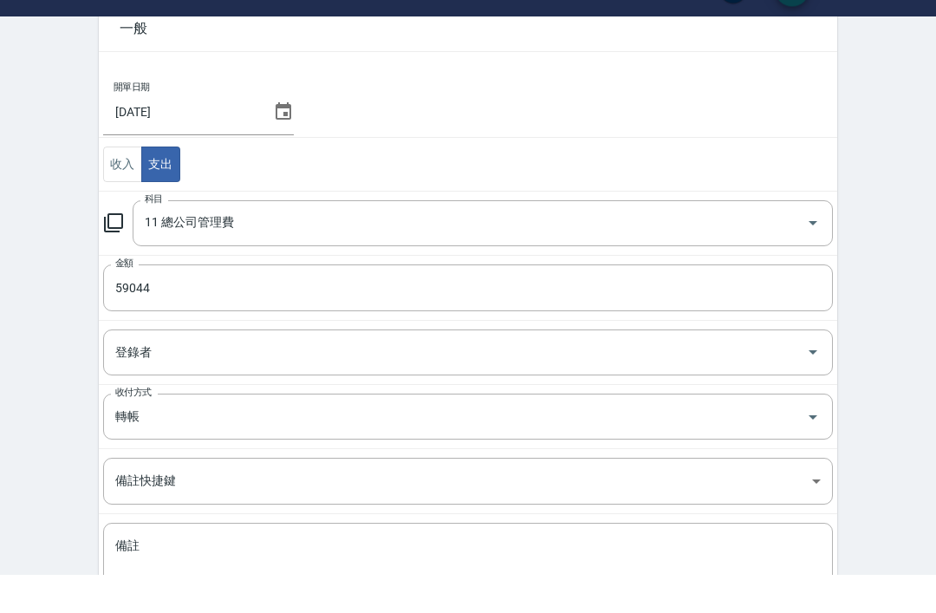
scroll to position [175, 0]
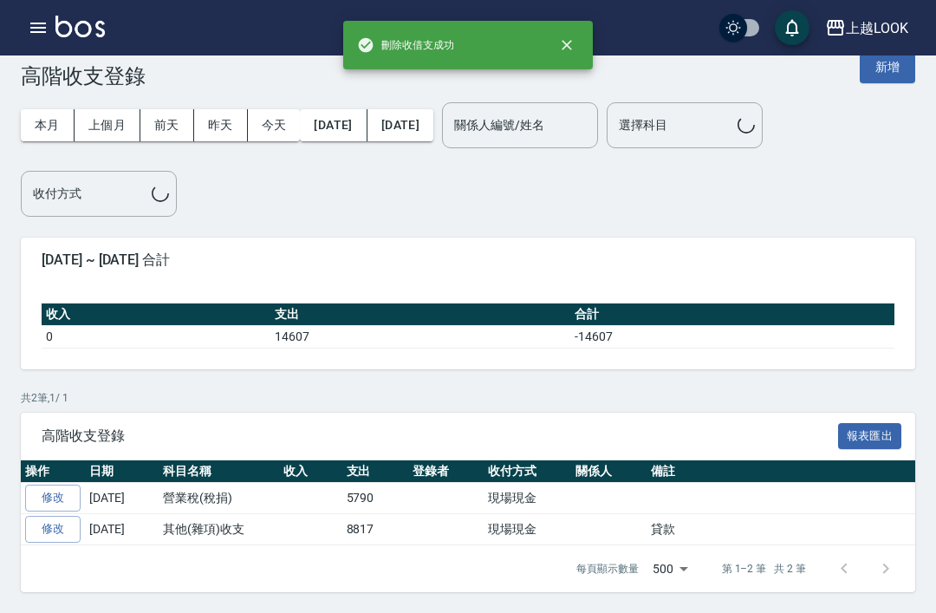
scroll to position [55, 0]
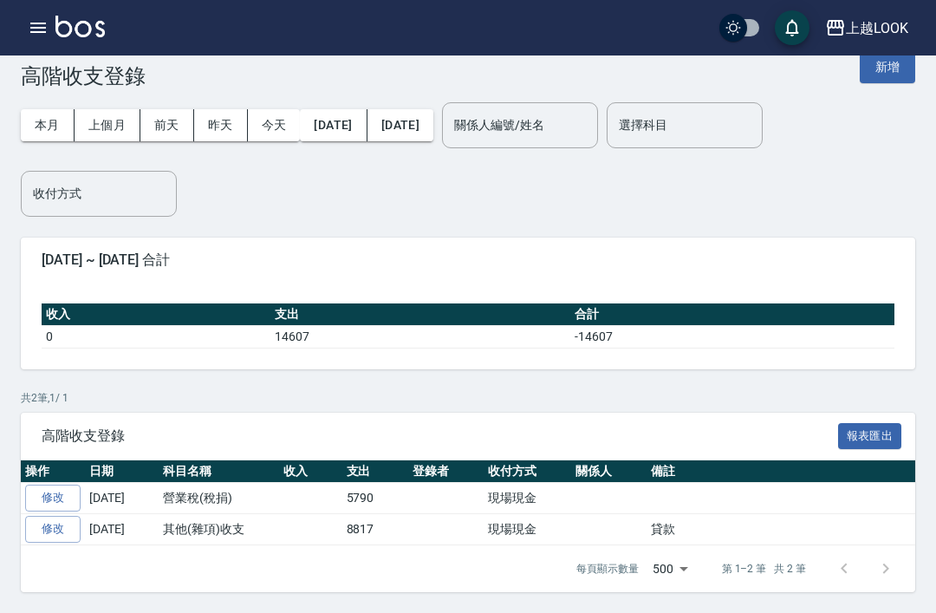
click at [433, 109] on button "2025/08/13" at bounding box center [401, 125] width 66 height 32
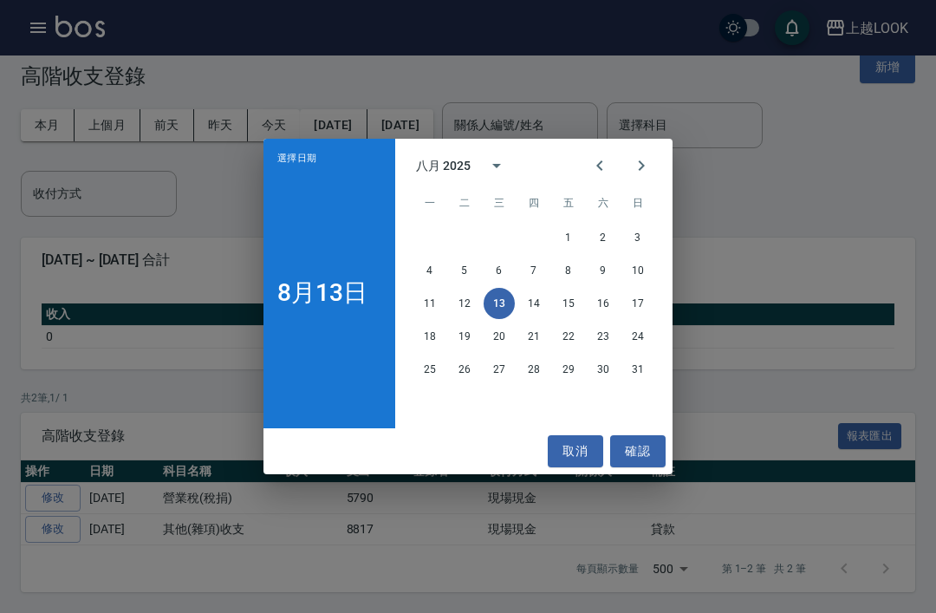
click at [598, 166] on icon "Previous month" at bounding box center [599, 165] width 6 height 10
click at [542, 367] on button "31" at bounding box center [533, 369] width 31 height 31
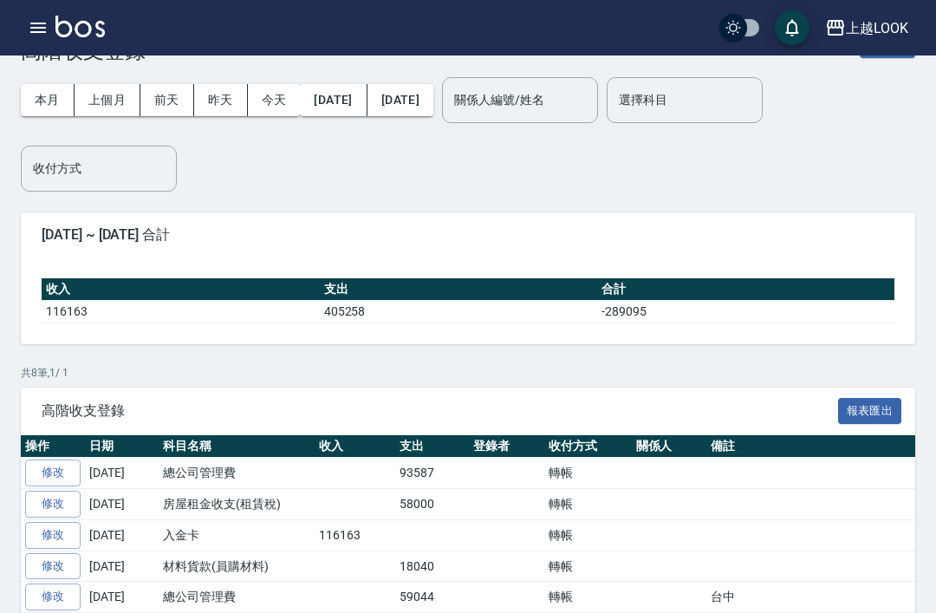
click at [41, 470] on link "修改" at bounding box center [52, 472] width 55 height 27
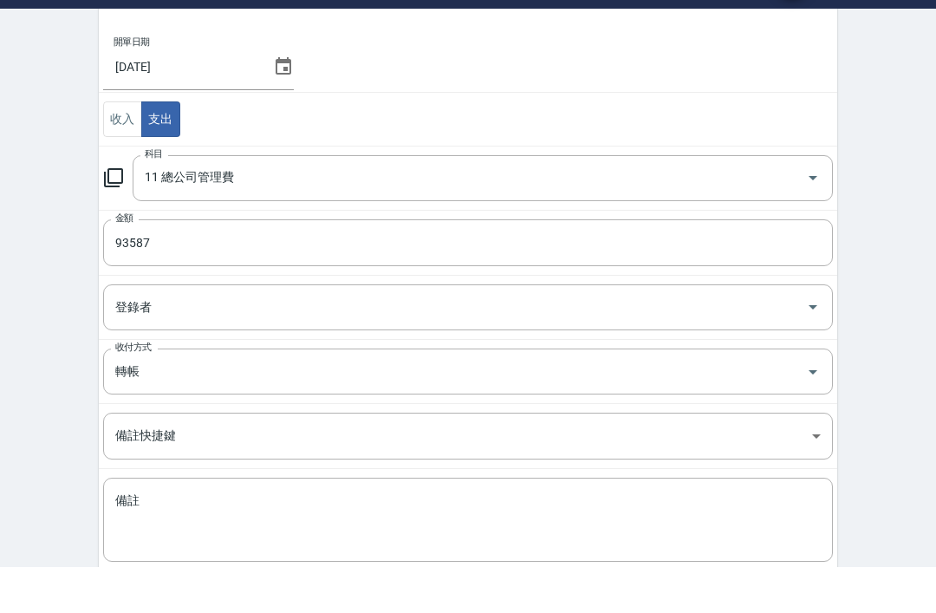
scroll to position [175, 0]
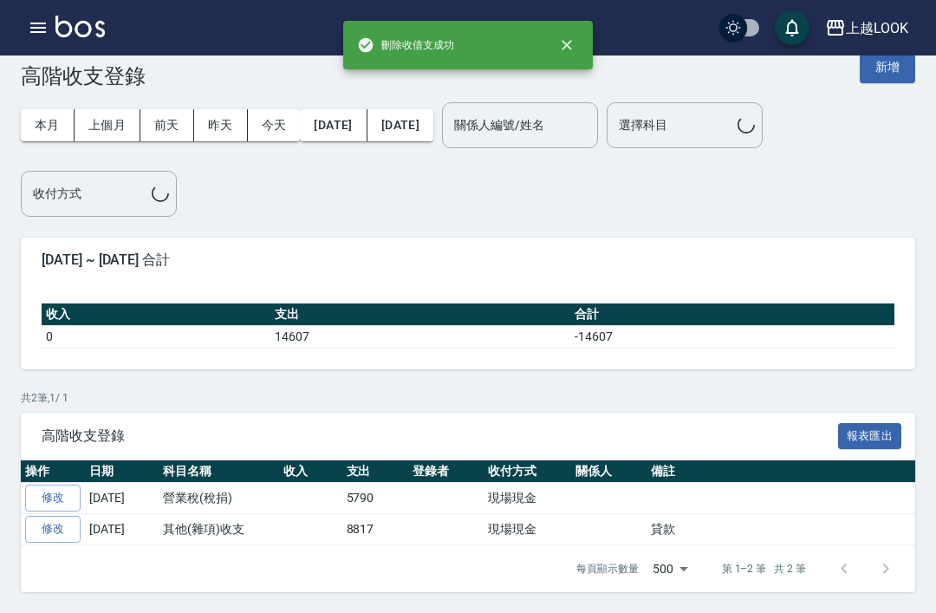
scroll to position [55, 0]
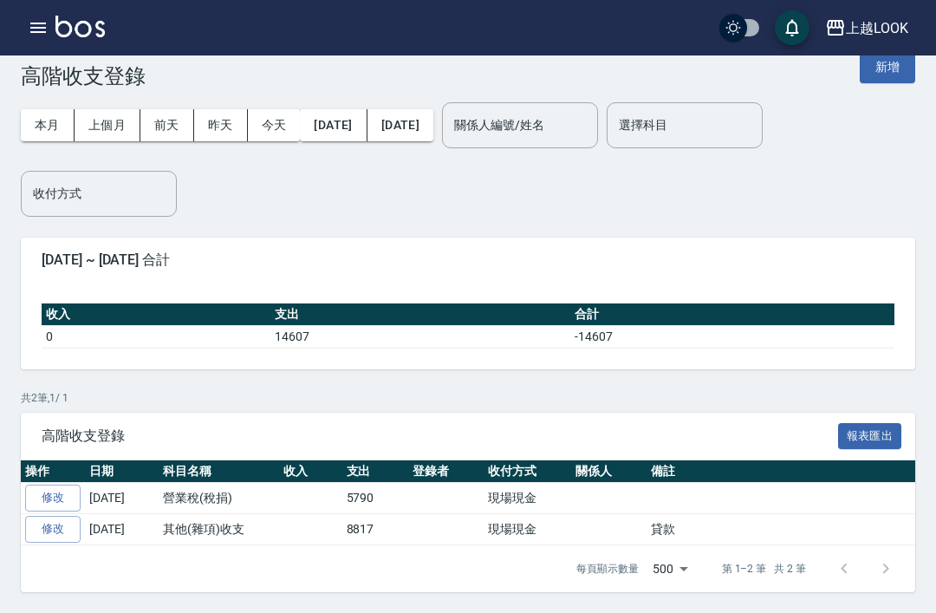
click at [433, 109] on button "2025/08/13" at bounding box center [401, 125] width 66 height 32
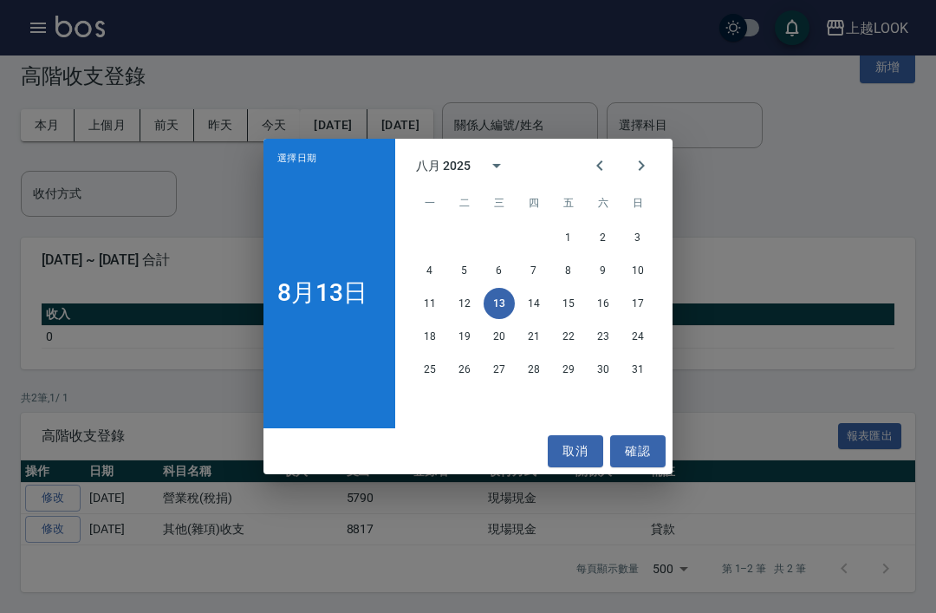
click at [598, 172] on icon "Previous month" at bounding box center [599, 165] width 21 height 21
click at [535, 372] on button "31" at bounding box center [533, 369] width 31 height 31
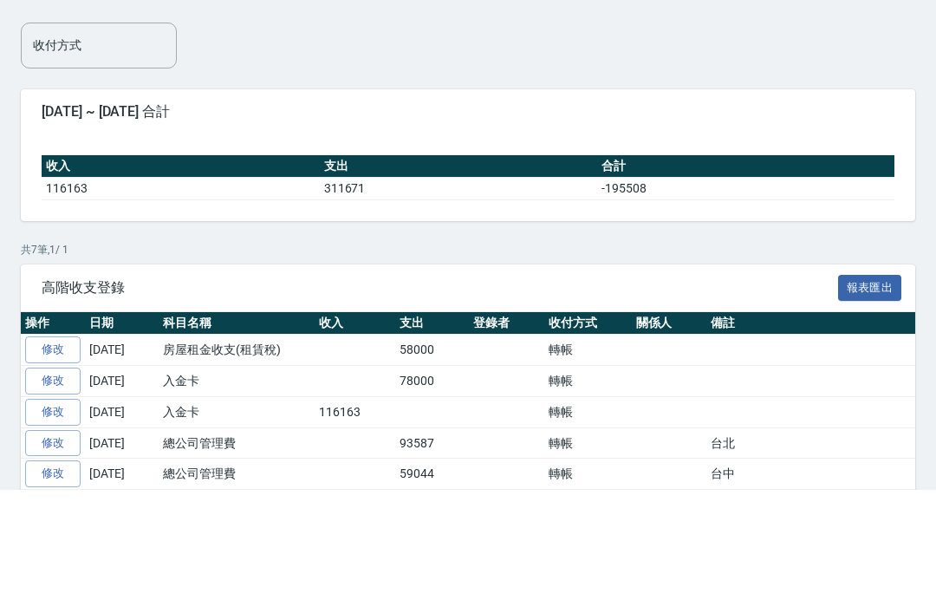
scroll to position [124, 0]
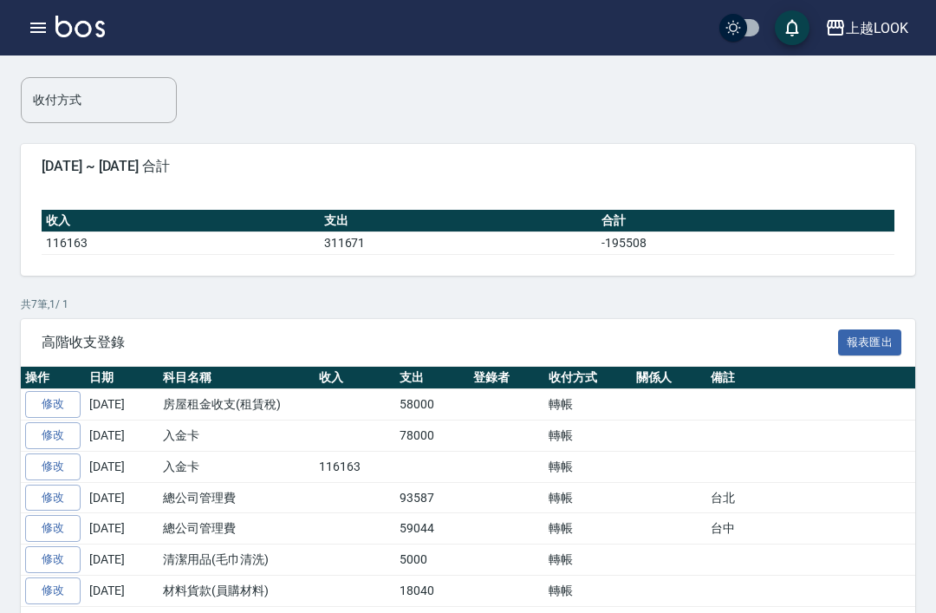
click at [32, 23] on icon "button" at bounding box center [38, 28] width 16 height 10
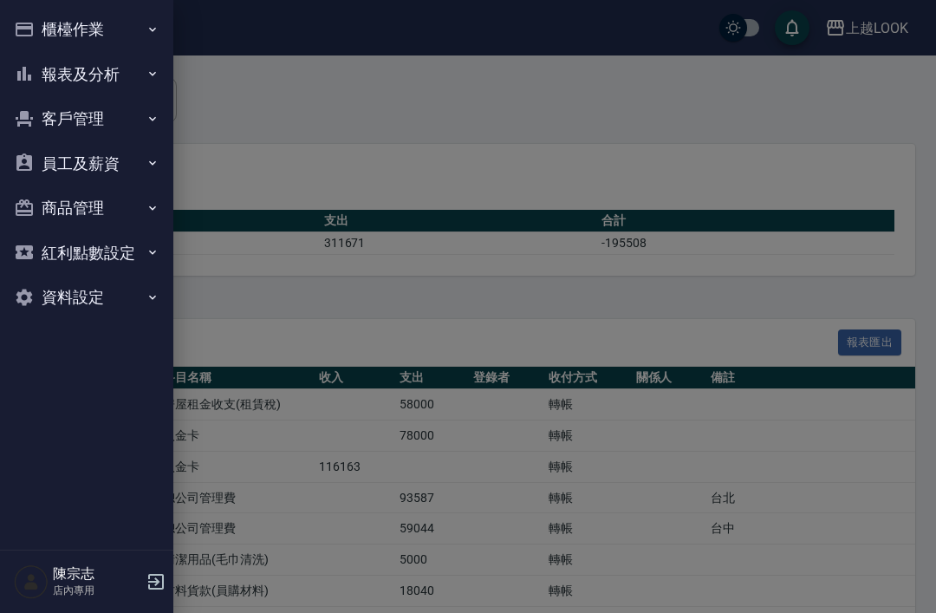
click at [56, 73] on button "報表及分析" at bounding box center [86, 74] width 159 height 45
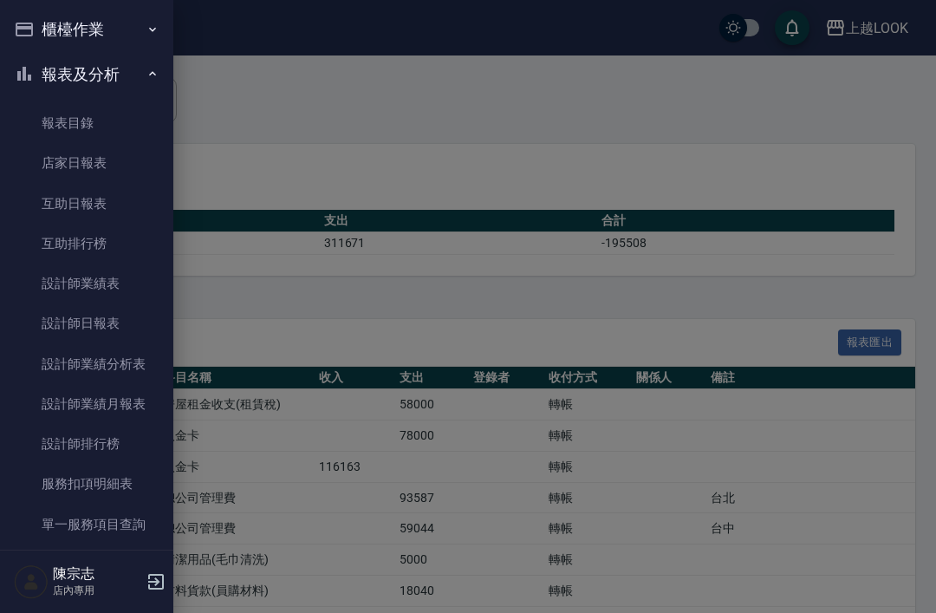
click at [59, 571] on link "費用分析表" at bounding box center [86, 564] width 159 height 40
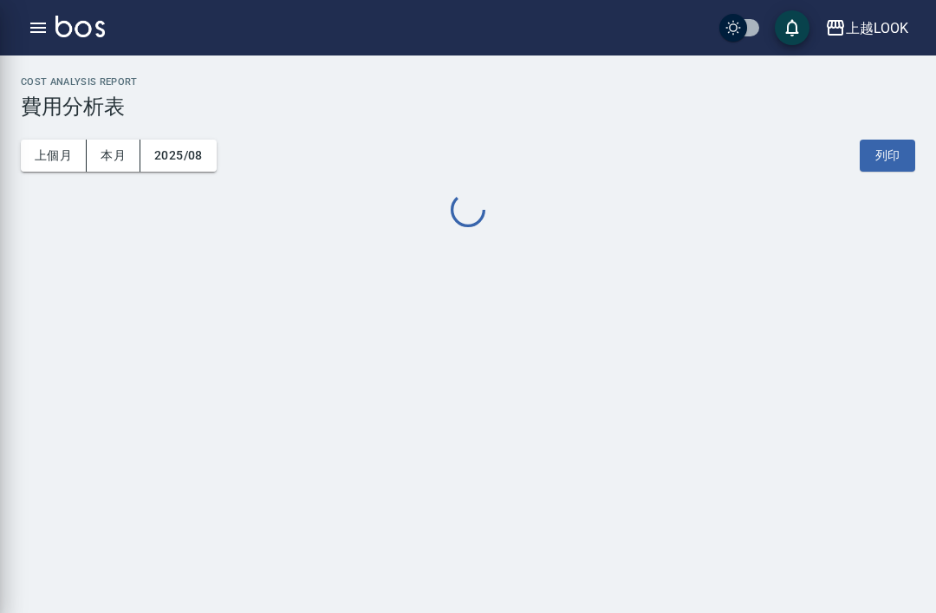
scroll to position [55, 0]
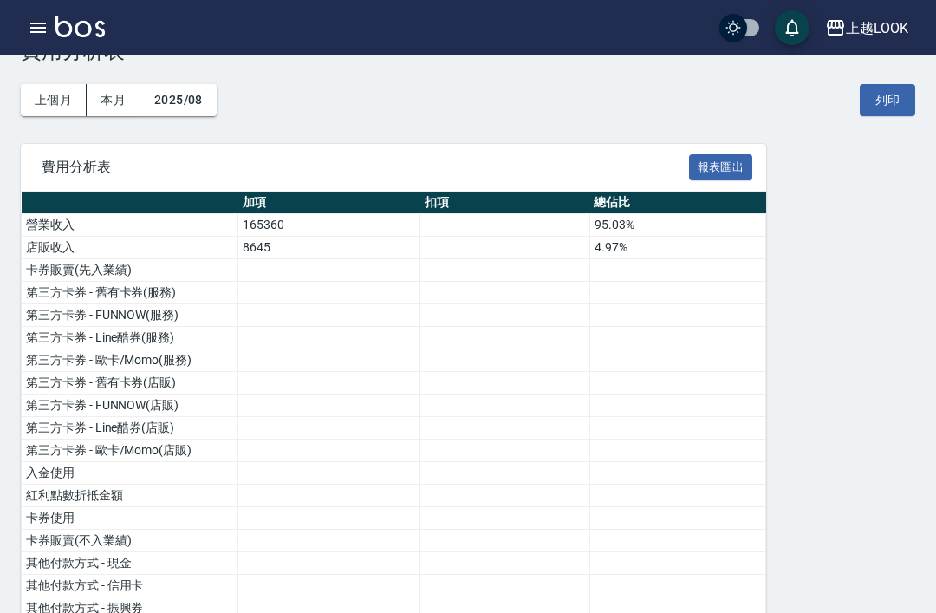
click at [49, 94] on button "上個月" at bounding box center [54, 100] width 66 height 32
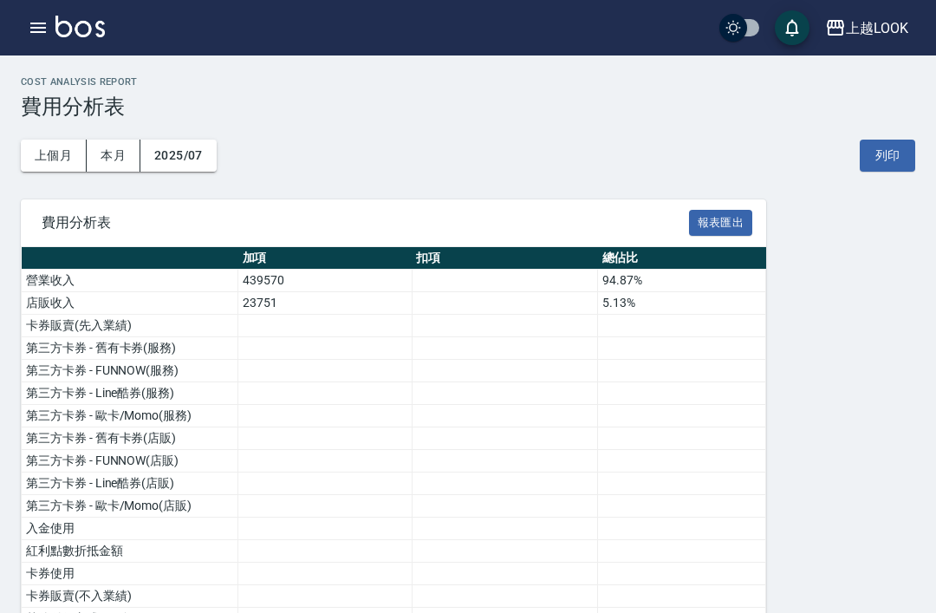
click at [51, 36] on button "button" at bounding box center [38, 27] width 35 height 35
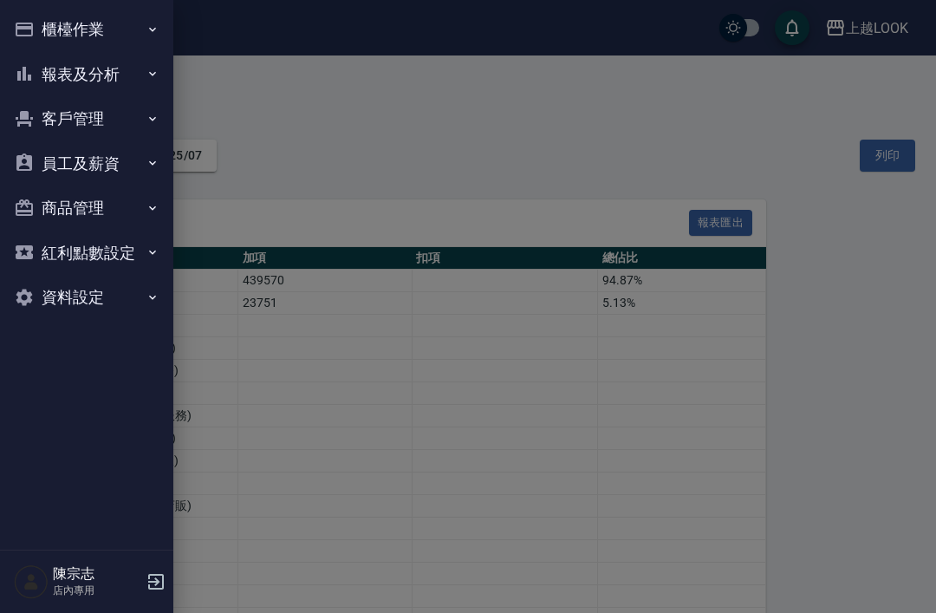
click at [63, 38] on button "櫃檯作業" at bounding box center [86, 29] width 159 height 45
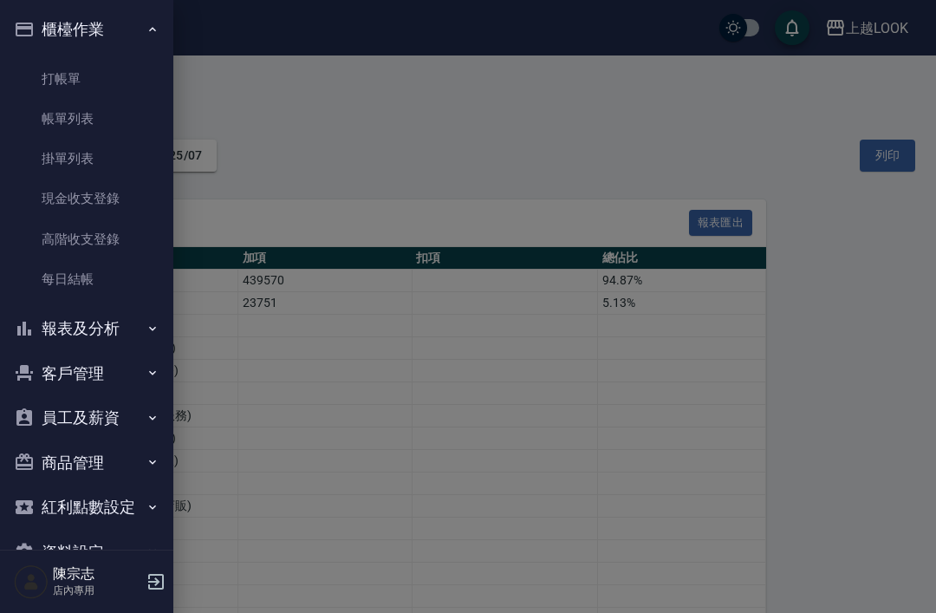
click at [99, 234] on link "高階收支登錄" at bounding box center [86, 239] width 159 height 40
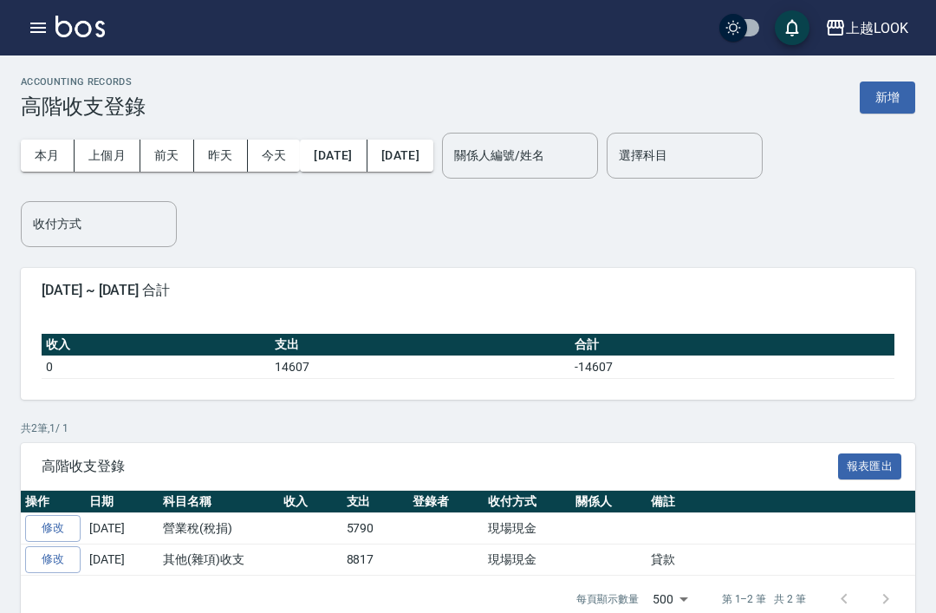
click at [433, 161] on button "2025/08/13" at bounding box center [401, 156] width 66 height 32
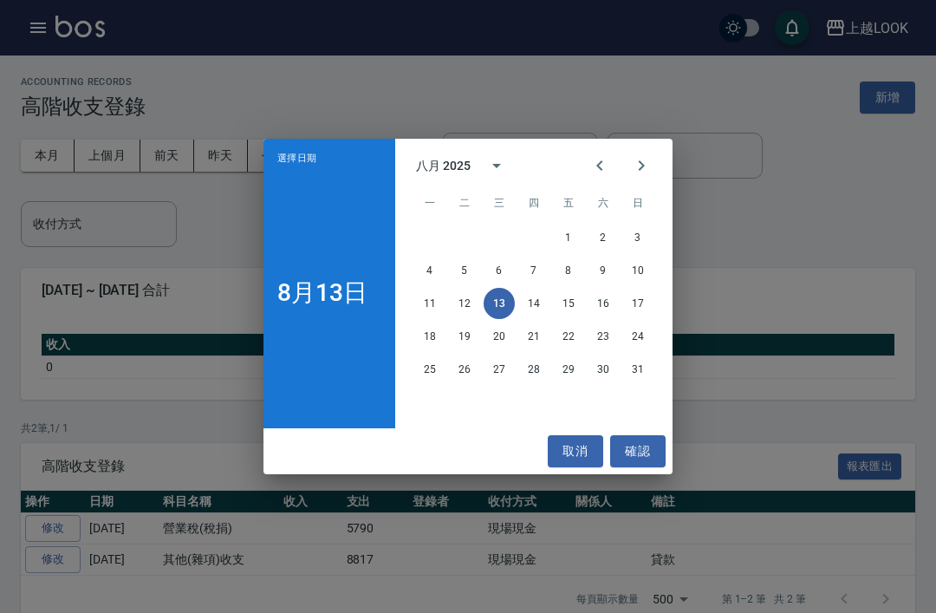
click at [579, 172] on button "Previous month" at bounding box center [600, 166] width 42 height 42
click at [535, 370] on button "31" at bounding box center [533, 369] width 31 height 31
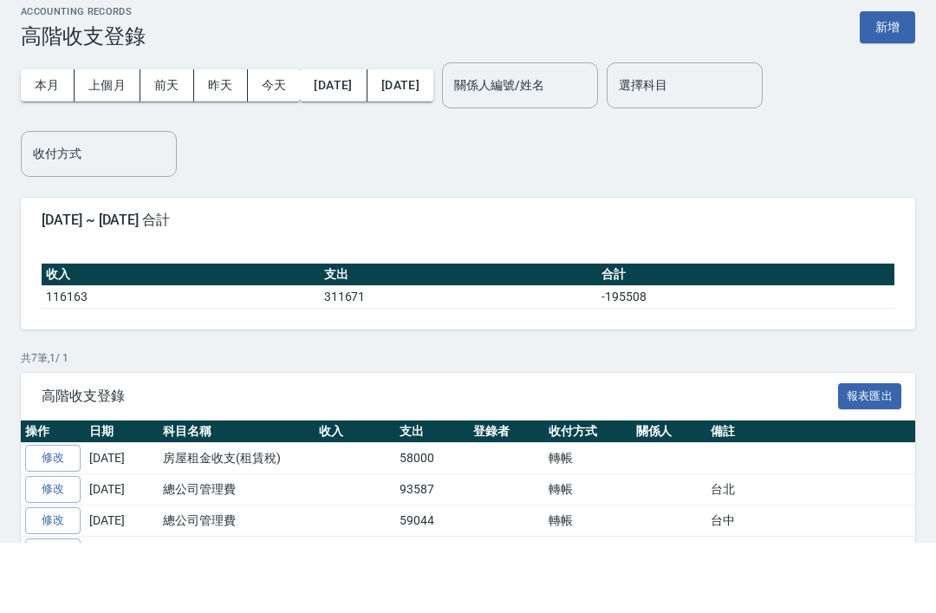
scroll to position [124, 0]
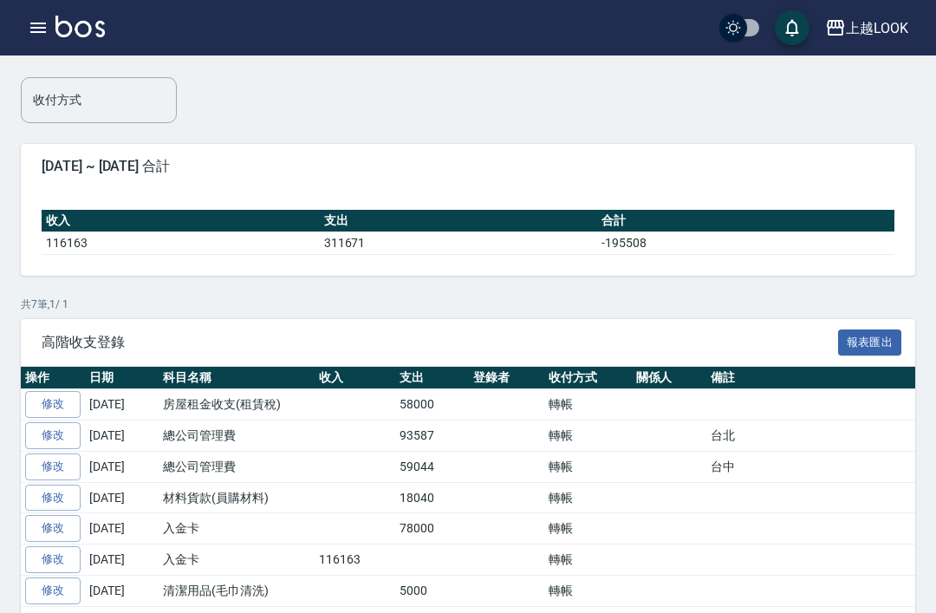
click at [48, 29] on icon "button" at bounding box center [38, 27] width 21 height 21
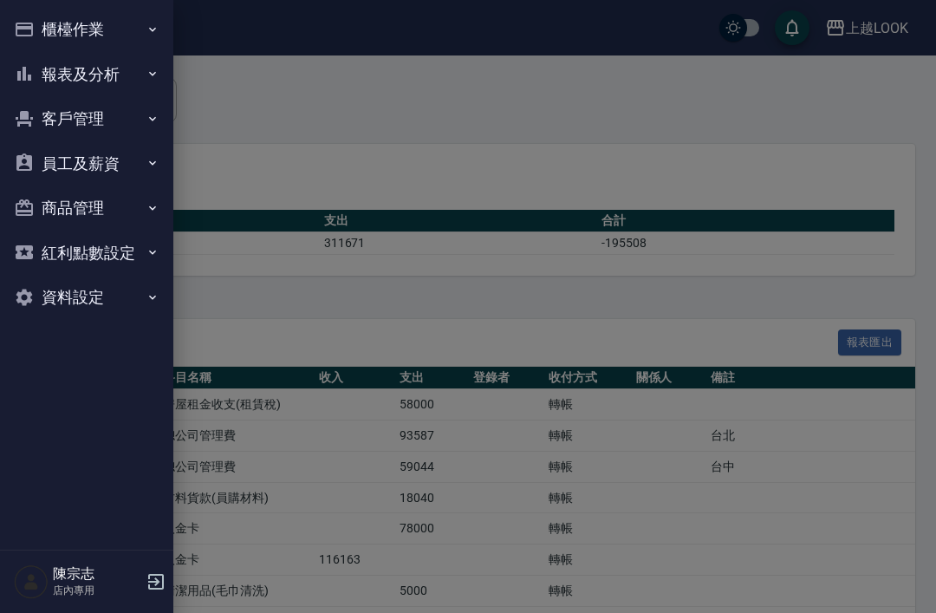
click at [684, 138] on div at bounding box center [468, 306] width 936 height 613
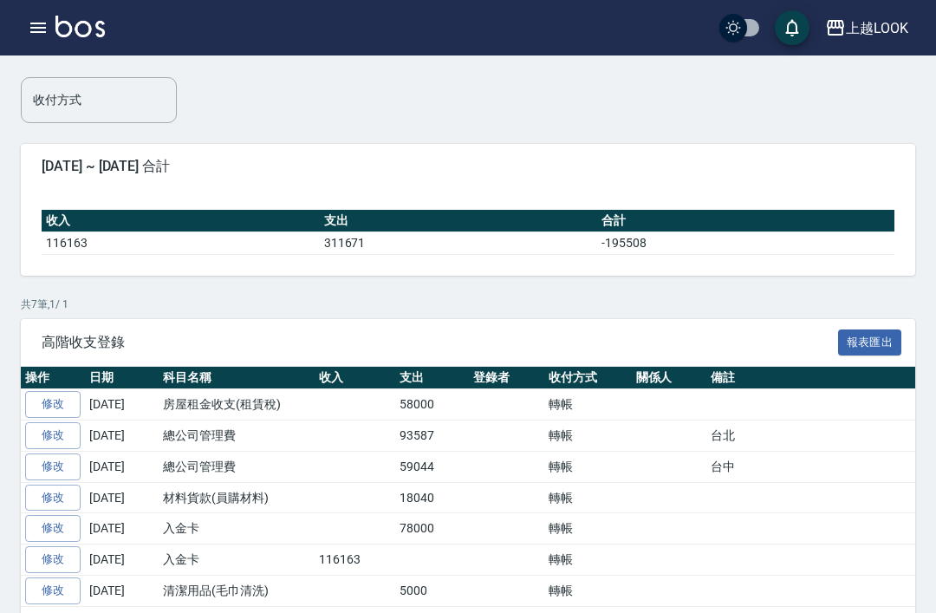
click at [878, 29] on div "上越LOOK" at bounding box center [877, 28] width 62 height 22
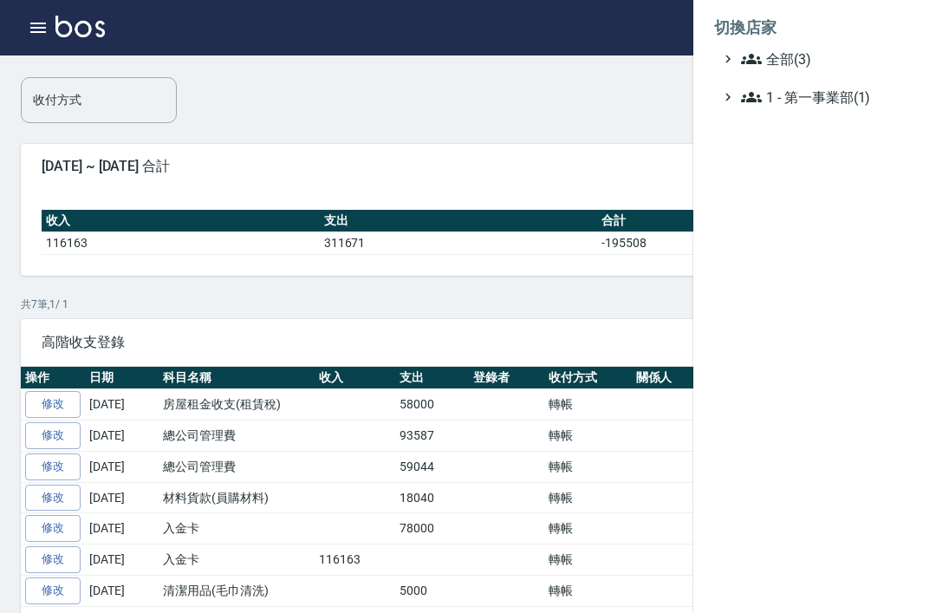
click at [640, 107] on div at bounding box center [468, 306] width 936 height 613
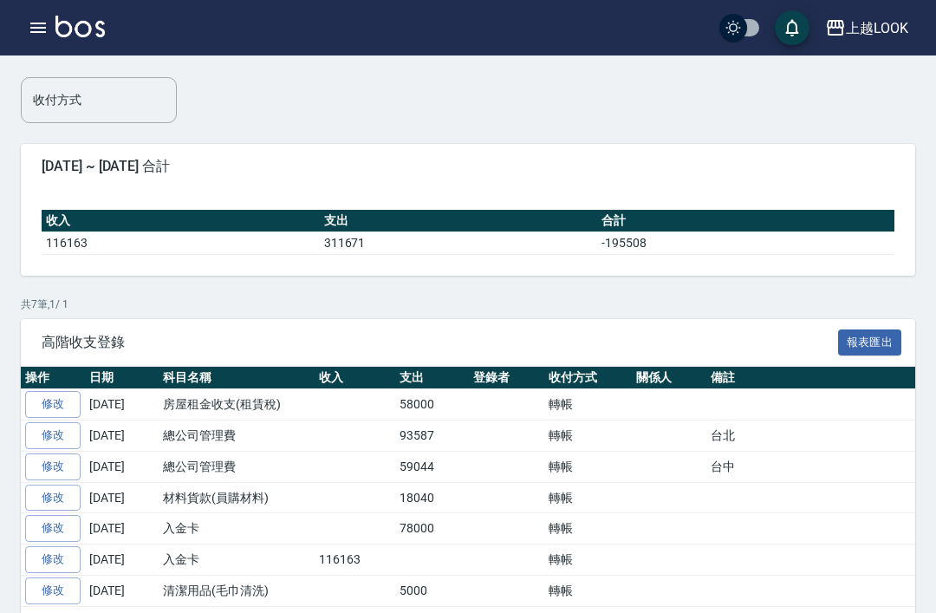
click at [41, 26] on icon "button" at bounding box center [38, 27] width 21 height 21
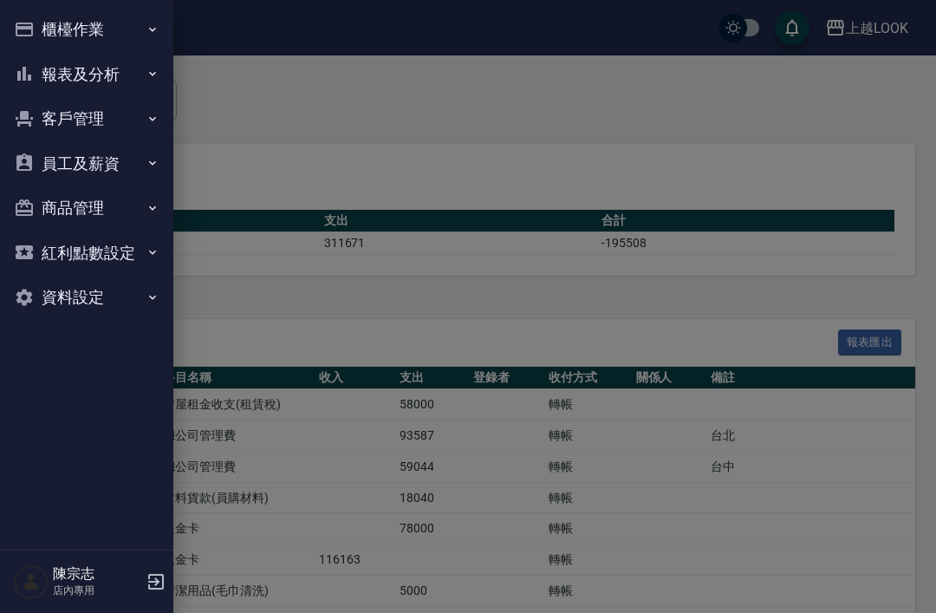
click at [160, 592] on icon "button" at bounding box center [156, 581] width 21 height 21
